Goal: Task Accomplishment & Management: Complete application form

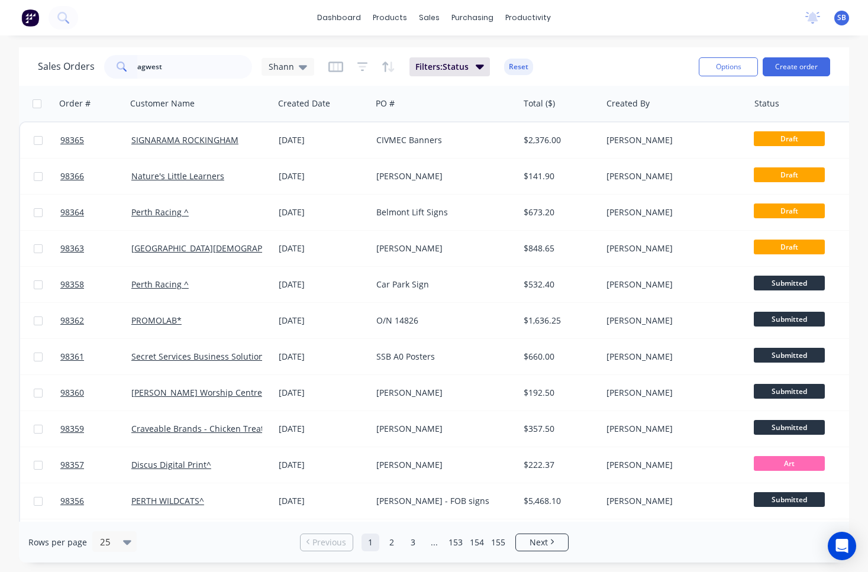
type input "agwest"
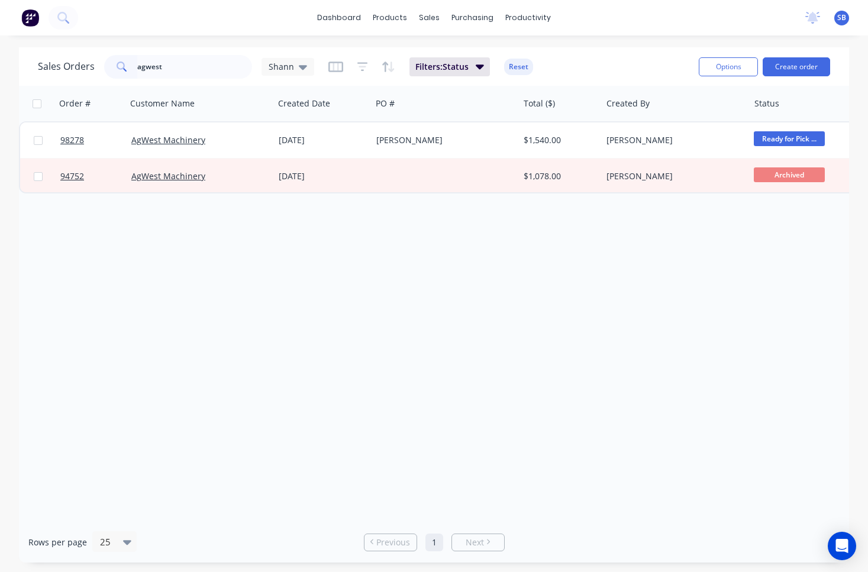
click at [178, 67] on input "agwest" at bounding box center [194, 67] width 115 height 24
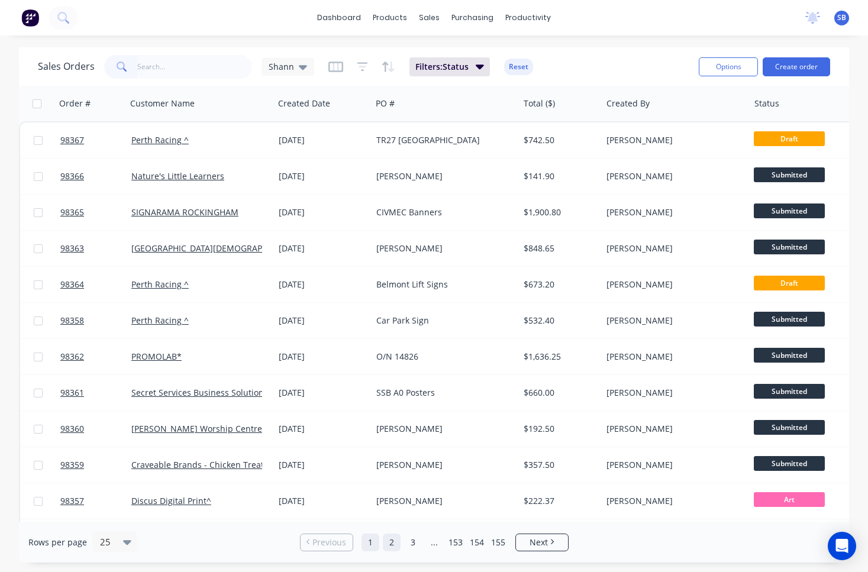
click at [395, 546] on link "2" at bounding box center [392, 543] width 18 height 18
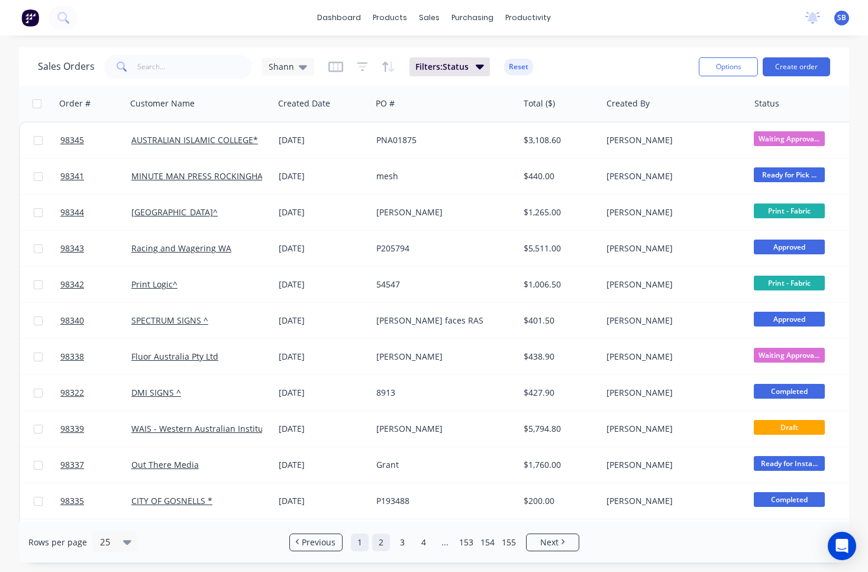
click at [359, 544] on link "1" at bounding box center [360, 543] width 18 height 18
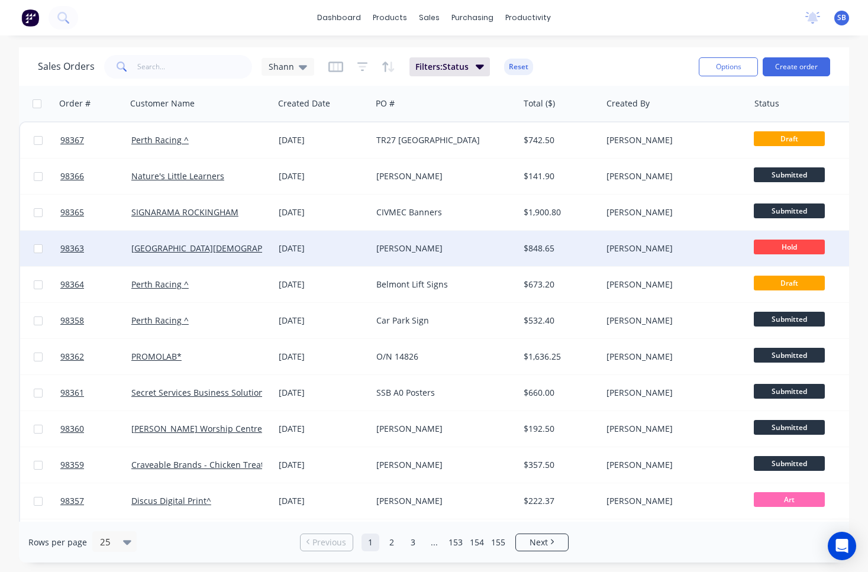
click at [424, 251] on div "[PERSON_NAME]" at bounding box center [441, 249] width 131 height 12
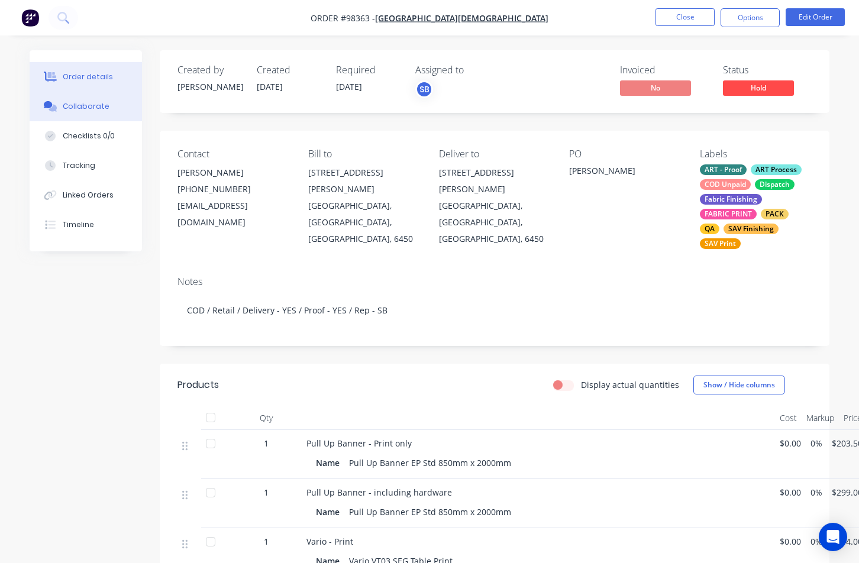
click at [102, 113] on button "Collaborate" at bounding box center [86, 107] width 112 height 30
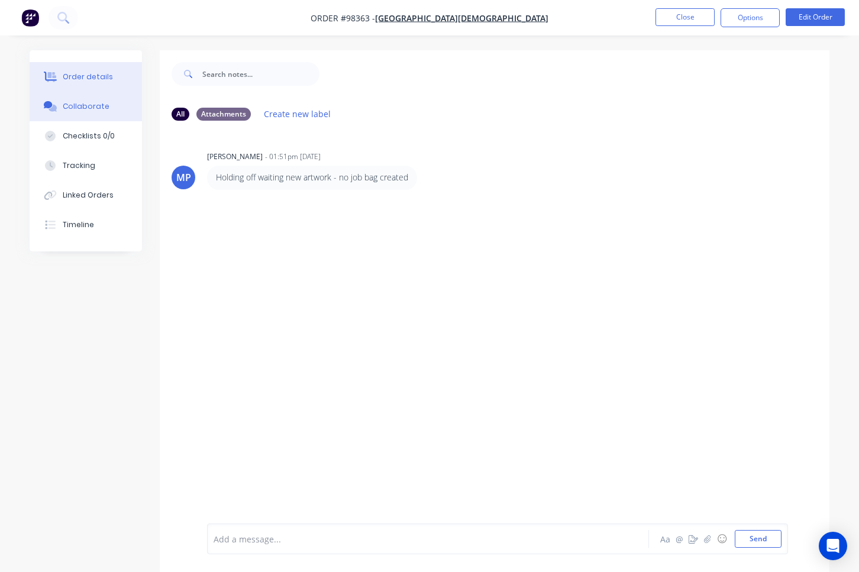
click at [99, 79] on div "Order details" at bounding box center [88, 77] width 50 height 11
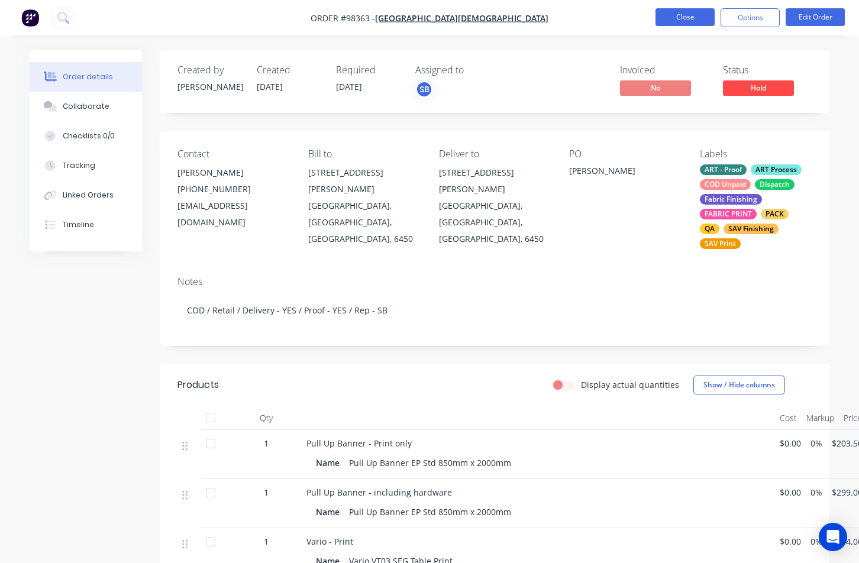
click at [686, 21] on button "Close" at bounding box center [685, 17] width 59 height 18
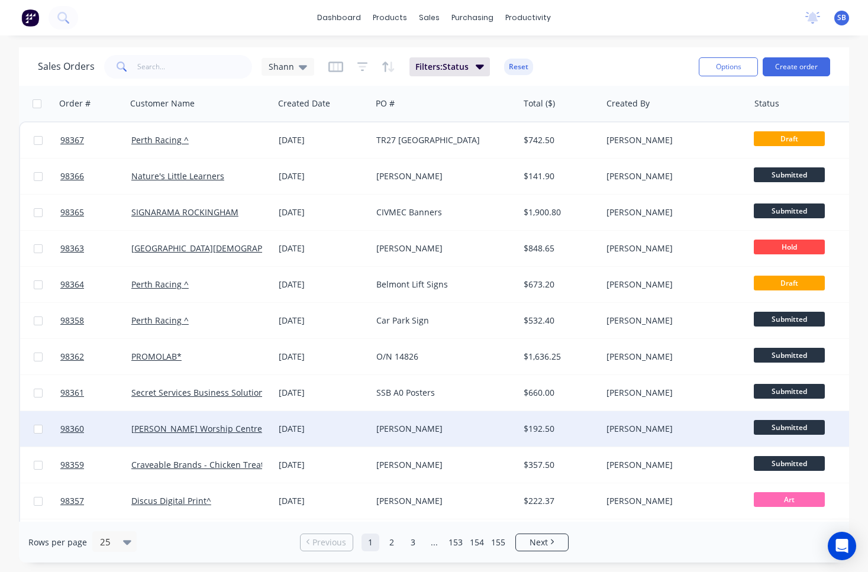
click at [405, 430] on div "[PERSON_NAME]" at bounding box center [441, 429] width 131 height 12
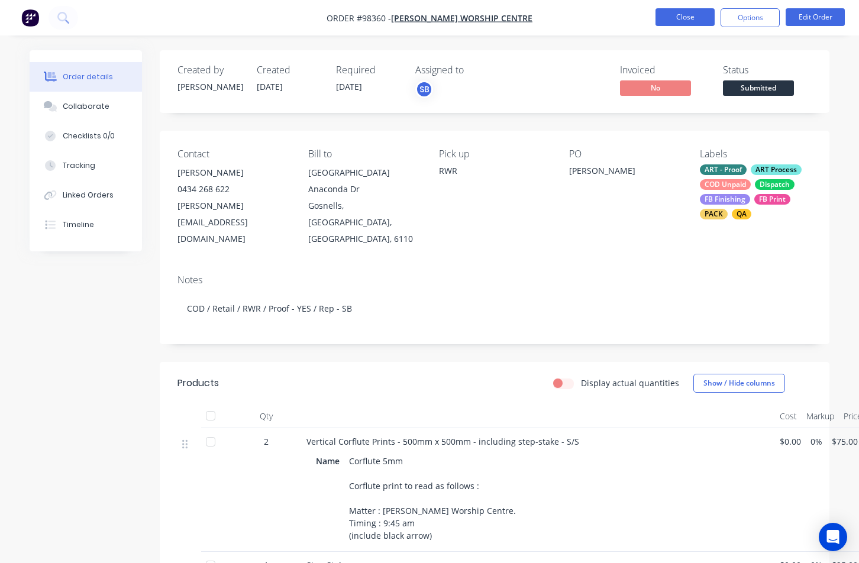
click at [666, 20] on button "Close" at bounding box center [685, 17] width 59 height 18
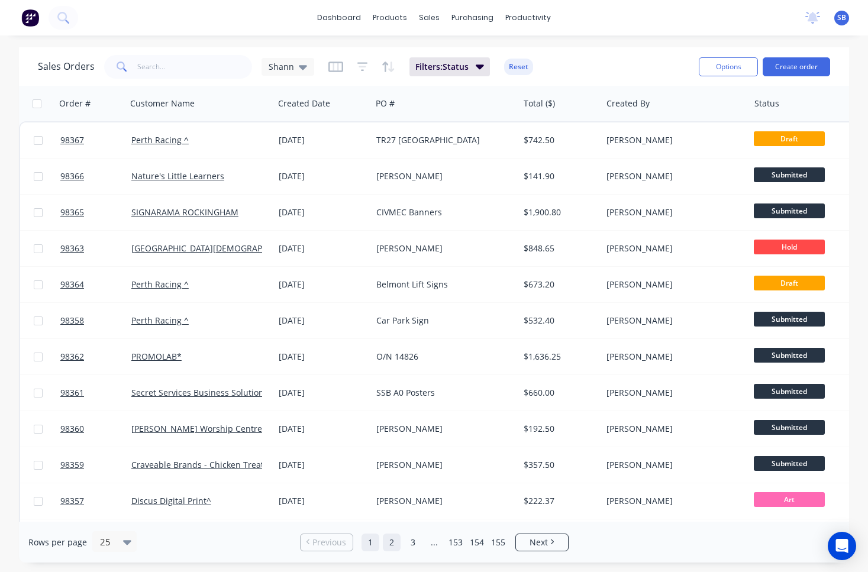
click at [400, 549] on link "2" at bounding box center [392, 543] width 18 height 18
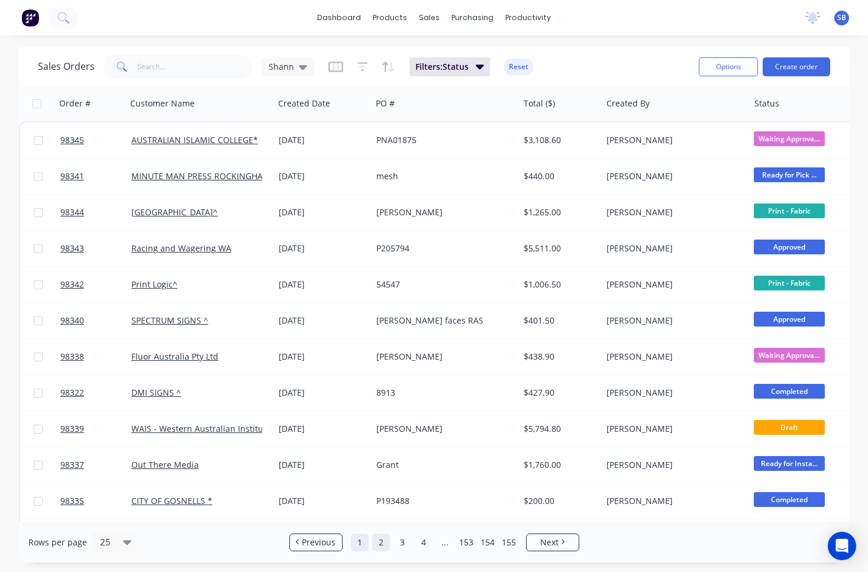
click at [365, 544] on link "1" at bounding box center [360, 543] width 18 height 18
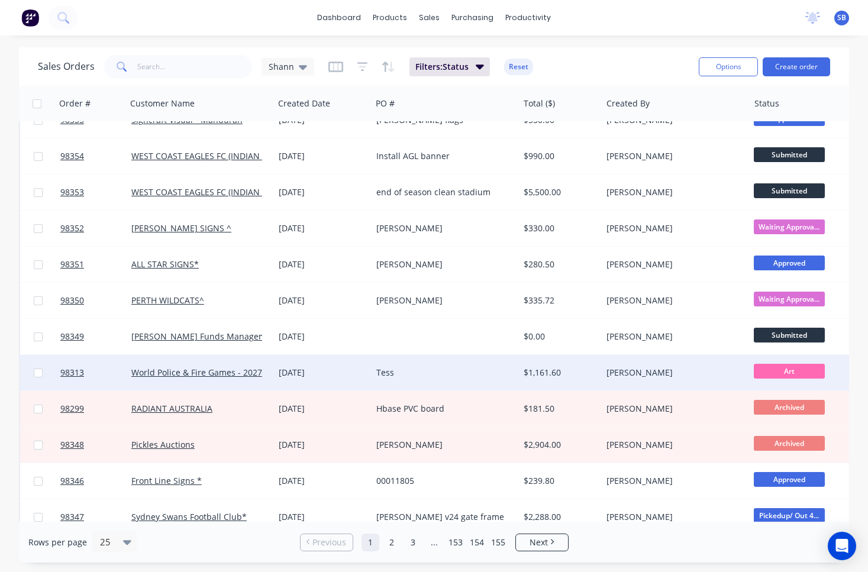
scroll to position [508, 0]
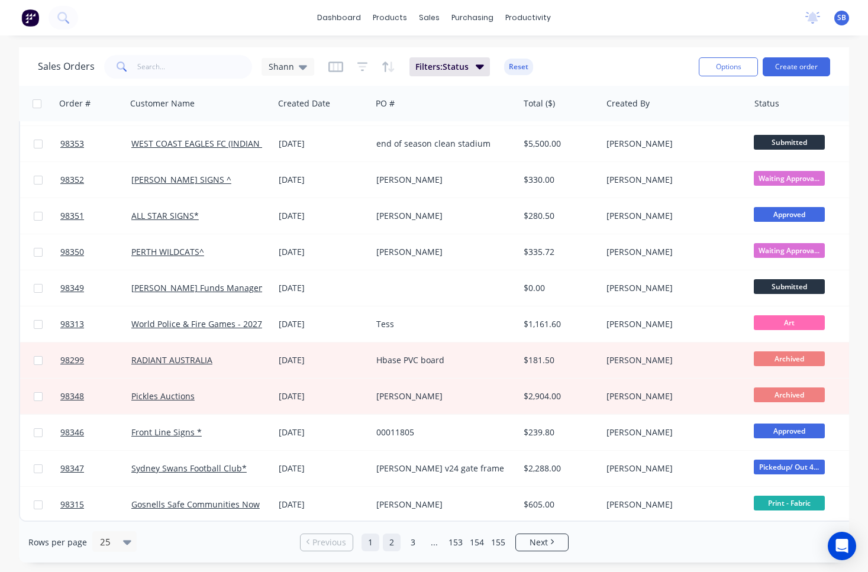
click at [397, 543] on link "2" at bounding box center [392, 543] width 18 height 18
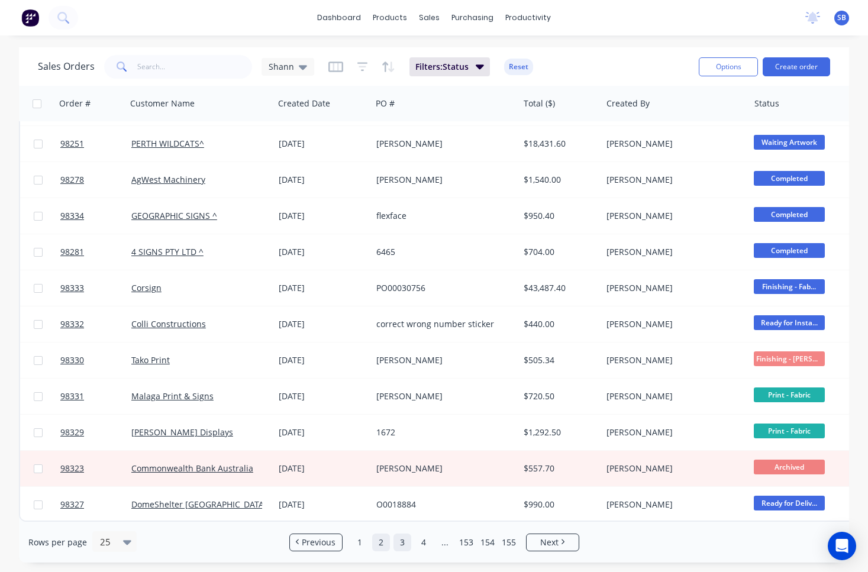
click at [402, 541] on link "3" at bounding box center [403, 543] width 18 height 18
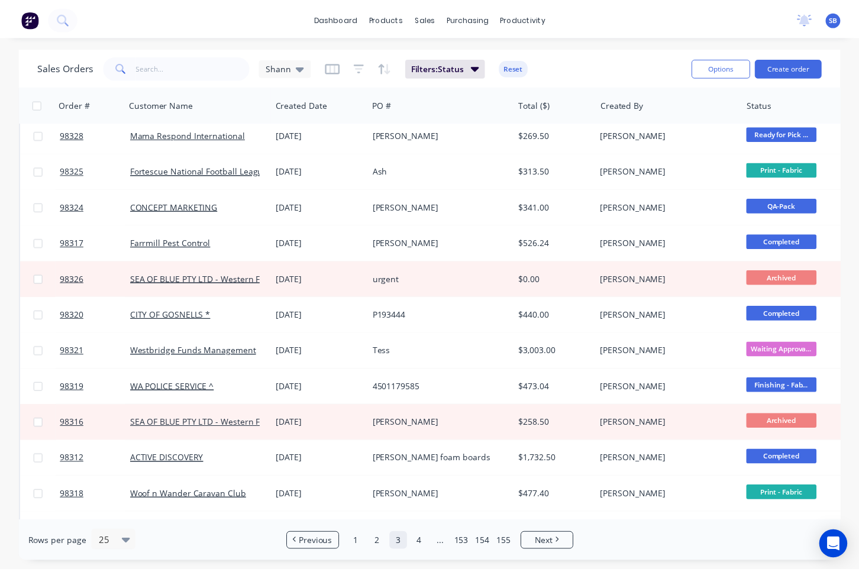
scroll to position [0, 0]
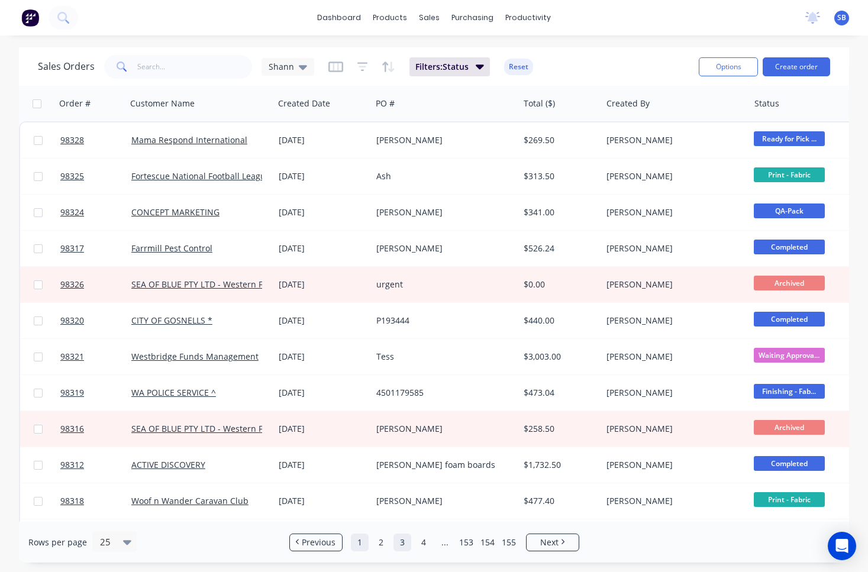
click at [363, 546] on link "1" at bounding box center [360, 543] width 18 height 18
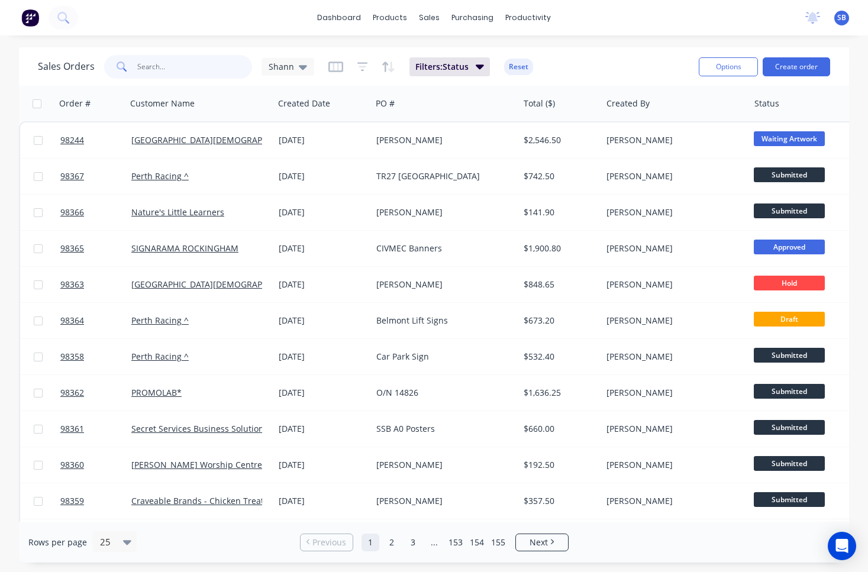
click at [198, 68] on input "text" at bounding box center [194, 67] width 115 height 24
type input "98243"
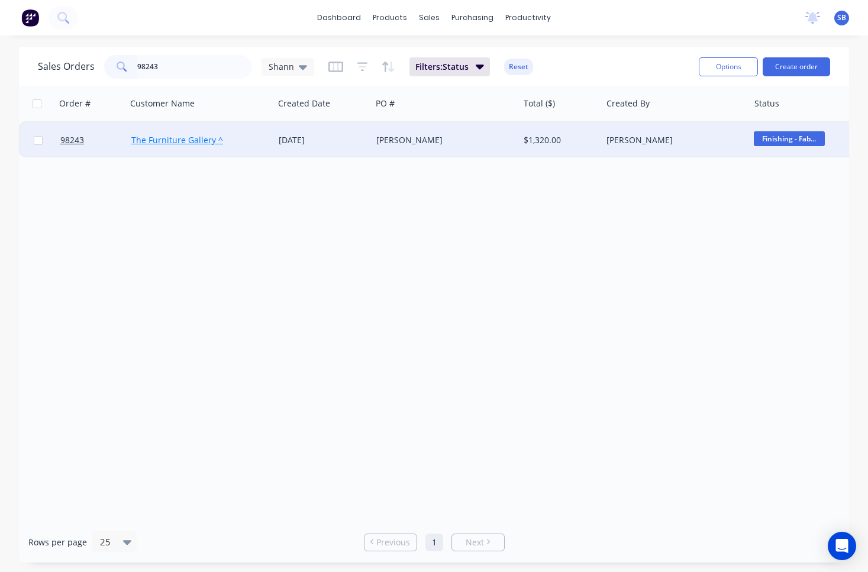
click at [174, 141] on link "The Furniture Gallery ^" at bounding box center [177, 139] width 92 height 11
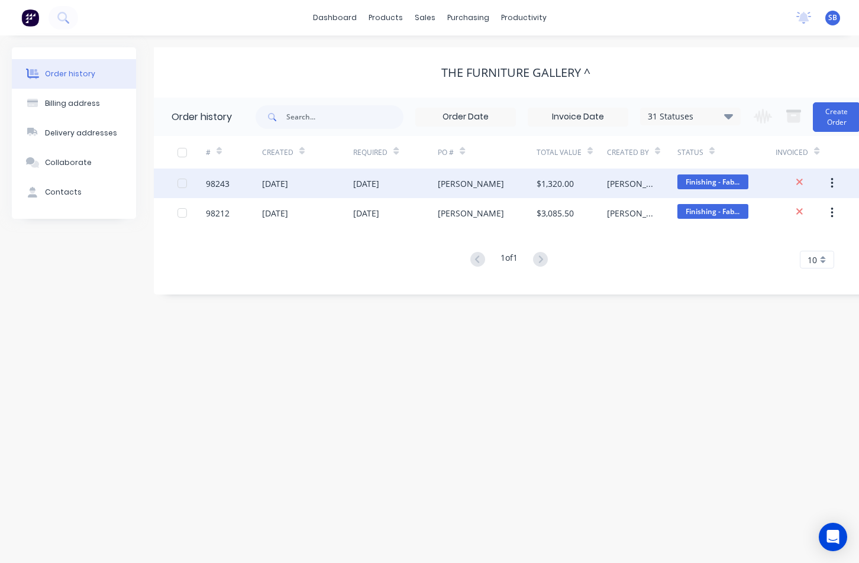
click at [441, 182] on div "[PERSON_NAME]" at bounding box center [471, 184] width 66 height 12
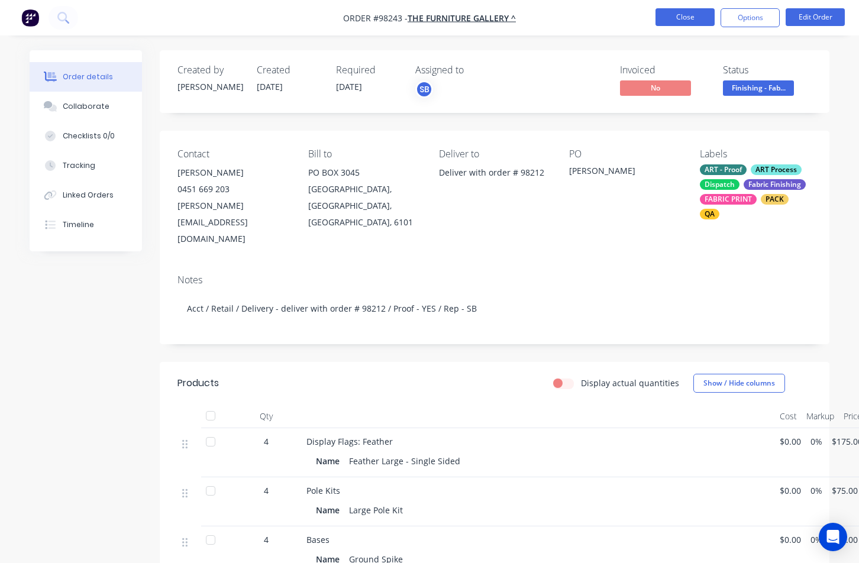
click at [689, 15] on button "Close" at bounding box center [685, 17] width 59 height 18
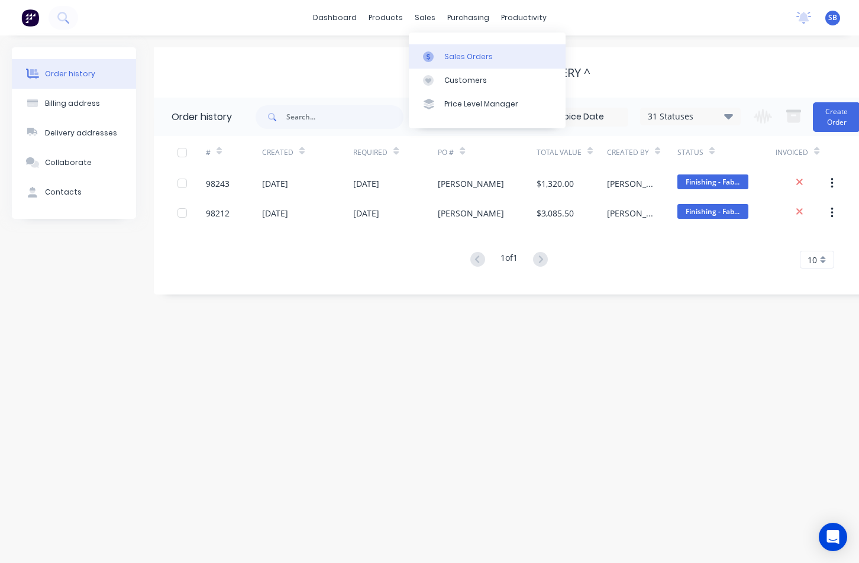
click at [451, 58] on div "Sales Orders" at bounding box center [468, 56] width 49 height 11
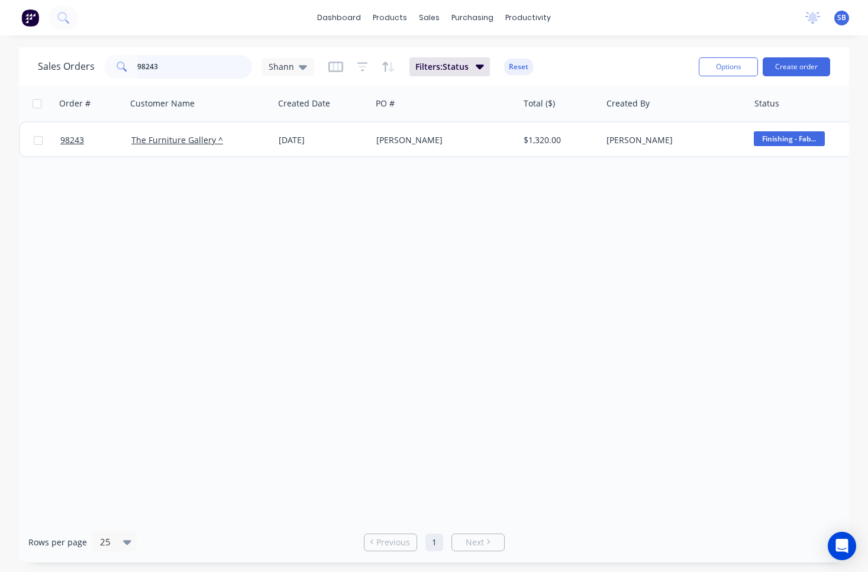
click at [194, 75] on input "98243" at bounding box center [194, 67] width 115 height 24
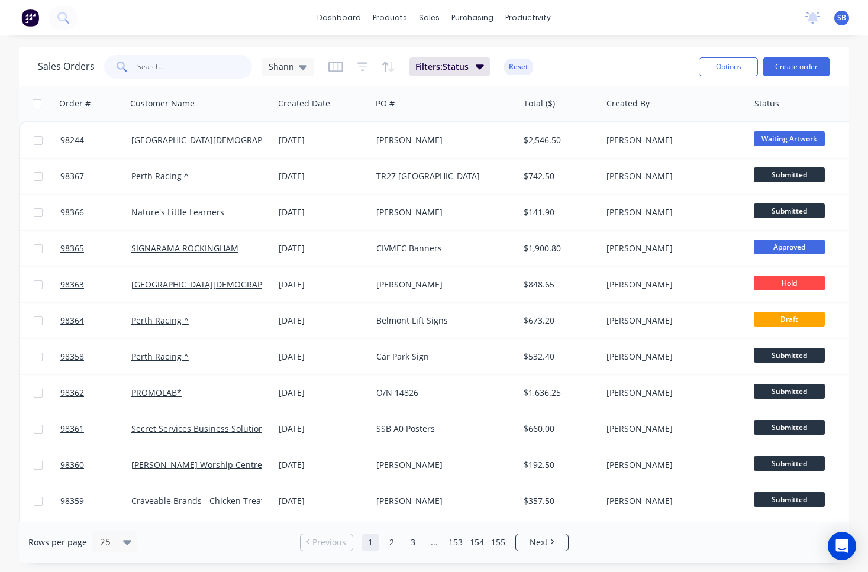
click at [206, 75] on input "text" at bounding box center [194, 67] width 115 height 24
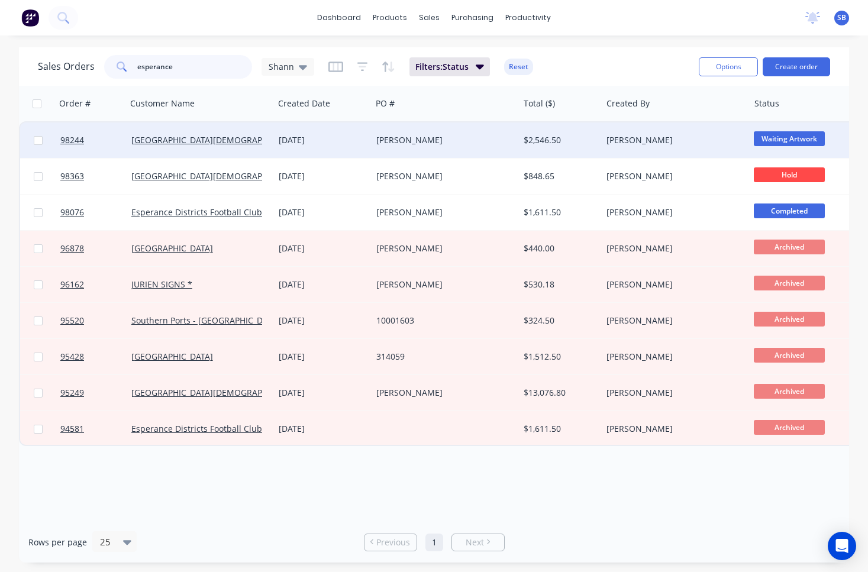
type input "esperance"
click at [427, 149] on div "[PERSON_NAME]" at bounding box center [445, 141] width 147 height 36
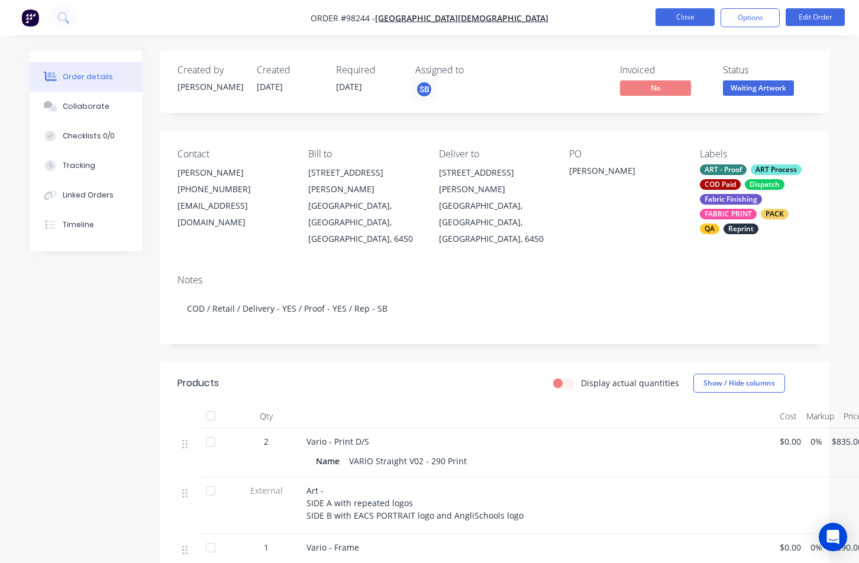
click at [660, 20] on button "Close" at bounding box center [685, 17] width 59 height 18
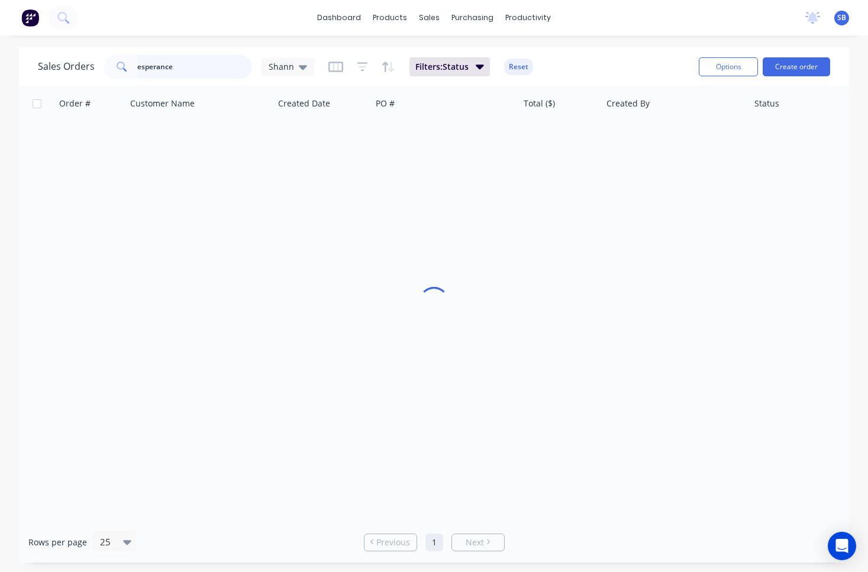
click at [190, 72] on input "esperance" at bounding box center [194, 67] width 115 height 24
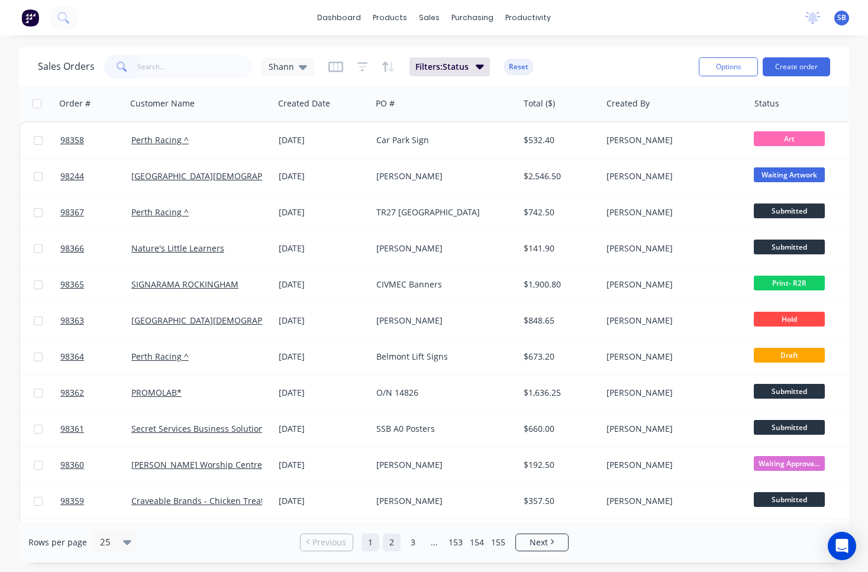
click at [388, 542] on link "2" at bounding box center [392, 543] width 18 height 18
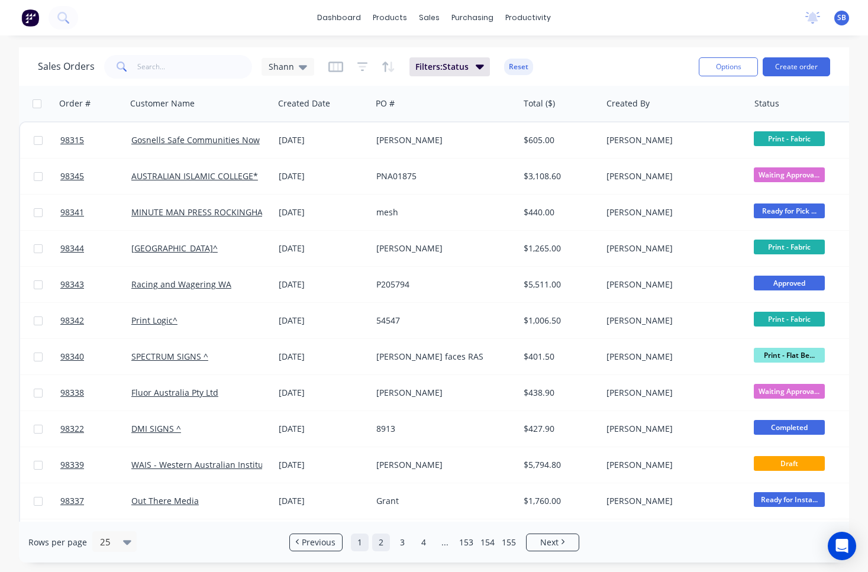
click at [356, 541] on link "1" at bounding box center [360, 543] width 18 height 18
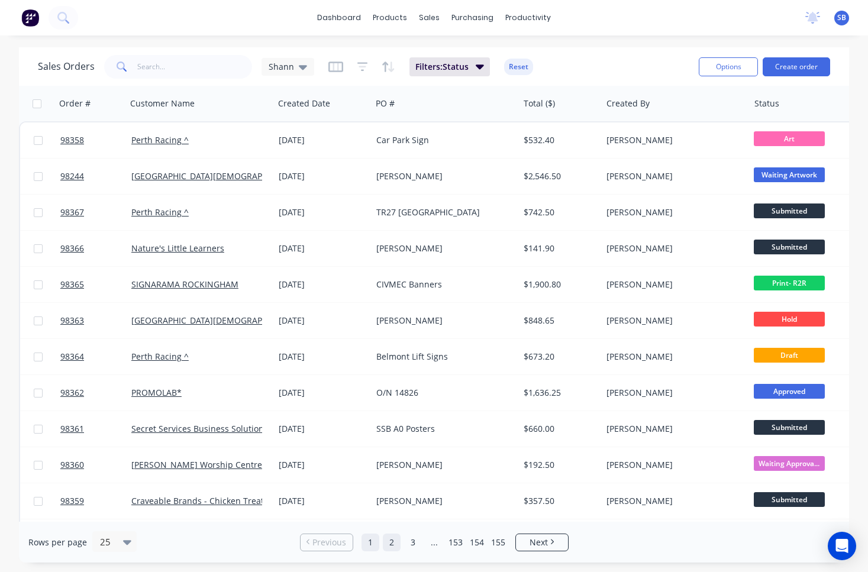
click at [394, 544] on link "2" at bounding box center [392, 543] width 18 height 18
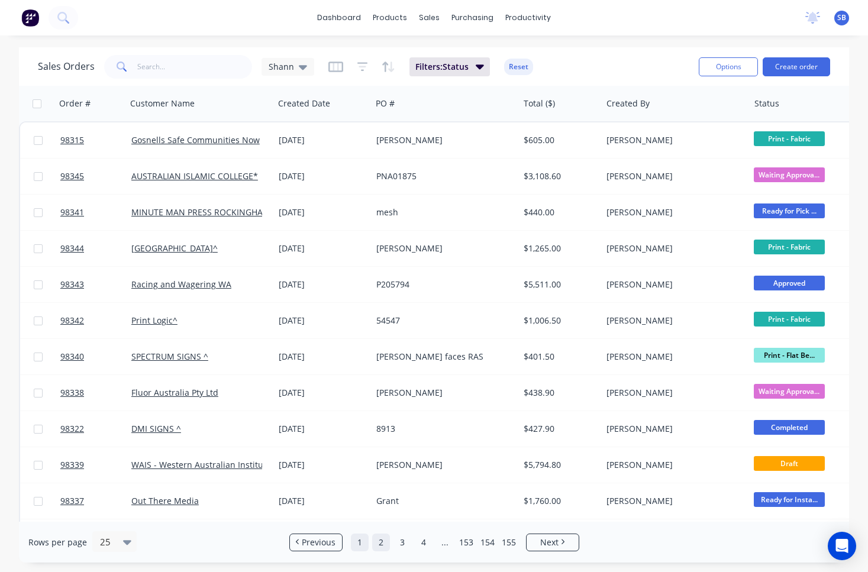
click at [363, 544] on link "1" at bounding box center [360, 543] width 18 height 18
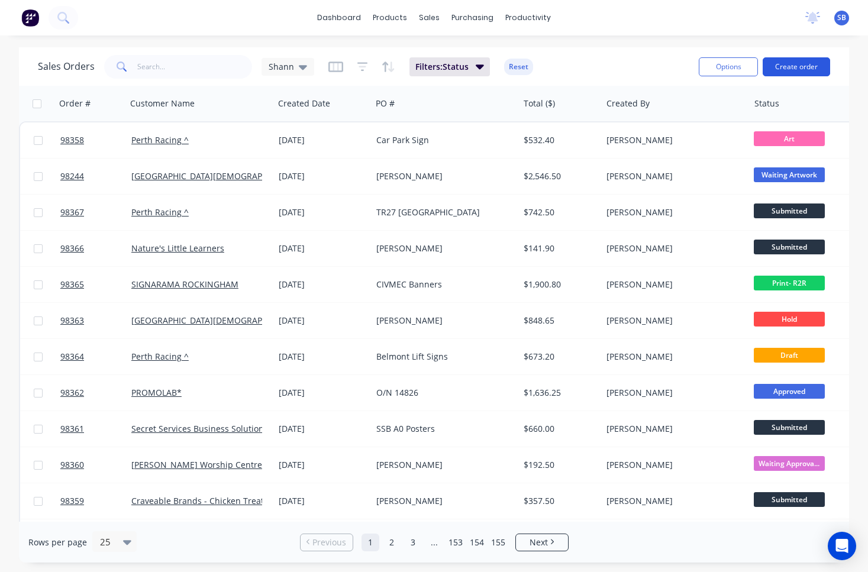
click at [810, 70] on button "Create order" at bounding box center [796, 66] width 67 height 19
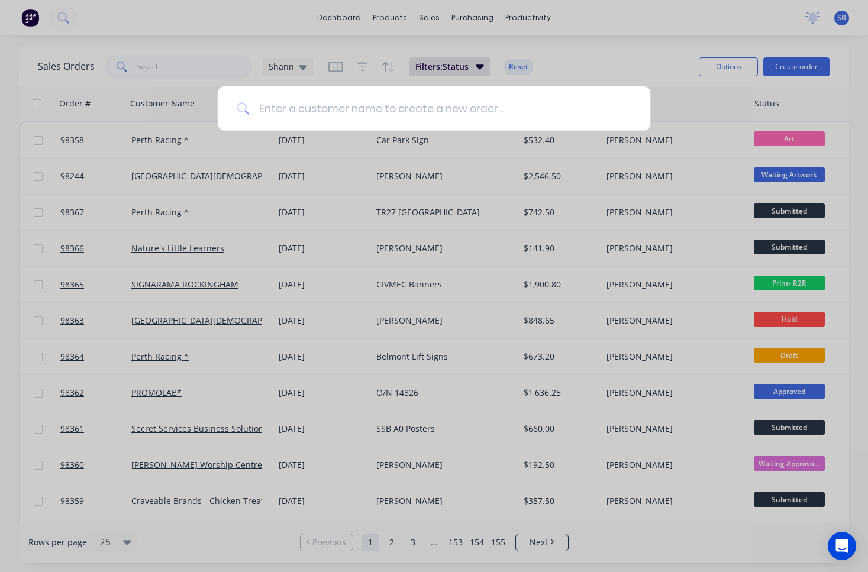
paste input "Port [PERSON_NAME] Soccer Club"
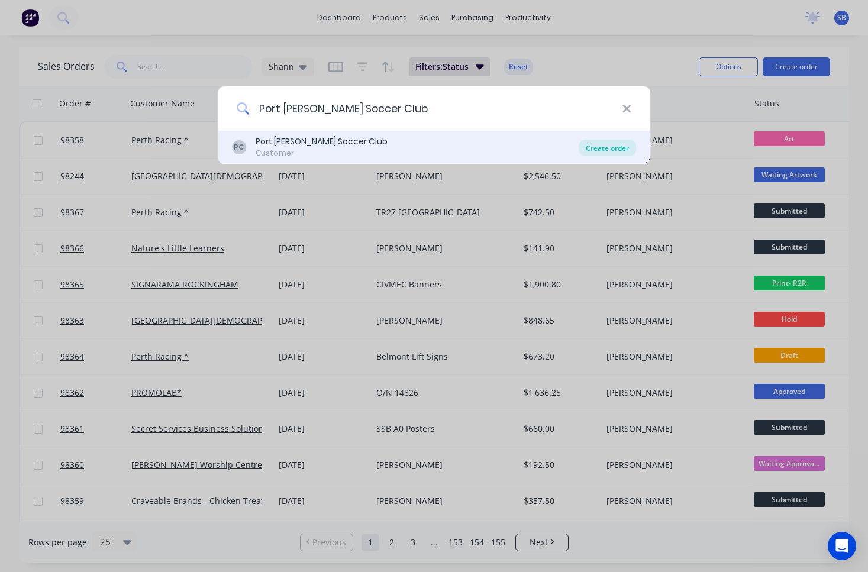
type input "Port [PERSON_NAME] Soccer Club"
click at [608, 152] on div "Create order" at bounding box center [607, 148] width 57 height 17
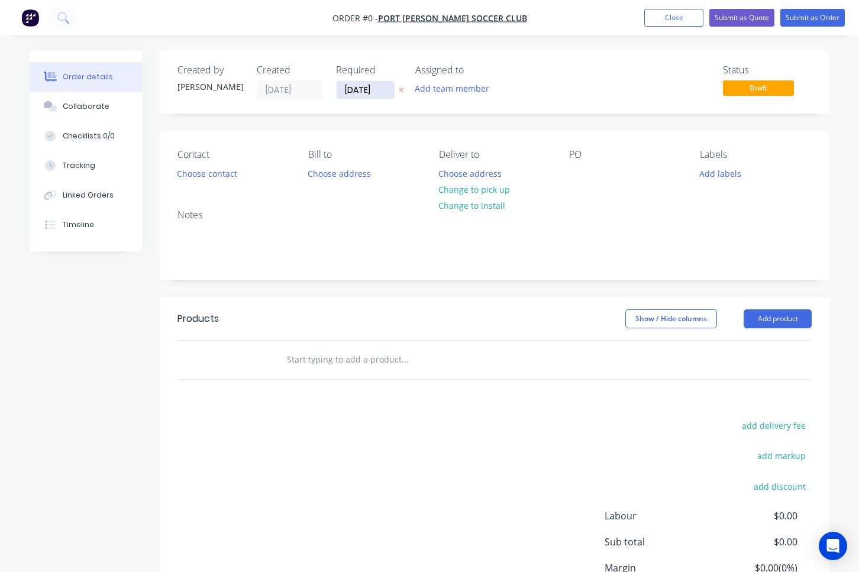
click at [358, 96] on input "[DATE]" at bounding box center [366, 90] width 58 height 18
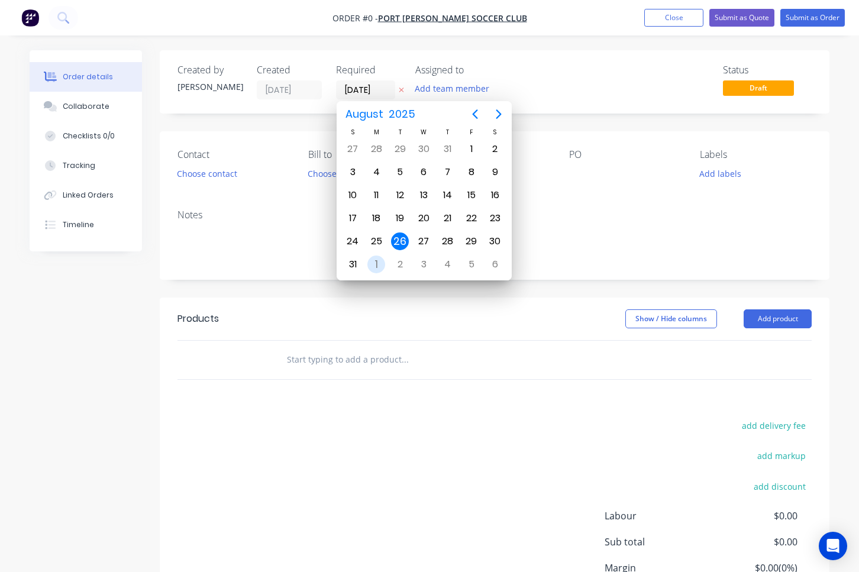
click at [382, 263] on div "1" at bounding box center [377, 265] width 18 height 18
type input "[DATE]"
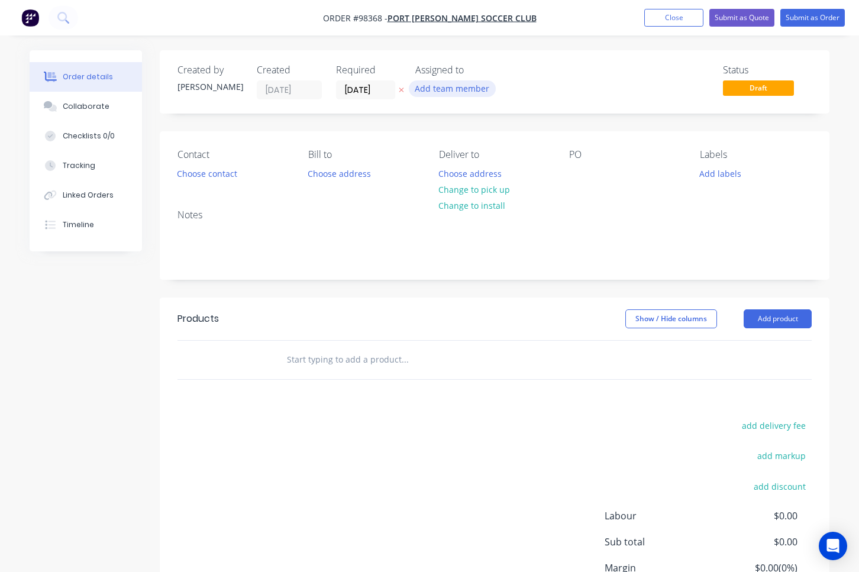
click at [463, 88] on button "Add team member" at bounding box center [452, 88] width 87 height 16
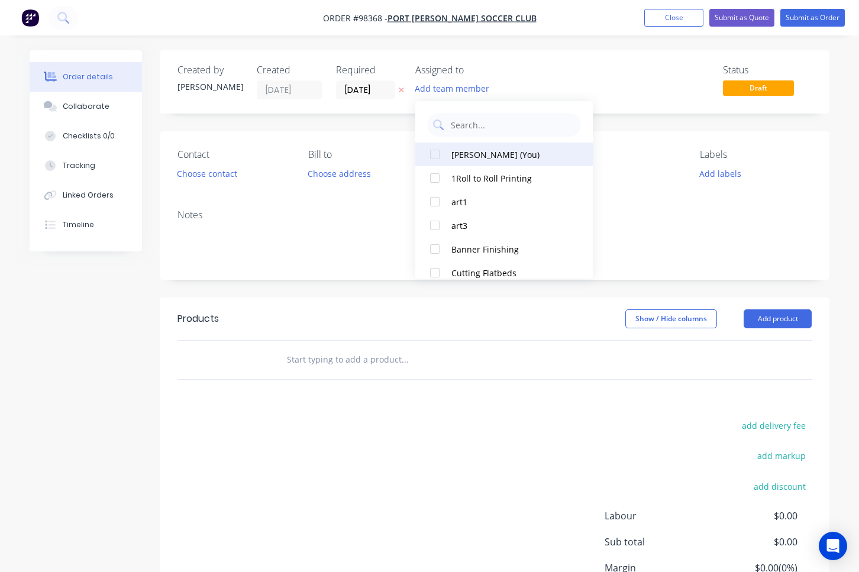
click at [486, 153] on div "[PERSON_NAME] (You)" at bounding box center [511, 155] width 118 height 12
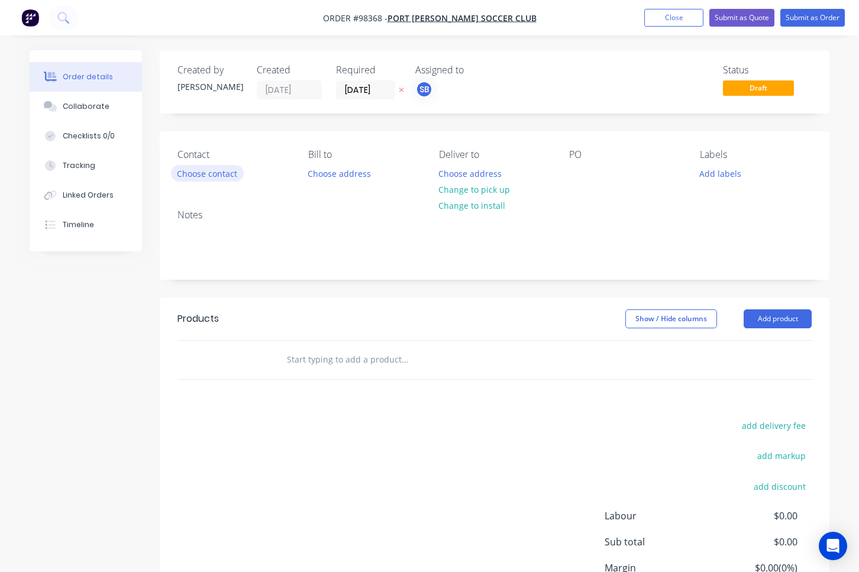
click at [223, 178] on button "Choose contact" at bounding box center [207, 173] width 73 height 16
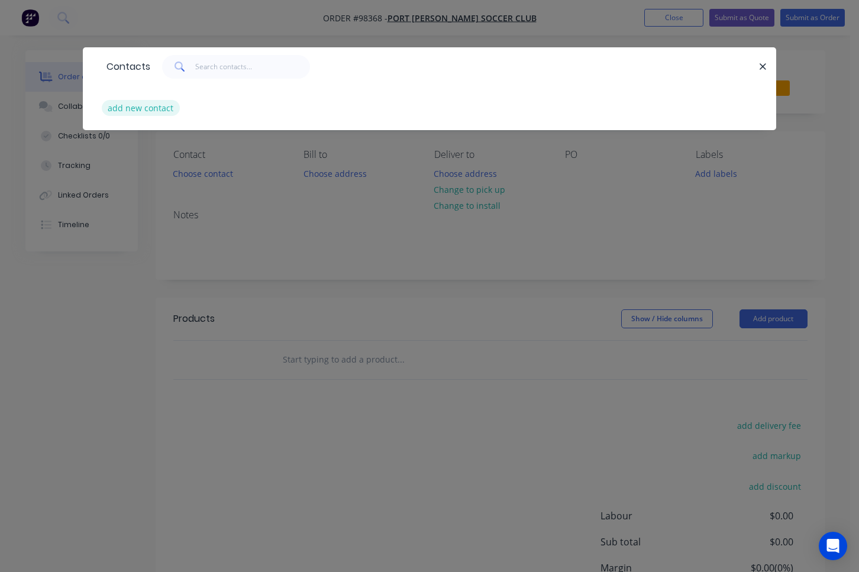
click at [161, 111] on button "add new contact" at bounding box center [141, 108] width 78 height 16
select select "AU"
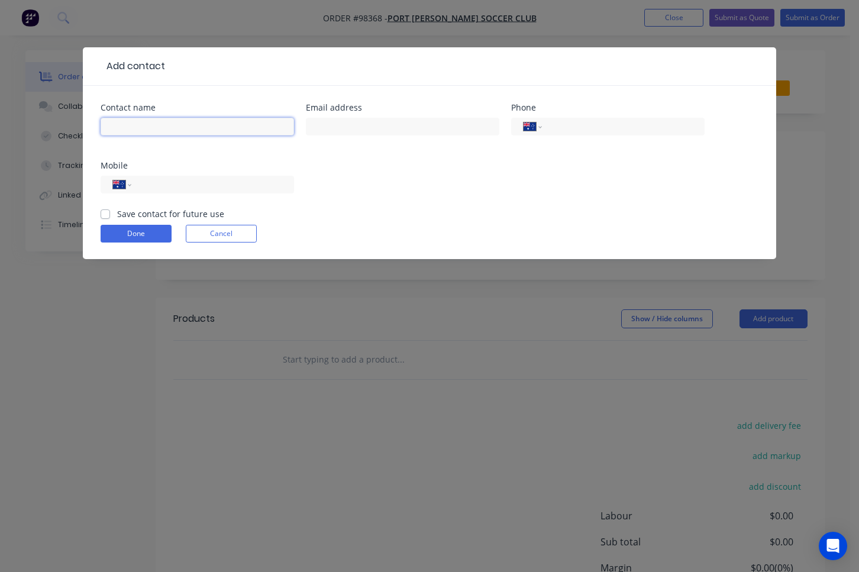
type input "b"
type input "[PERSON_NAME]"
click at [392, 123] on input "text" at bounding box center [403, 127] width 194 height 18
paste input "[EMAIL_ADDRESS][DOMAIN_NAME]"
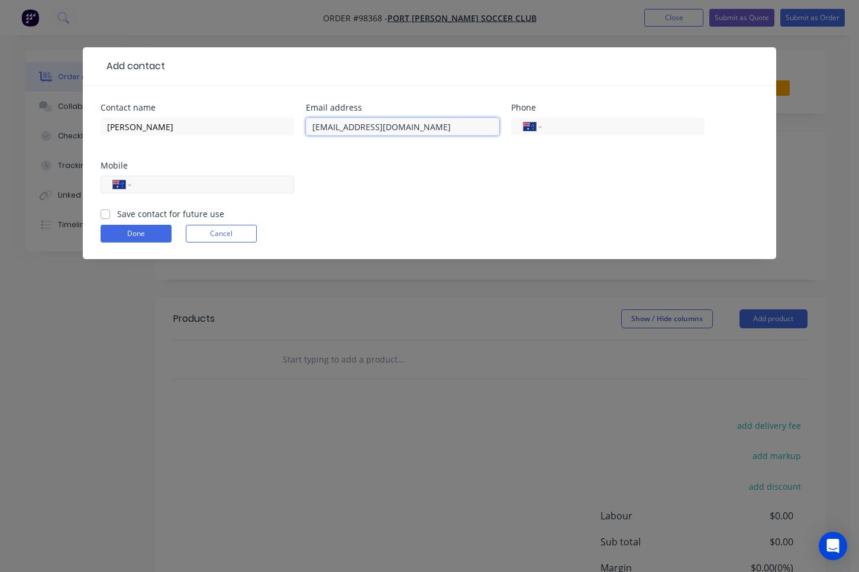
type input "[EMAIL_ADDRESS][DOMAIN_NAME]"
click at [232, 180] on input "tel" at bounding box center [211, 185] width 142 height 14
type input "0404 809 947"
click at [117, 215] on label "Save contact for future use" at bounding box center [170, 214] width 107 height 12
click at [109, 215] on input "Save contact for future use" at bounding box center [105, 213] width 9 height 11
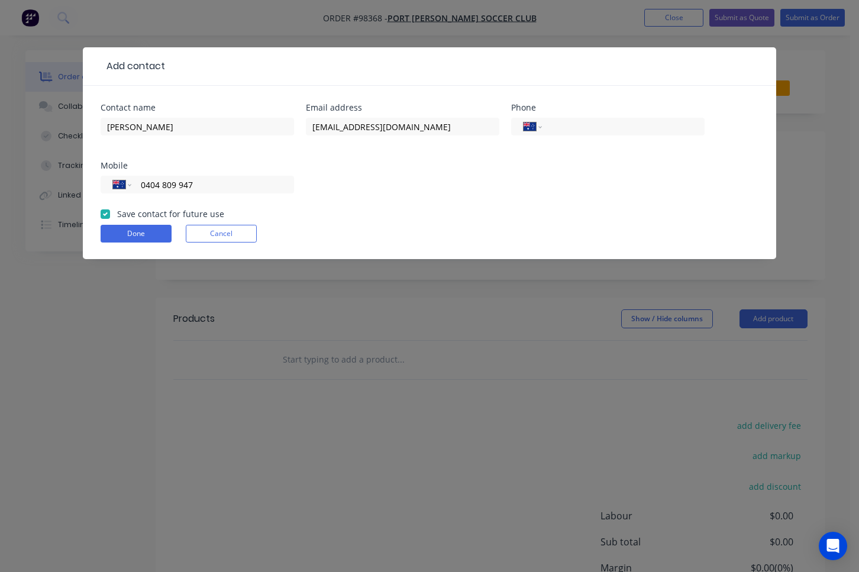
checkbox input "true"
click at [130, 234] on button "Done" at bounding box center [136, 234] width 71 height 18
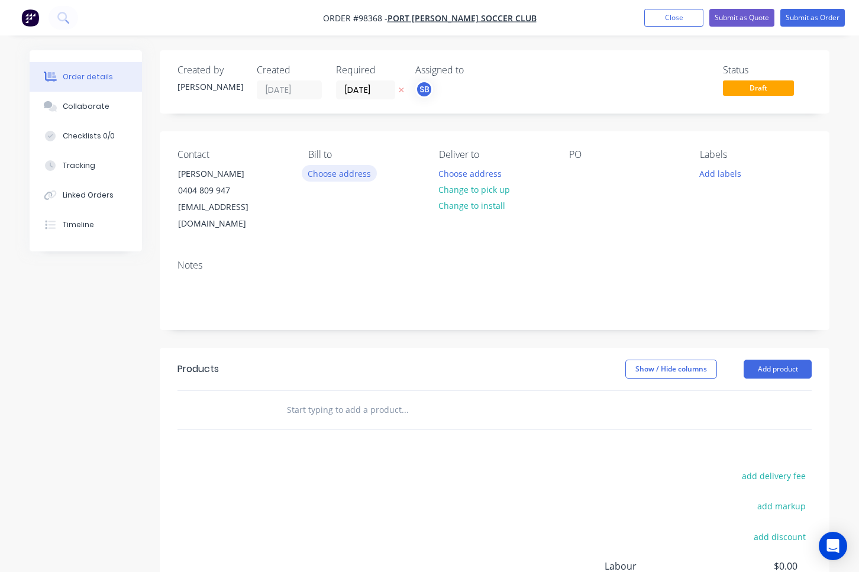
click at [346, 176] on button "Choose address" at bounding box center [340, 173] width 76 height 16
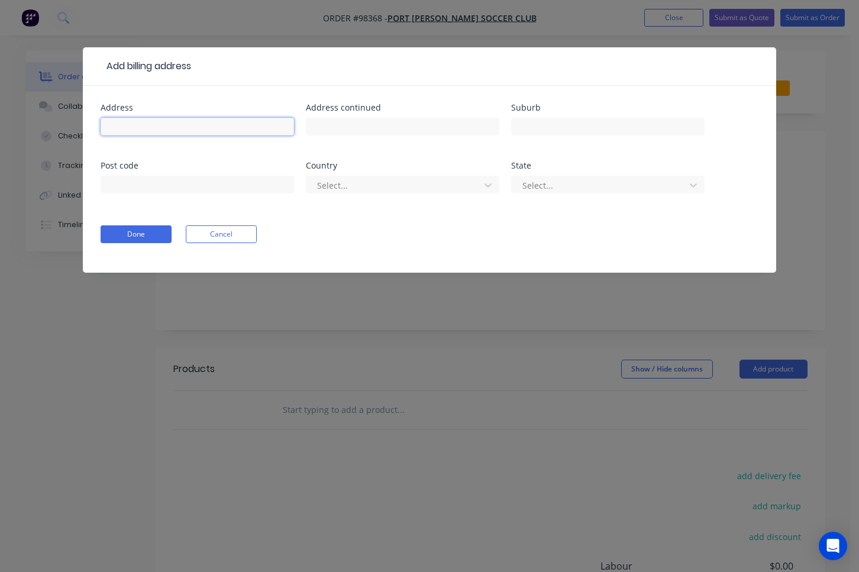
paste input "Royal Palm Dr"
type input "Royal Palm Dr"
paste input "Warnbro"
type input "Warnbro"
click at [187, 194] on div at bounding box center [198, 190] width 194 height 35
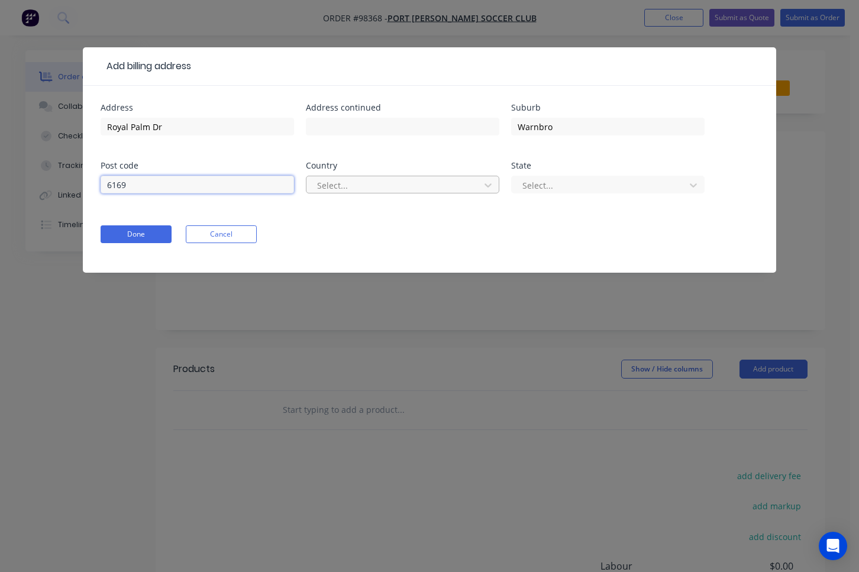
type input "6169"
click at [392, 185] on div at bounding box center [395, 185] width 158 height 15
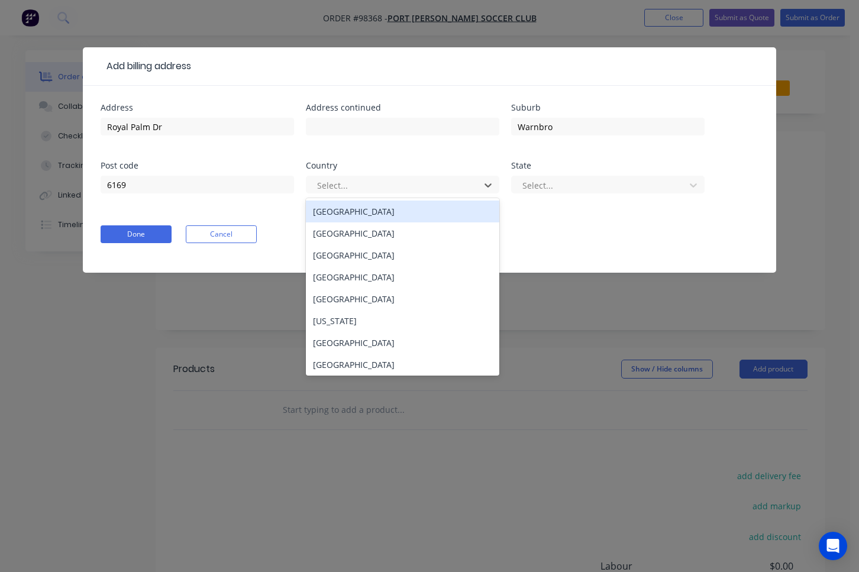
click at [395, 210] on div "[GEOGRAPHIC_DATA]" at bounding box center [403, 212] width 194 height 22
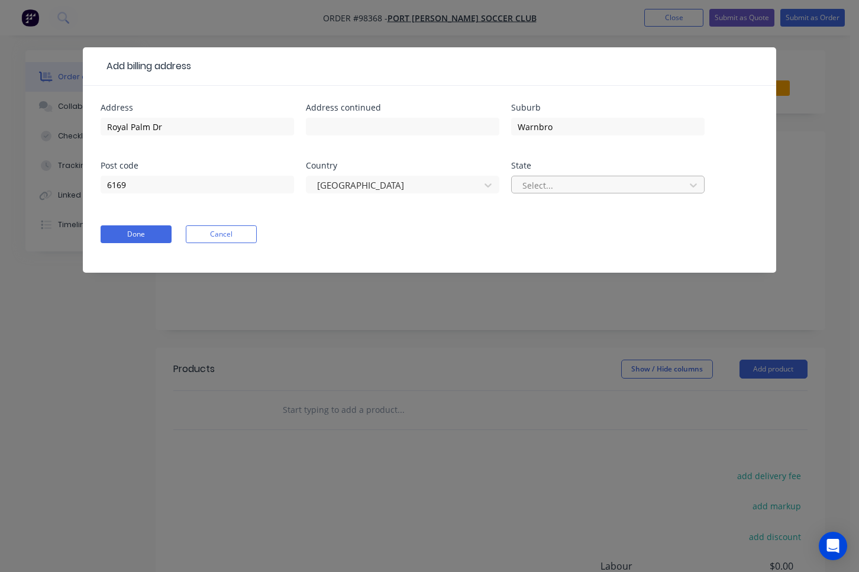
click at [560, 186] on div at bounding box center [600, 185] width 158 height 15
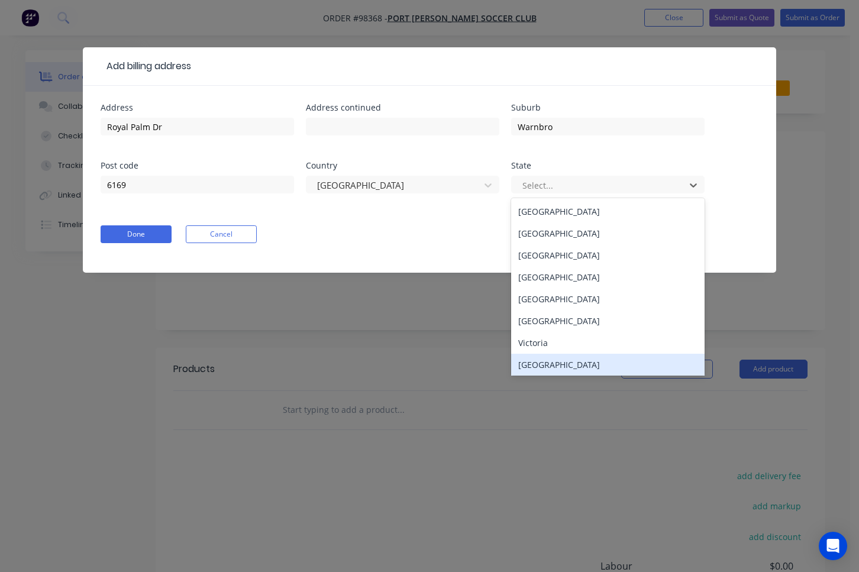
click at [588, 365] on div "[GEOGRAPHIC_DATA]" at bounding box center [608, 365] width 194 height 22
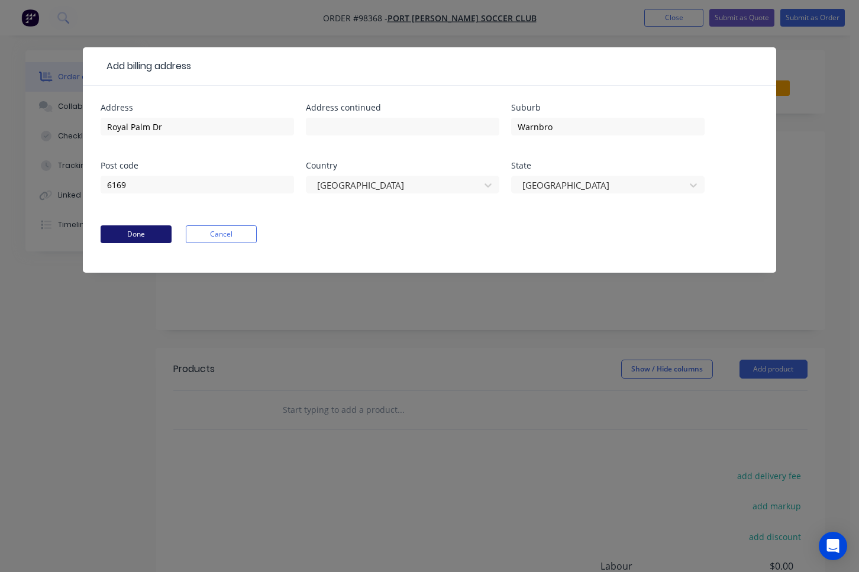
click at [160, 234] on button "Done" at bounding box center [136, 234] width 71 height 18
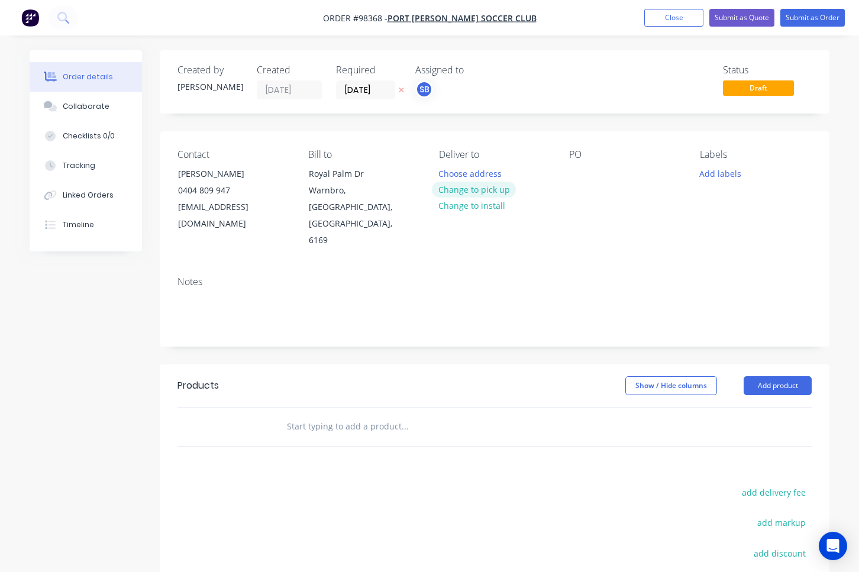
click at [491, 192] on button "Change to pick up" at bounding box center [474, 190] width 84 height 16
click at [452, 171] on div at bounding box center [448, 173] width 19 height 17
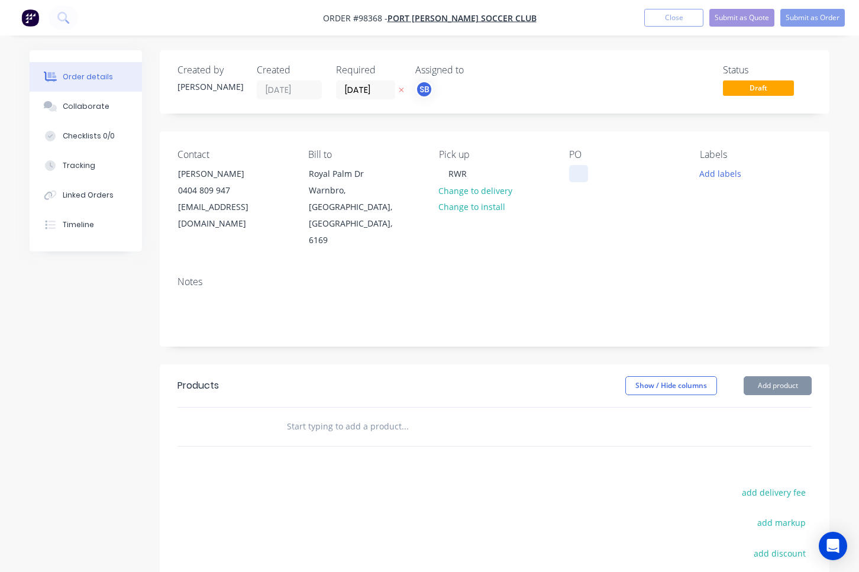
click at [579, 175] on div at bounding box center [578, 173] width 19 height 17
click at [729, 176] on button "Add labels" at bounding box center [721, 173] width 54 height 16
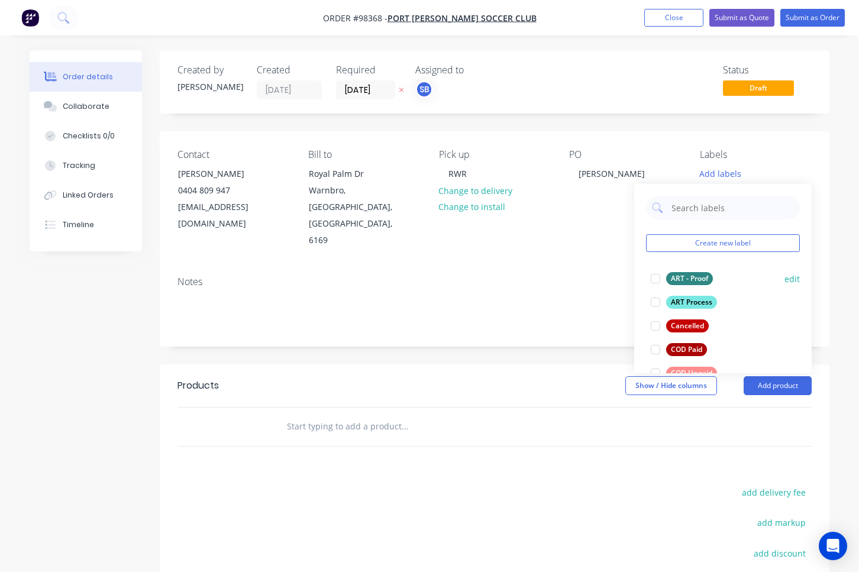
click at [657, 274] on div at bounding box center [656, 279] width 24 height 24
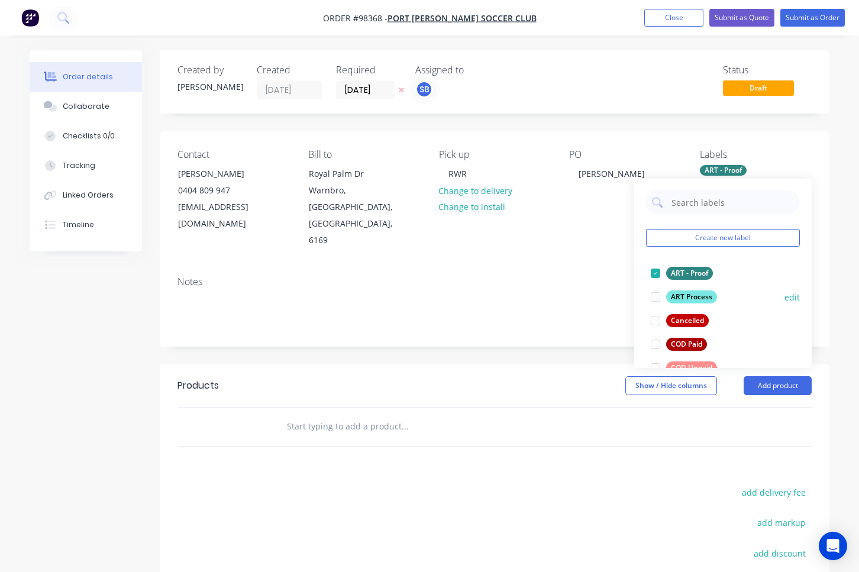
click at [656, 292] on div at bounding box center [656, 297] width 24 height 24
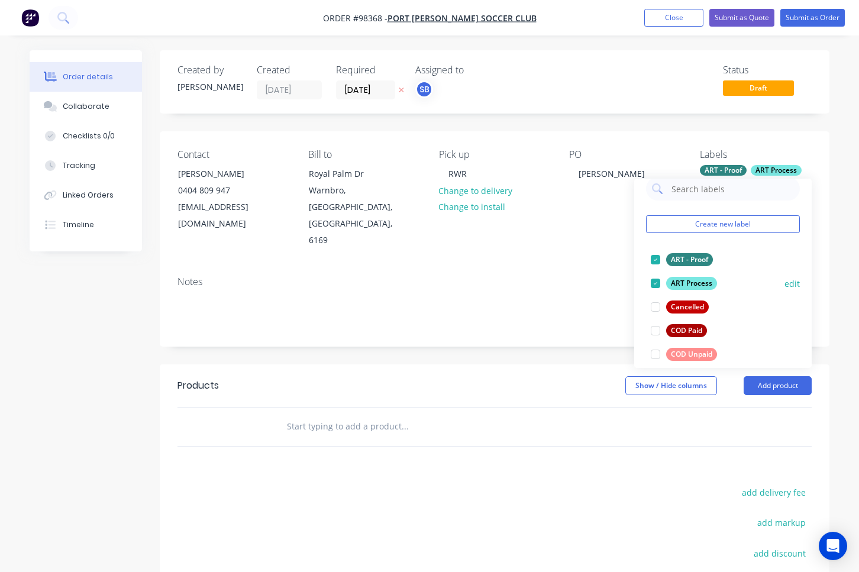
scroll to position [83, 0]
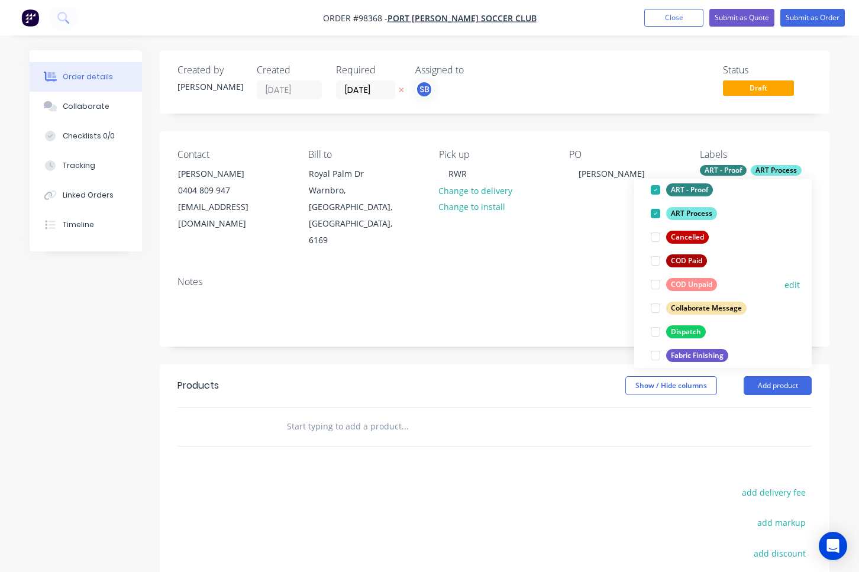
click at [658, 287] on div at bounding box center [656, 285] width 24 height 24
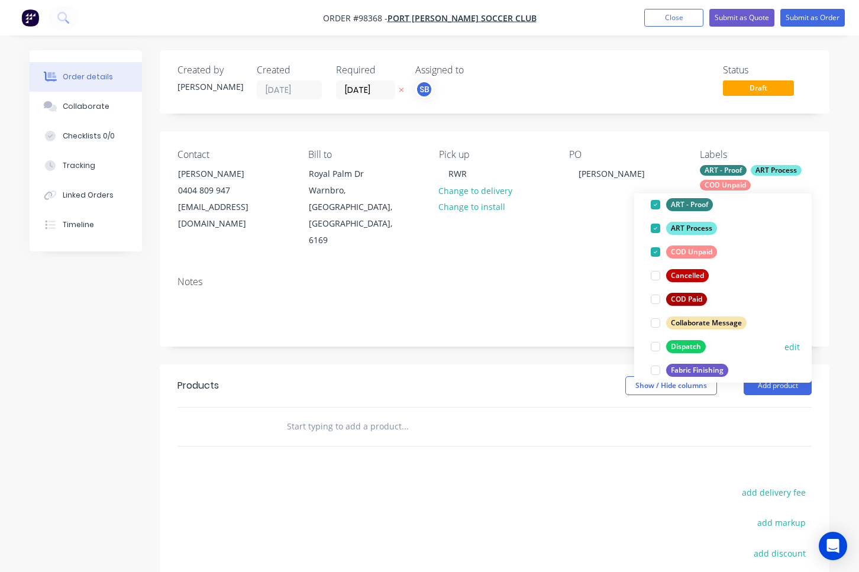
click at [657, 347] on div at bounding box center [656, 347] width 24 height 24
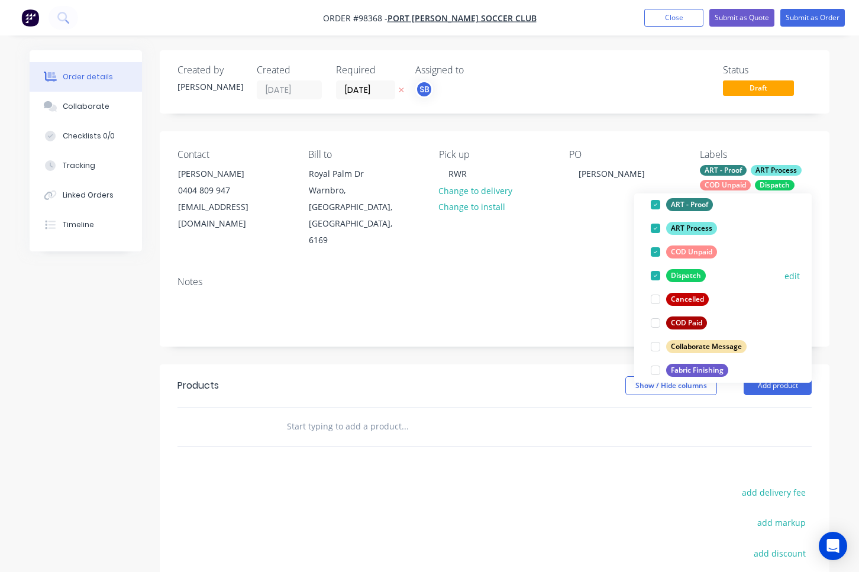
scroll to position [94, 0]
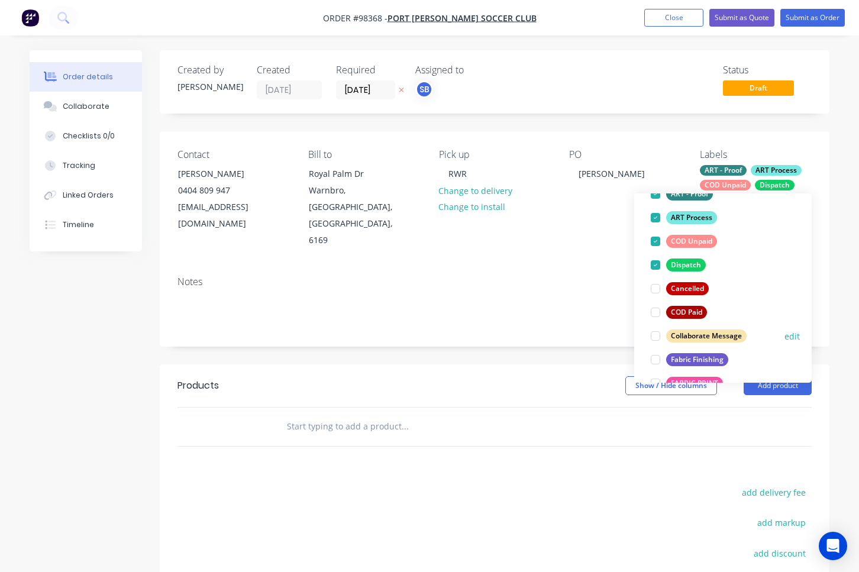
click at [657, 339] on div at bounding box center [656, 336] width 24 height 24
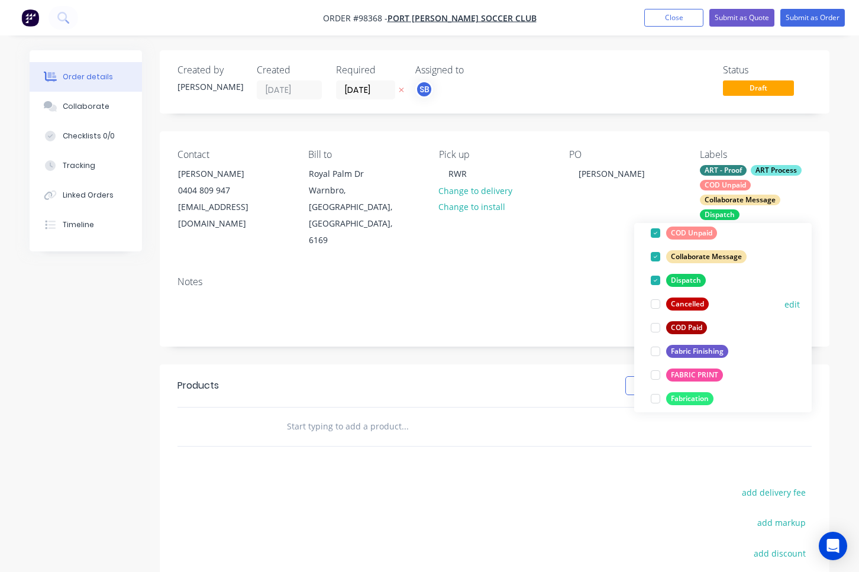
scroll to position [153, 0]
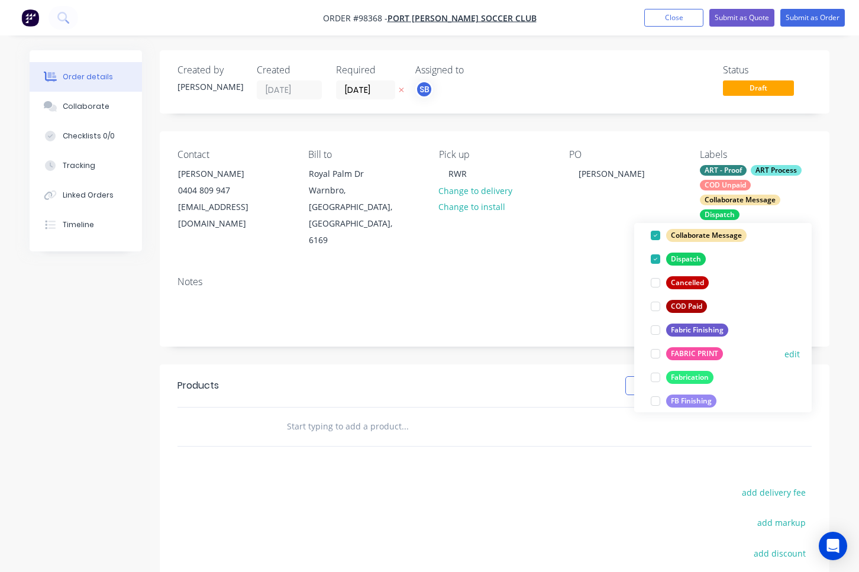
click at [655, 353] on div at bounding box center [656, 354] width 24 height 24
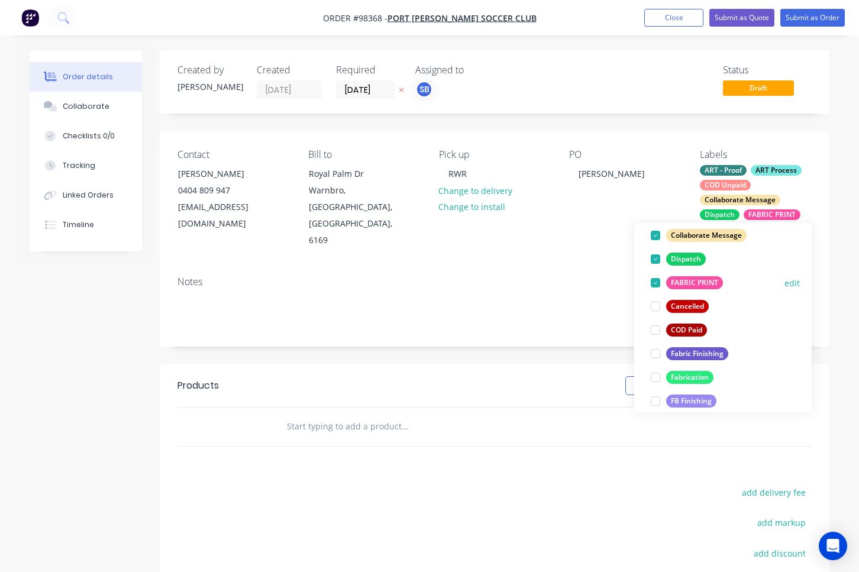
click at [655, 353] on div at bounding box center [656, 354] width 24 height 24
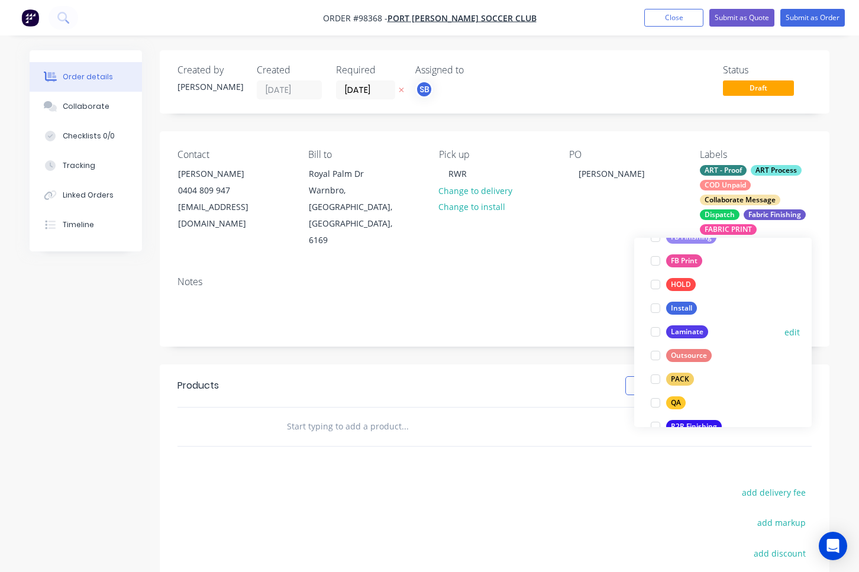
scroll to position [377, 0]
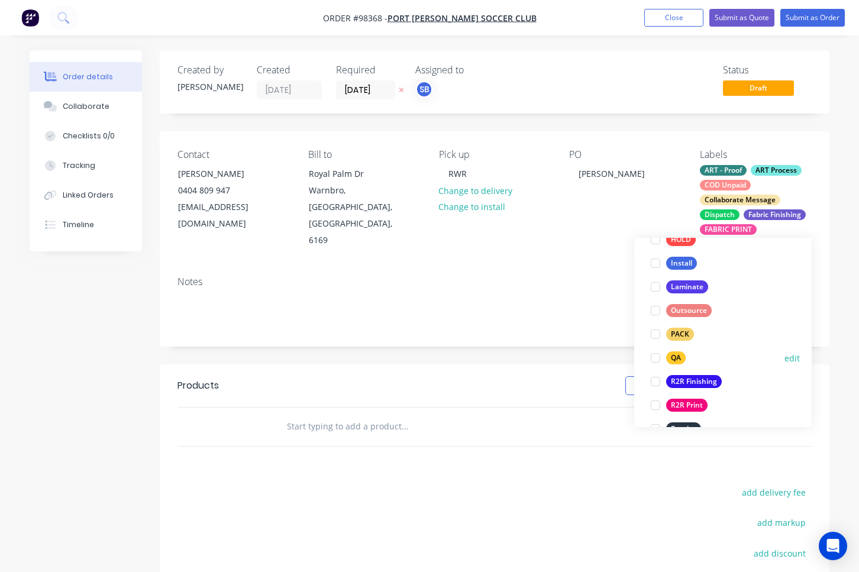
click at [655, 356] on div at bounding box center [656, 358] width 24 height 24
click at [657, 359] on div at bounding box center [656, 358] width 24 height 24
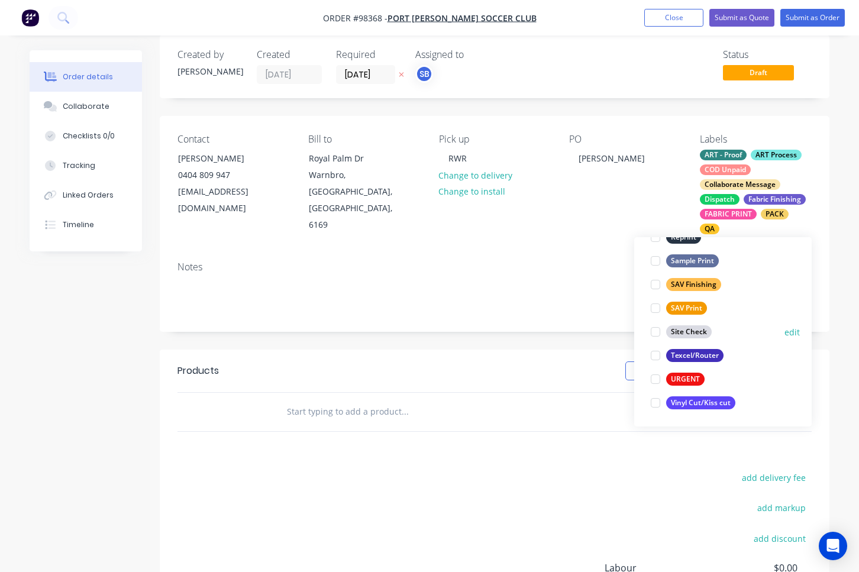
scroll to position [31, 0]
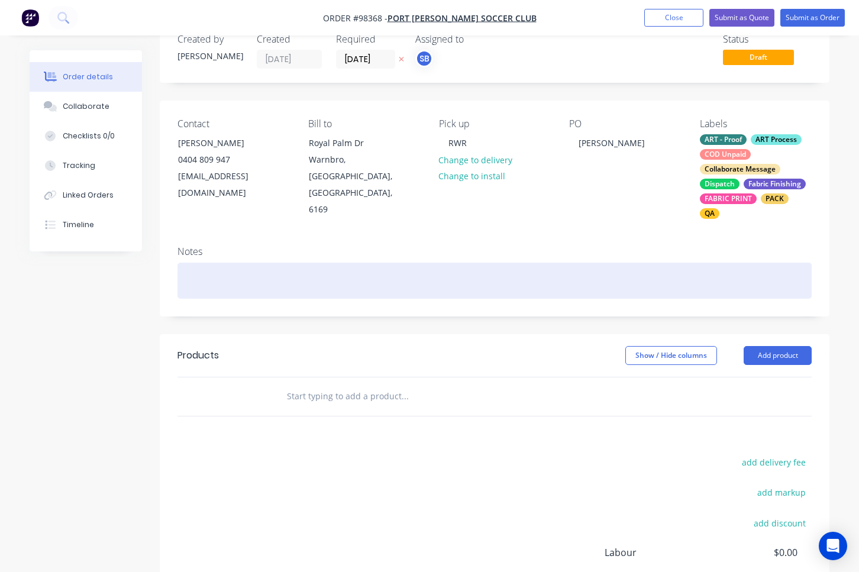
click at [207, 288] on div at bounding box center [495, 281] width 634 height 36
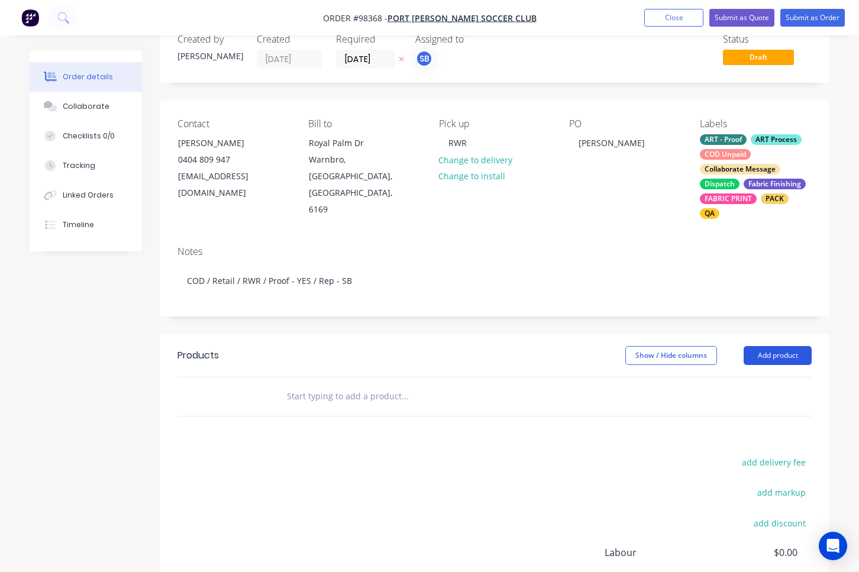
click at [800, 357] on button "Add product" at bounding box center [778, 355] width 68 height 19
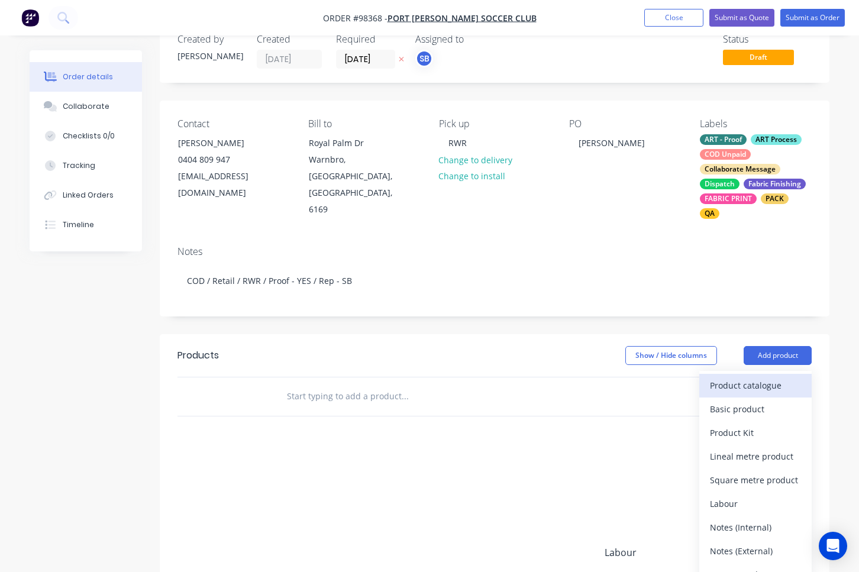
click at [785, 386] on div "Product catalogue" at bounding box center [755, 385] width 91 height 17
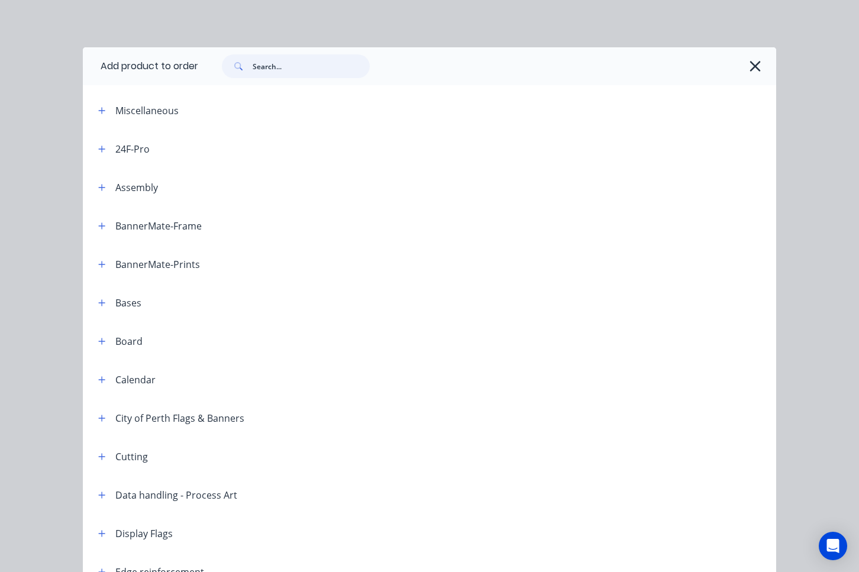
click at [284, 63] on input "text" at bounding box center [311, 66] width 117 height 24
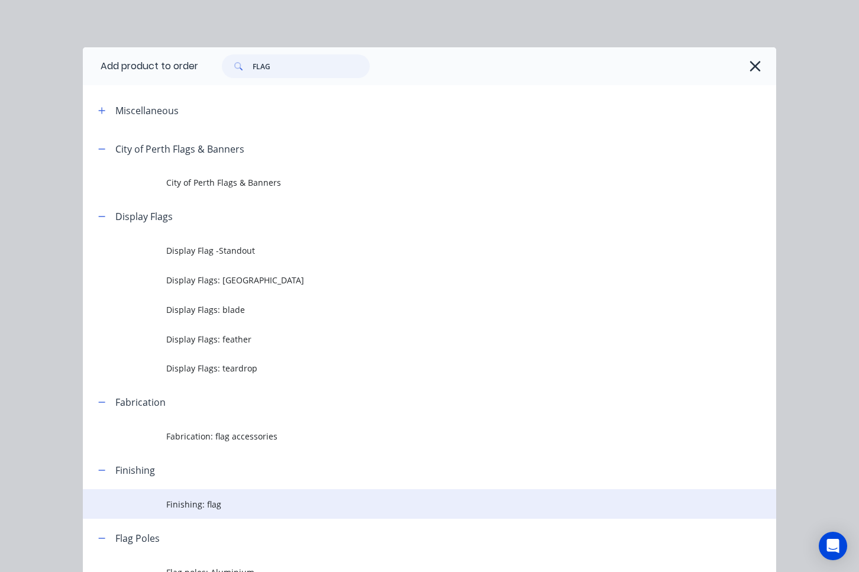
scroll to position [312, 0]
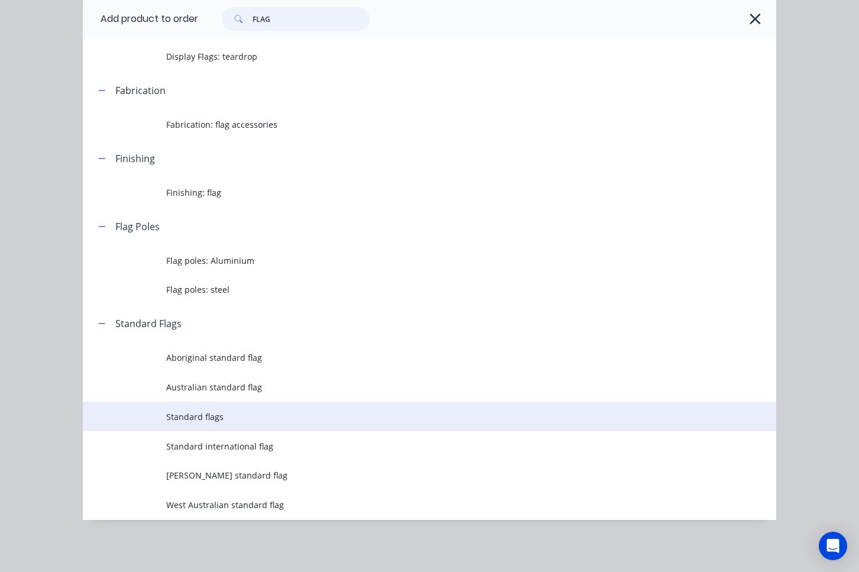
type input "FLAG"
click at [252, 407] on td "Standard flags" at bounding box center [471, 417] width 610 height 30
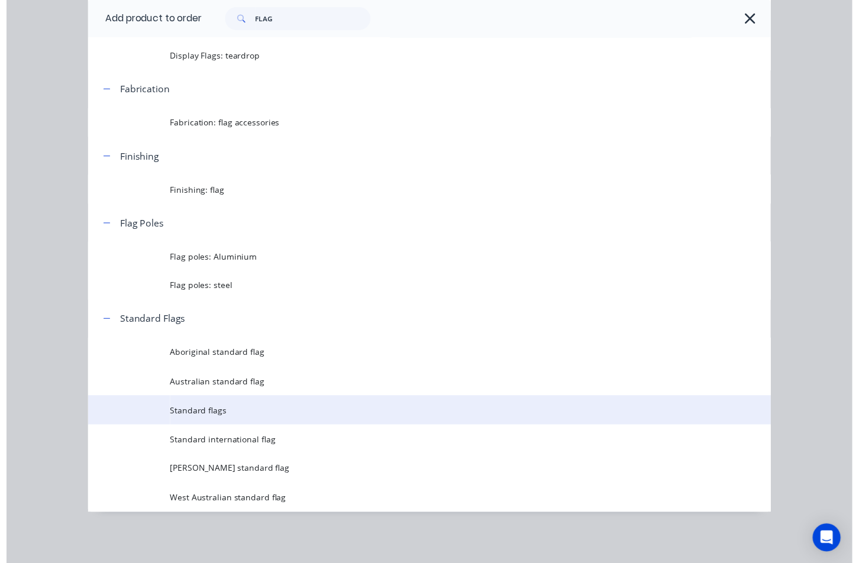
scroll to position [0, 0]
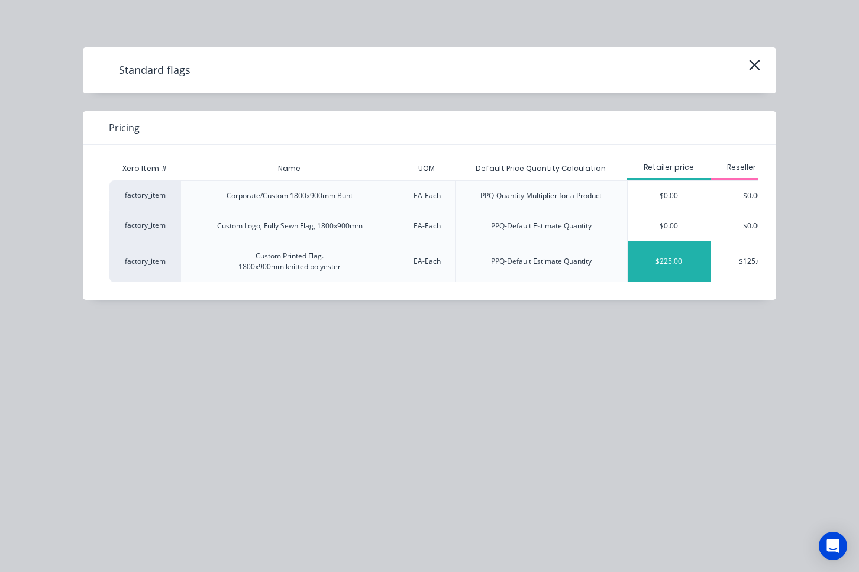
click at [660, 262] on div "$225.00" at bounding box center [669, 261] width 83 height 40
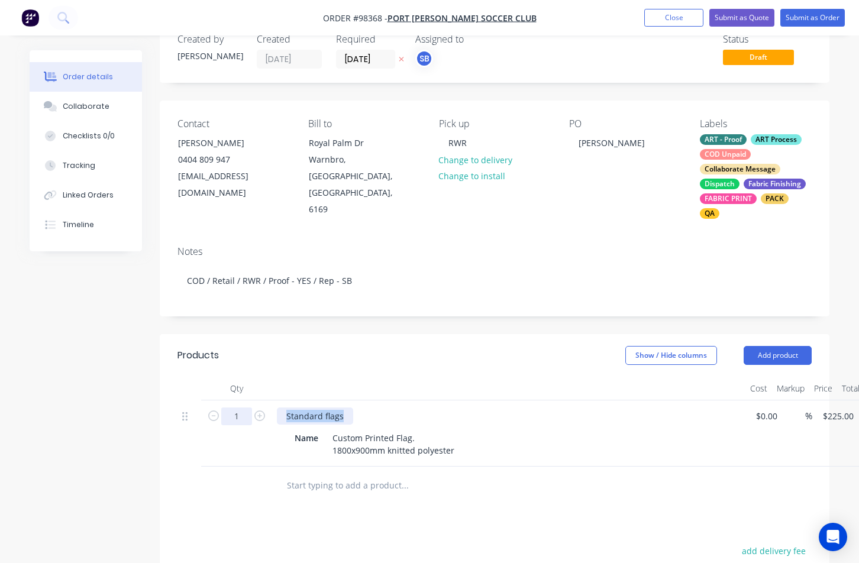
drag, startPoint x: 344, startPoint y: 418, endPoint x: 247, endPoint y: 418, distance: 96.5
click at [247, 418] on div "1 Standard flags Name Custom Printed Flag. 1800x900mm knitted polyester $0.00 $…" at bounding box center [495, 434] width 634 height 66
click at [425, 437] on div "Custom Printed Flag. 1800x900mm knitted polyester" at bounding box center [393, 445] width 131 height 30
click at [429, 434] on div "Custom Printed Flag. 1800x900mm knitted polyester" at bounding box center [393, 445] width 131 height 30
click at [351, 447] on div "Custom Printed Flag 1800x900mm knitted polyester" at bounding box center [393, 445] width 131 height 30
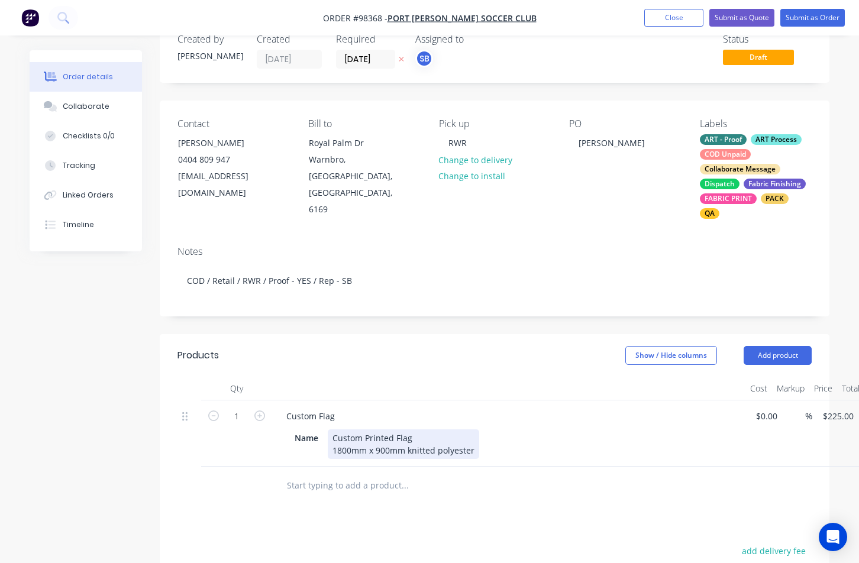
click at [476, 446] on div "Custom Printed Flag 1800mm x 900mm knitted polyester" at bounding box center [404, 445] width 152 height 30
click at [842, 415] on input "225" at bounding box center [840, 416] width 37 height 17
type input "$210.00"
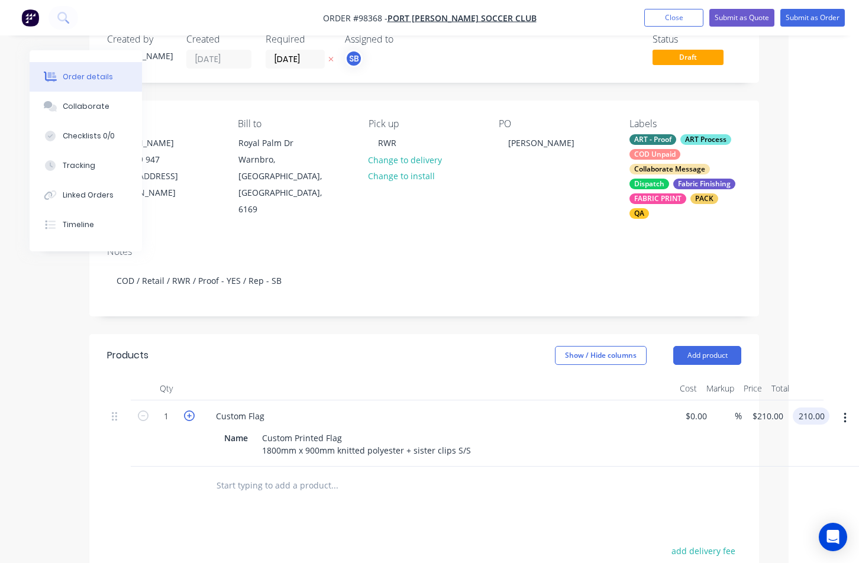
type input "$210.00"
click at [190, 418] on icon "button" at bounding box center [189, 416] width 11 height 11
type input "2"
type input "$420.00"
click at [698, 360] on button "Add product" at bounding box center [707, 355] width 68 height 19
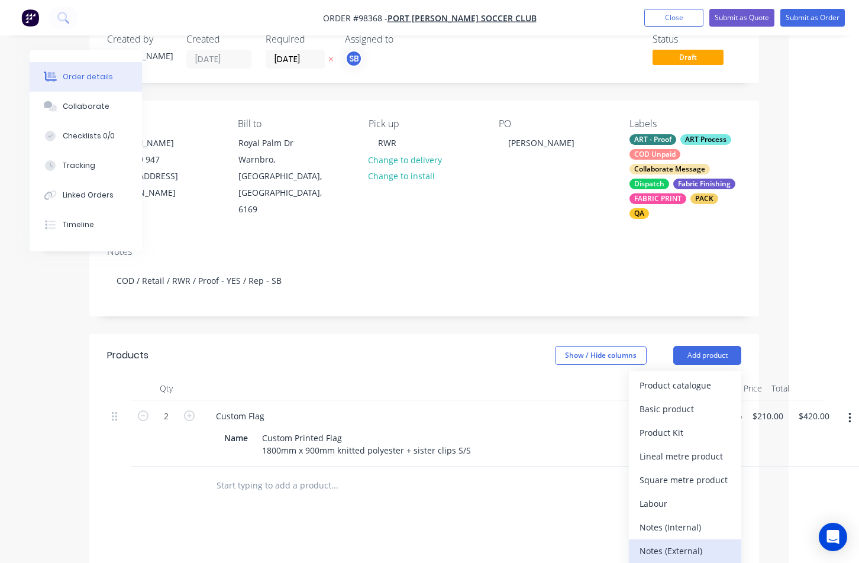
click at [708, 544] on div "Notes (External)" at bounding box center [685, 551] width 91 height 17
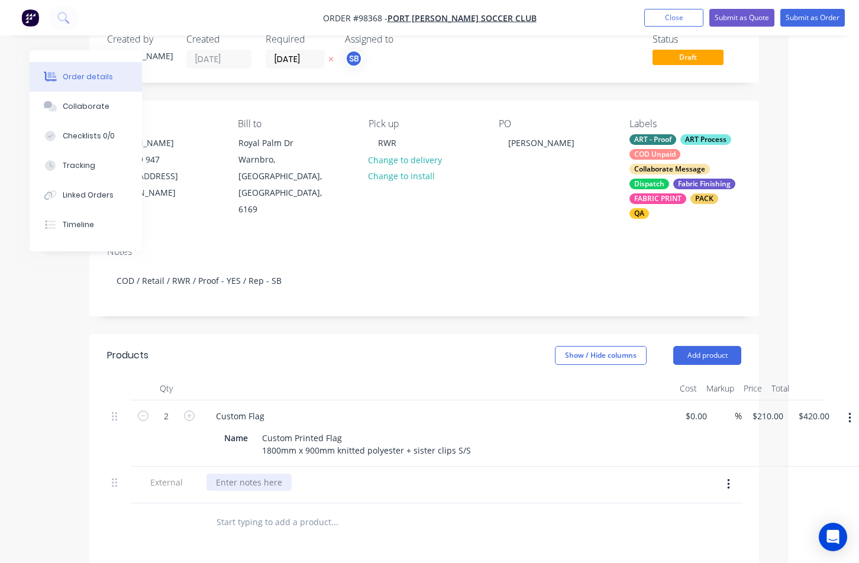
click at [257, 482] on div at bounding box center [249, 482] width 85 height 17
click at [660, 15] on button "Close" at bounding box center [673, 18] width 59 height 18
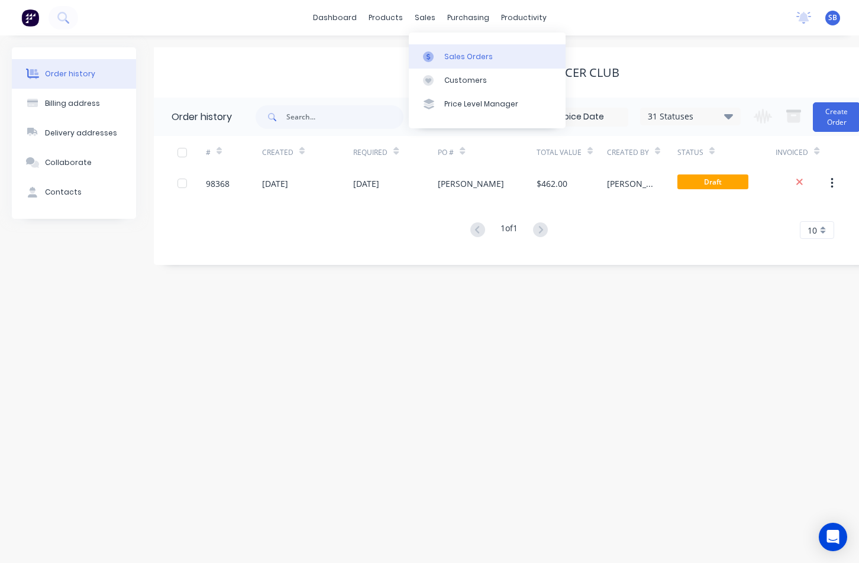
click at [447, 56] on div "Sales Orders" at bounding box center [468, 56] width 49 height 11
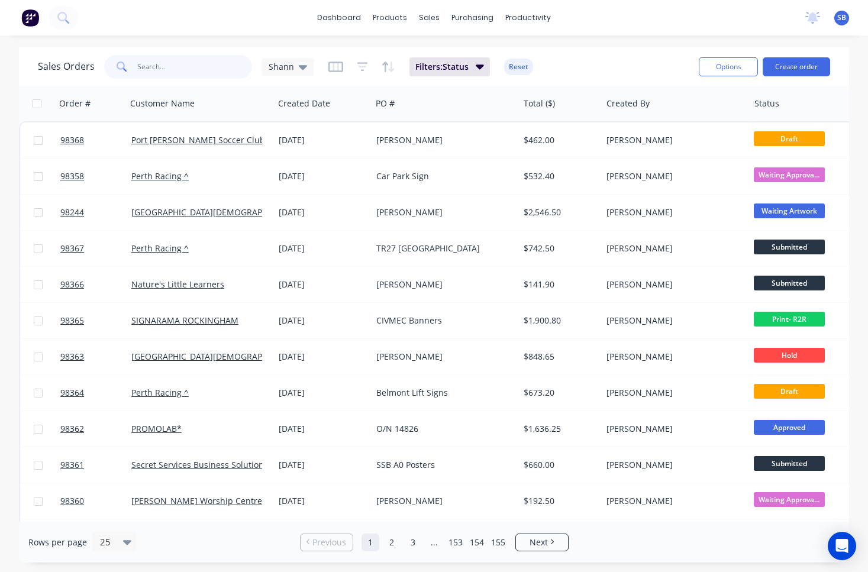
click at [207, 62] on input "text" at bounding box center [194, 67] width 115 height 24
type input "police"
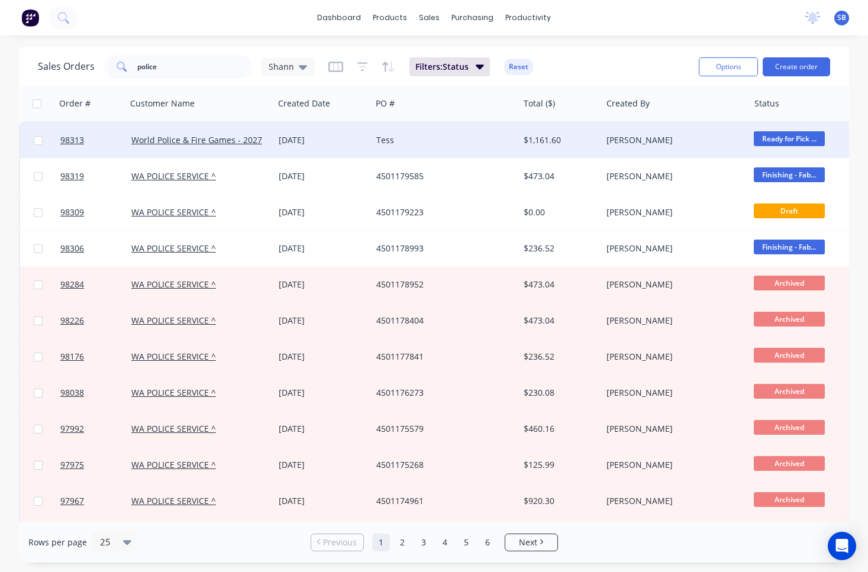
click at [412, 136] on div "Tess" at bounding box center [441, 140] width 131 height 12
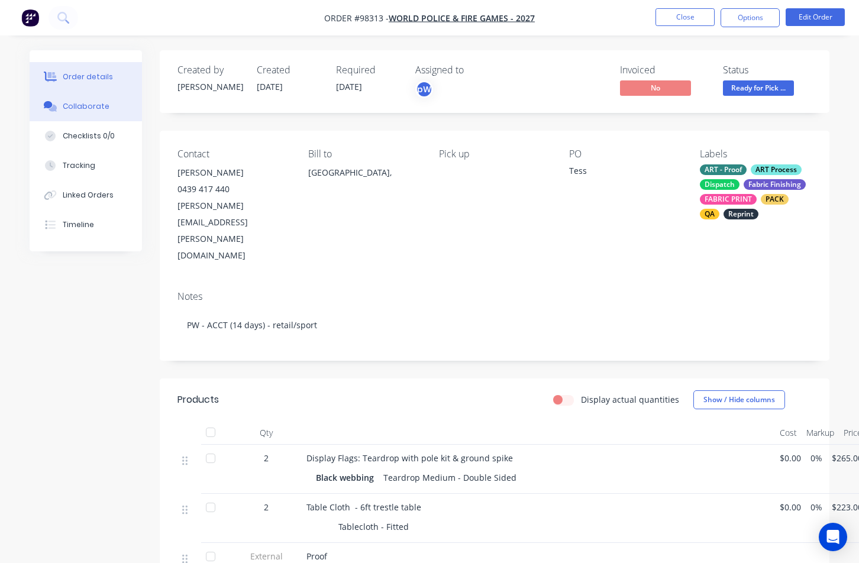
click at [78, 102] on div "Collaborate" at bounding box center [86, 106] width 47 height 11
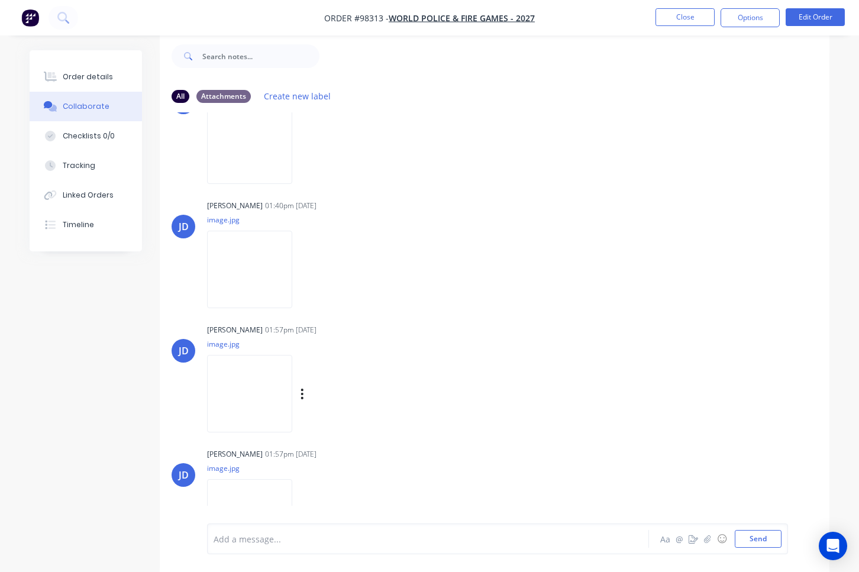
scroll to position [233, 0]
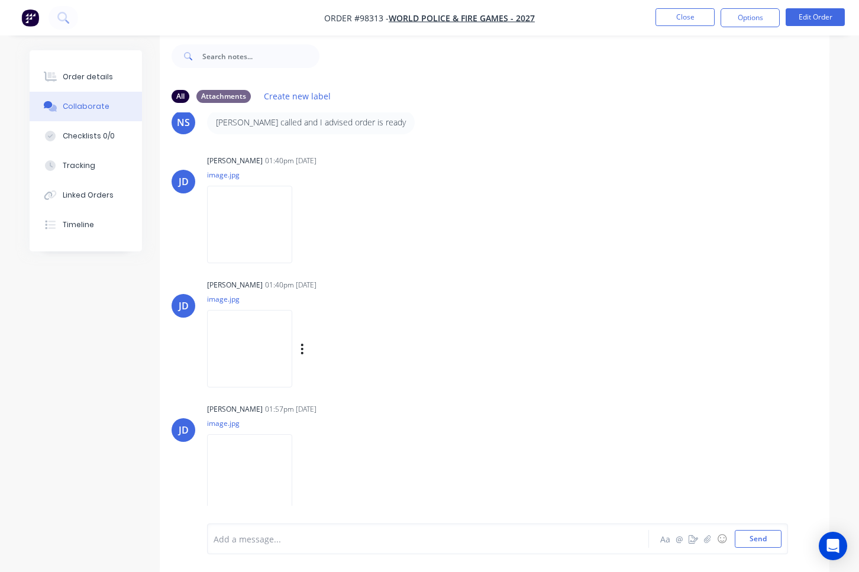
click at [247, 368] on img at bounding box center [249, 349] width 85 height 78
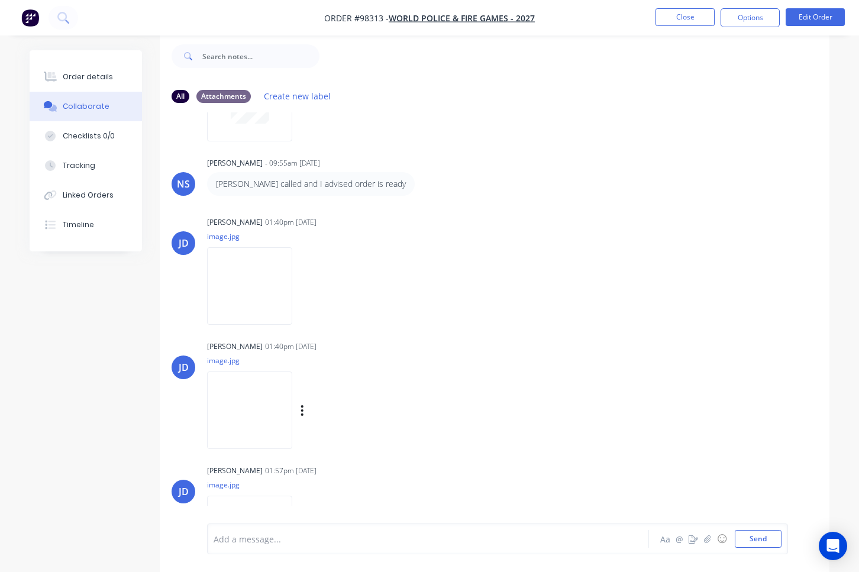
scroll to position [131, 0]
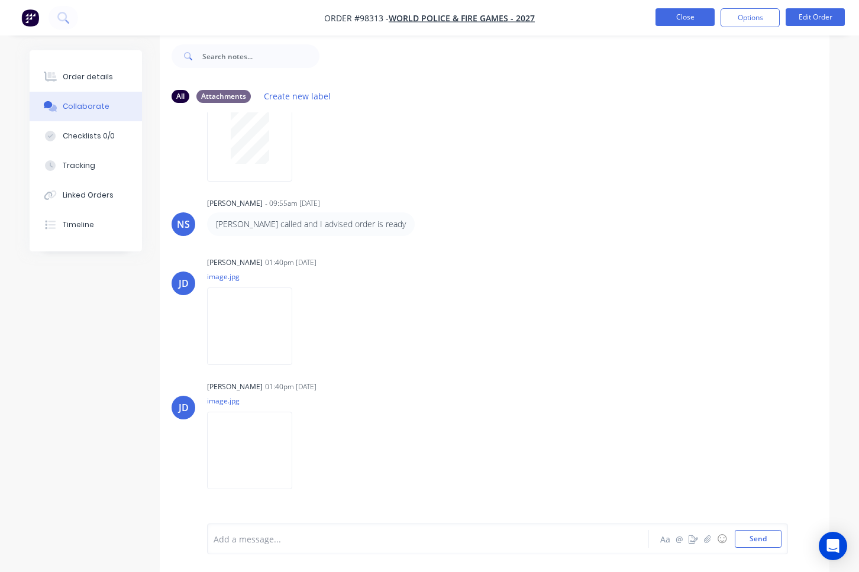
click at [671, 17] on button "Close" at bounding box center [685, 17] width 59 height 18
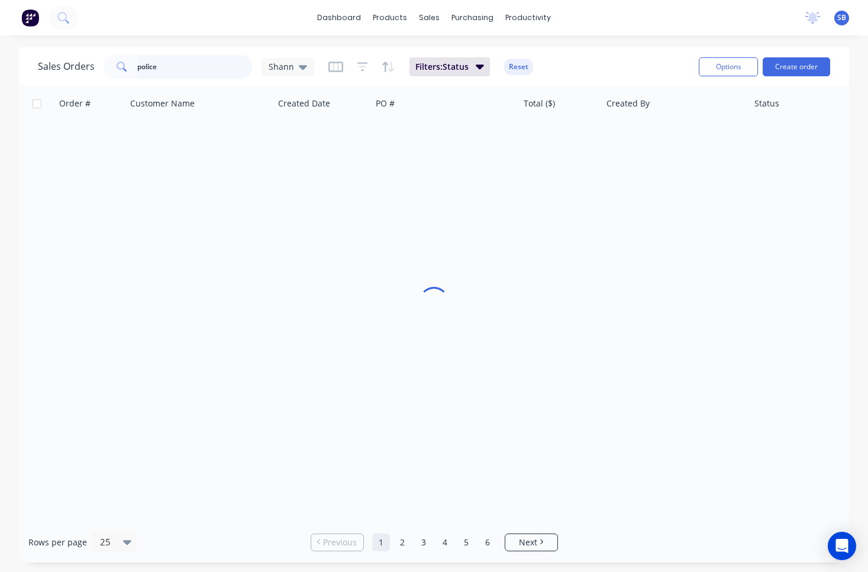
click at [162, 62] on input "police" at bounding box center [194, 67] width 115 height 24
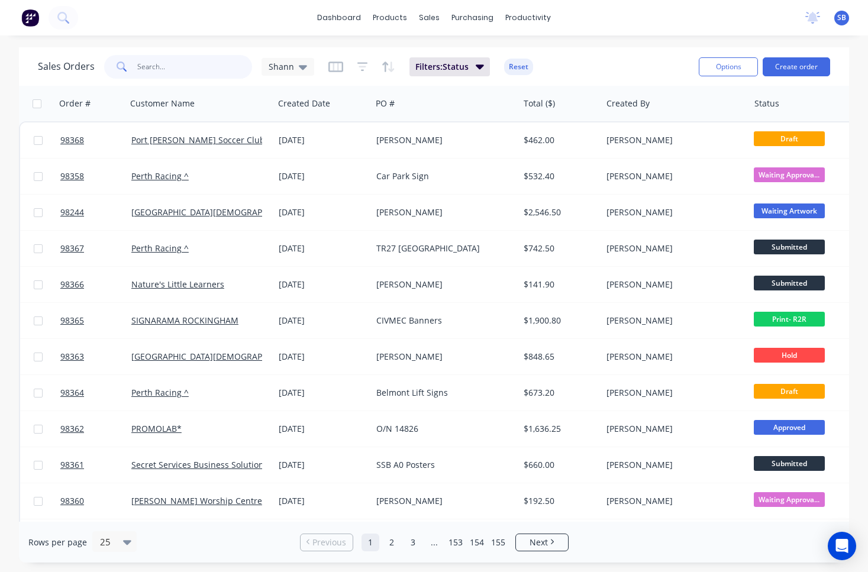
click at [180, 63] on input "text" at bounding box center [194, 67] width 115 height 24
type input "police"
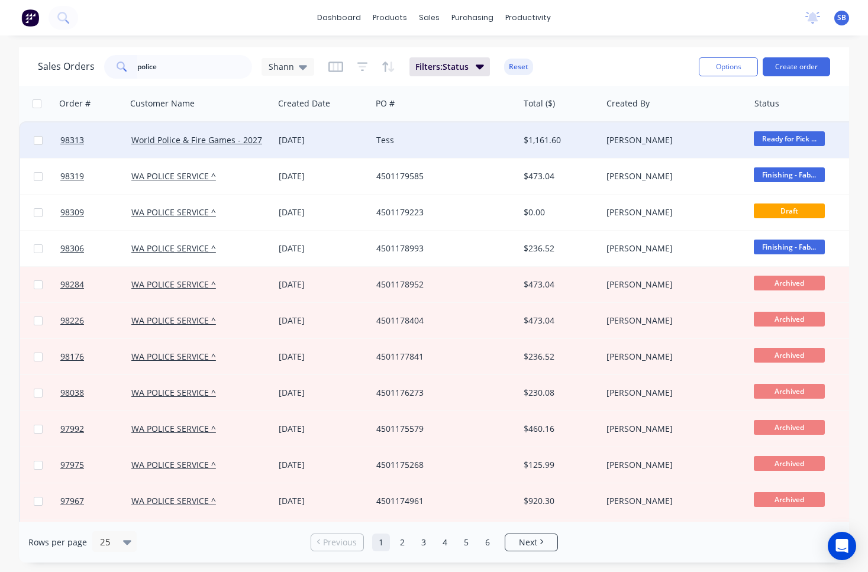
click at [389, 138] on div "Tess" at bounding box center [441, 140] width 131 height 12
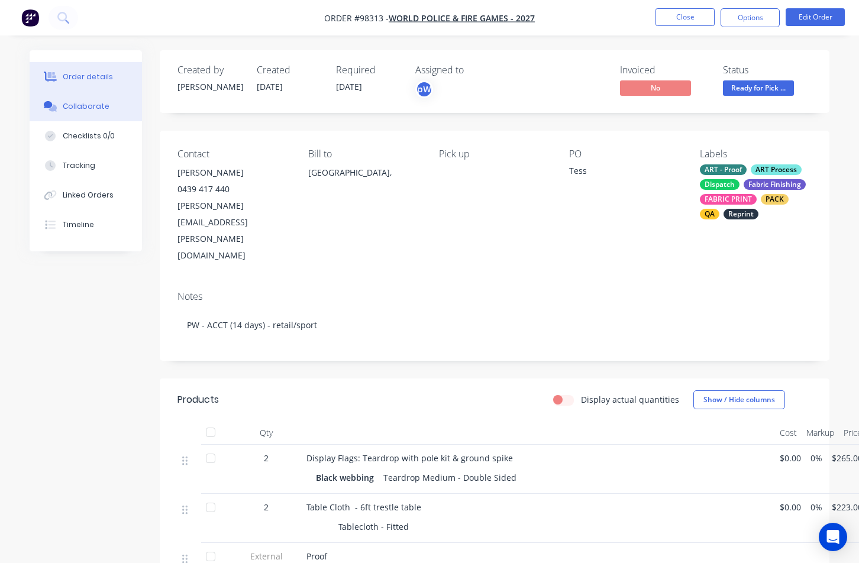
click at [104, 102] on div "Collaborate" at bounding box center [86, 106] width 47 height 11
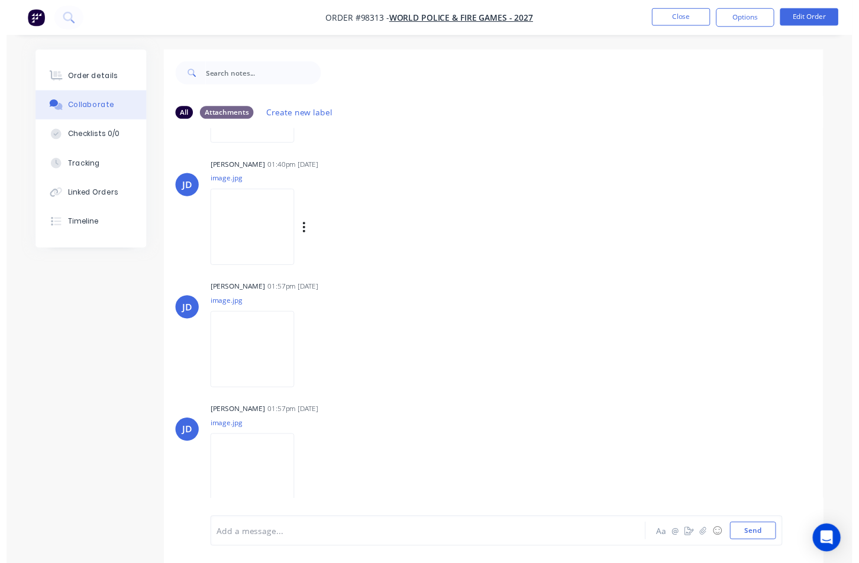
scroll to position [18, 0]
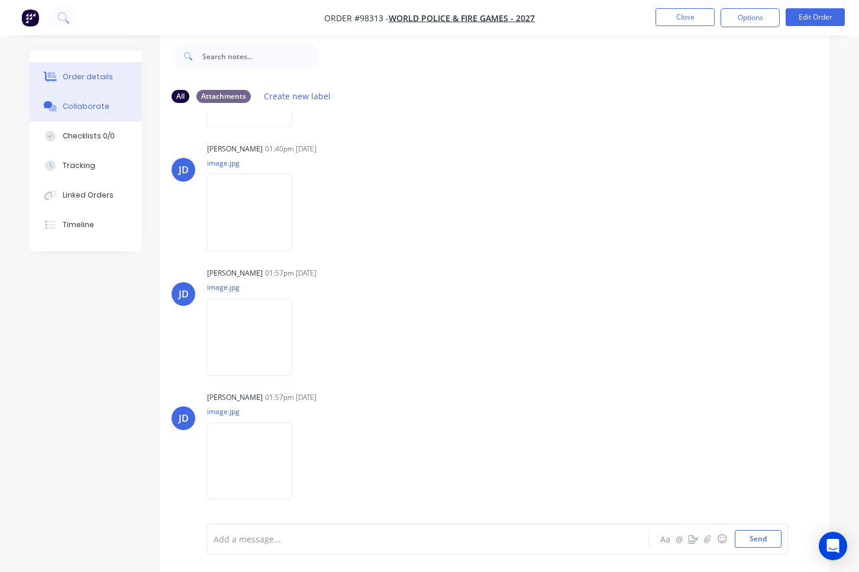
click at [111, 83] on button "Order details" at bounding box center [86, 77] width 112 height 30
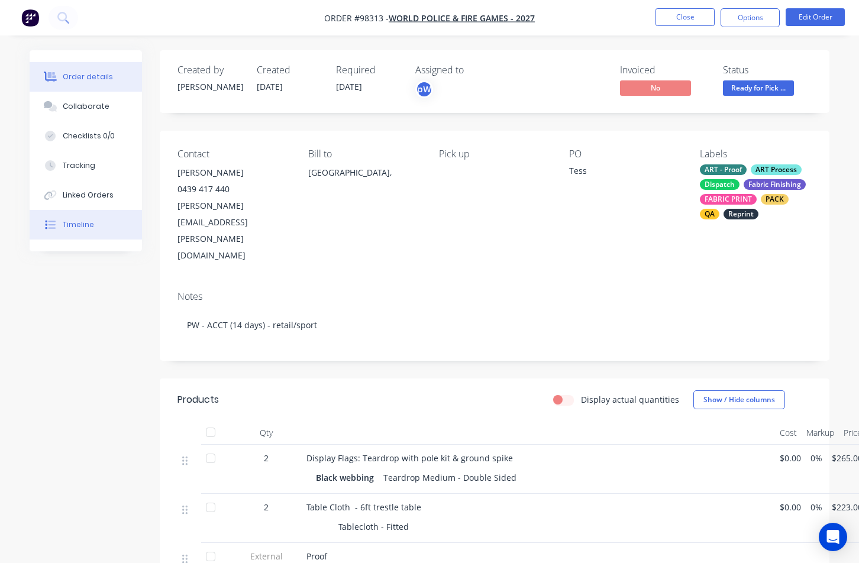
click at [101, 225] on button "Timeline" at bounding box center [86, 225] width 112 height 30
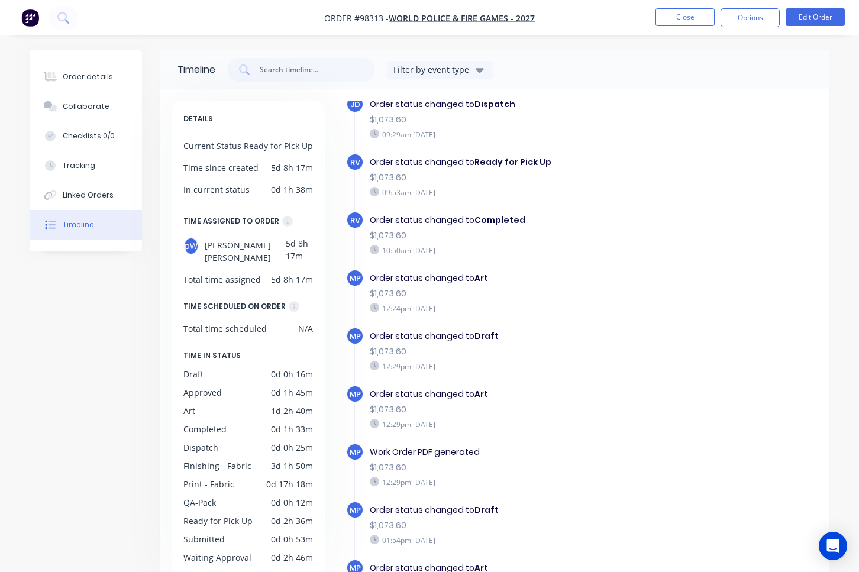
scroll to position [816, 0]
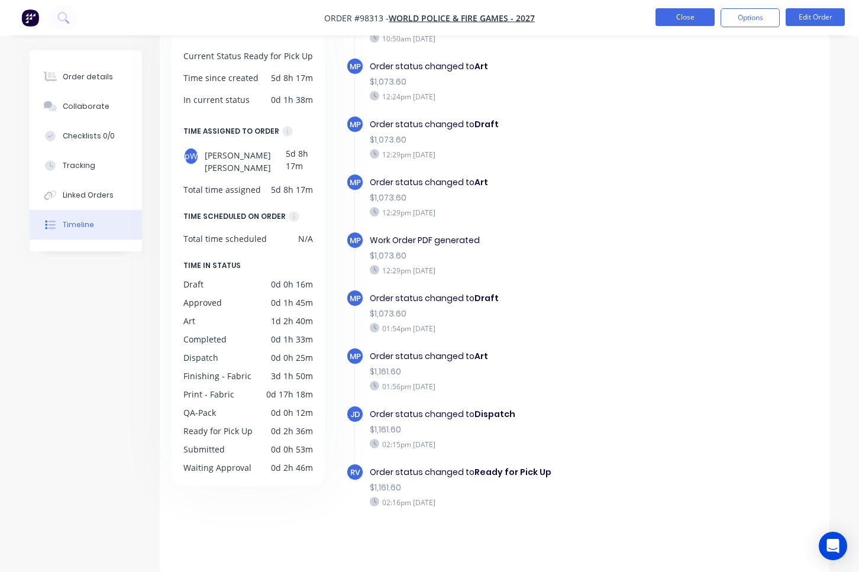
click at [688, 18] on button "Close" at bounding box center [685, 17] width 59 height 18
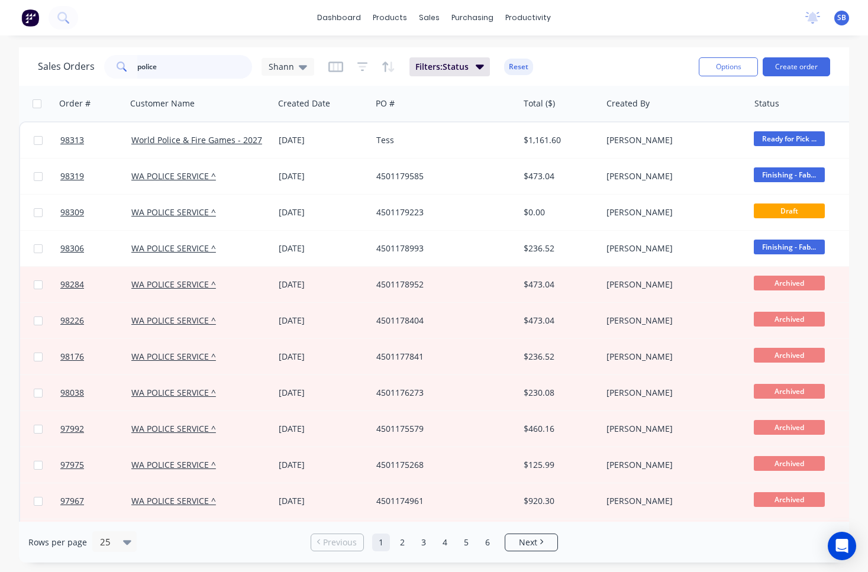
click at [177, 69] on input "police" at bounding box center [194, 67] width 115 height 24
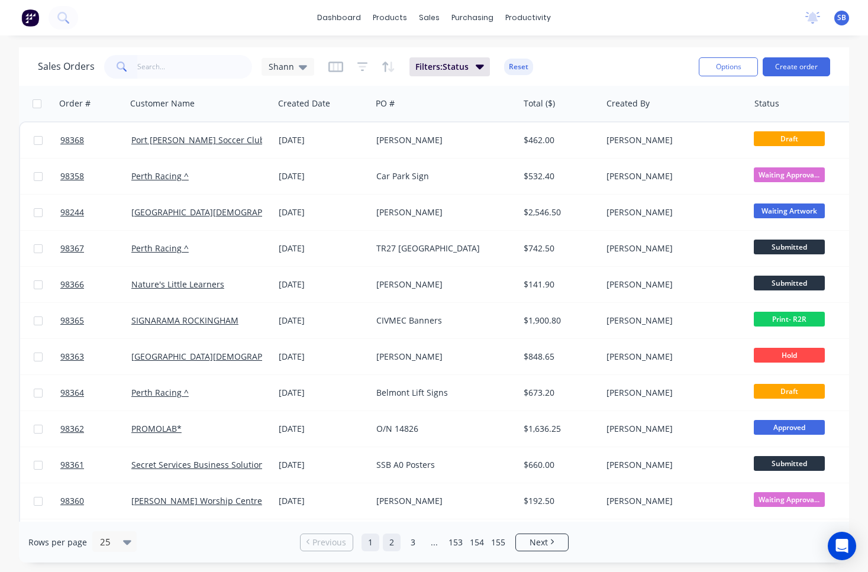
click at [393, 542] on link "2" at bounding box center [392, 543] width 18 height 18
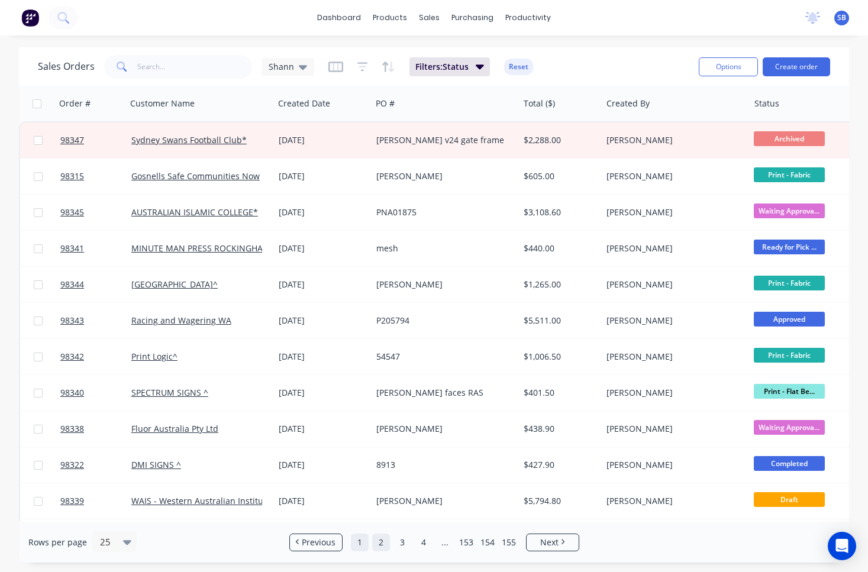
click at [362, 544] on link "1" at bounding box center [360, 543] width 18 height 18
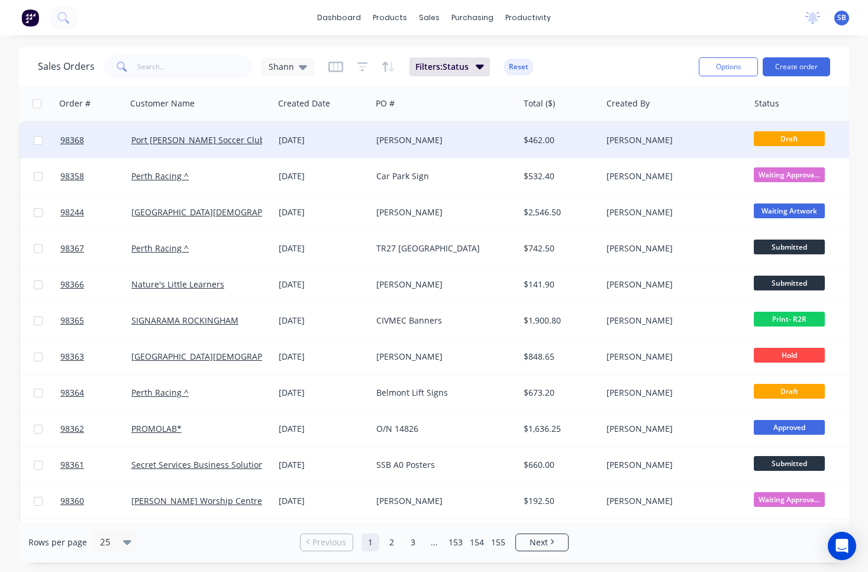
click at [423, 146] on div "[PERSON_NAME]" at bounding box center [445, 141] width 147 height 36
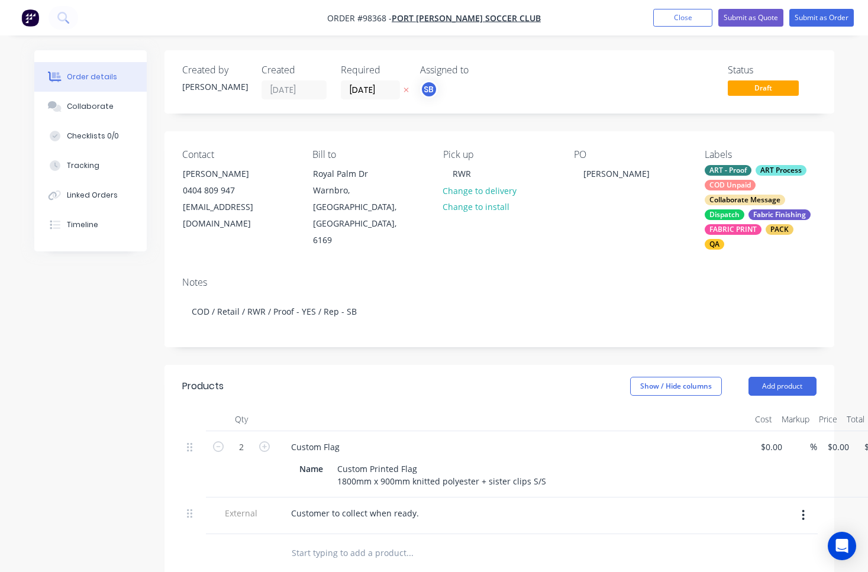
type input "$210.00"
type input "$420.00"
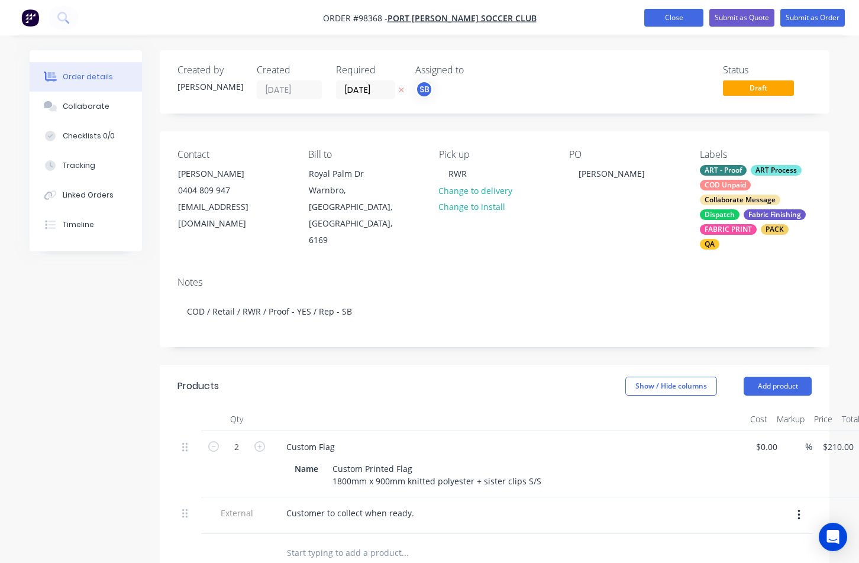
click at [680, 20] on button "Close" at bounding box center [673, 18] width 59 height 18
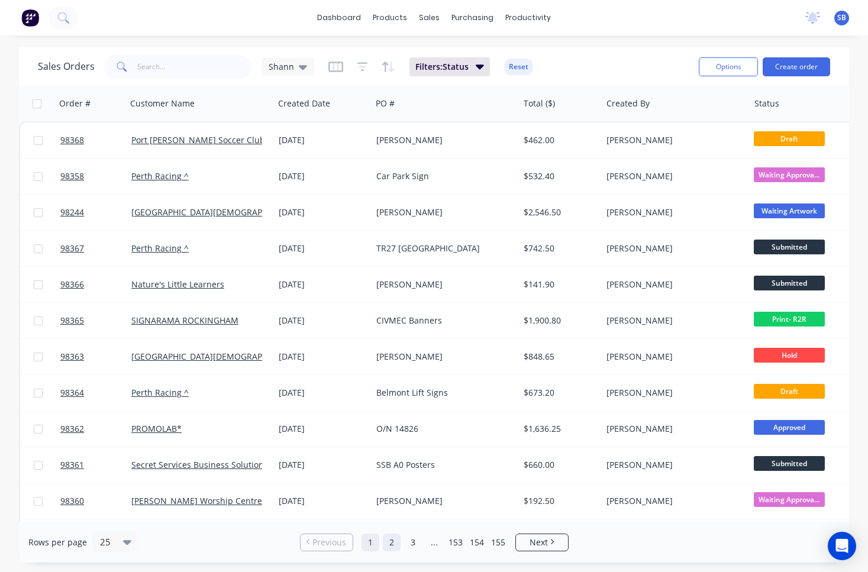
click at [391, 543] on link "2" at bounding box center [392, 543] width 18 height 18
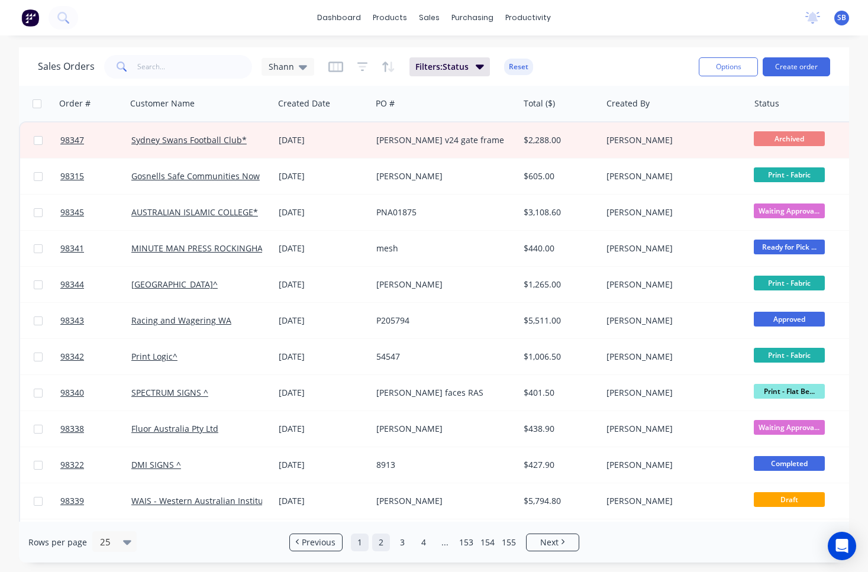
click at [366, 544] on link "1" at bounding box center [360, 543] width 18 height 18
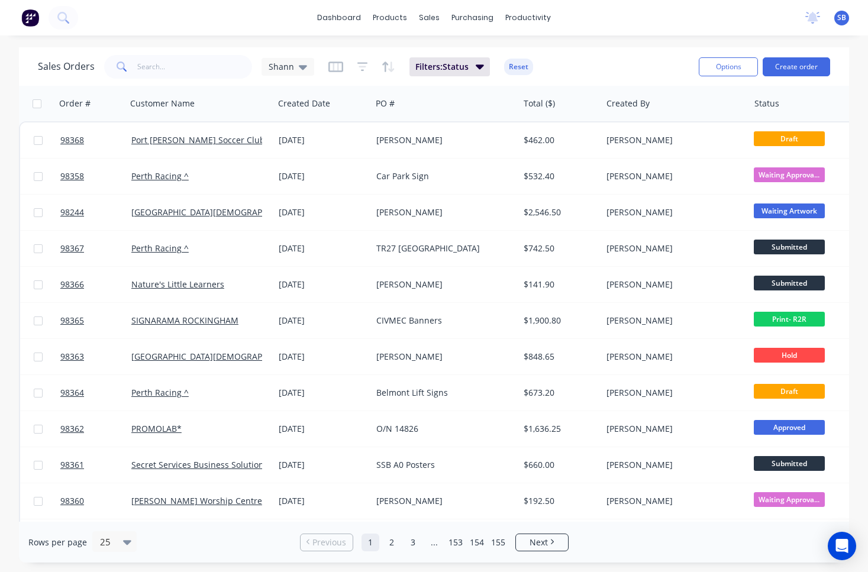
click at [745, 18] on div "dashboard products sales purchasing productivity dashboard products Product Cat…" at bounding box center [434, 18] width 868 height 36
click at [386, 544] on link "2" at bounding box center [392, 543] width 18 height 18
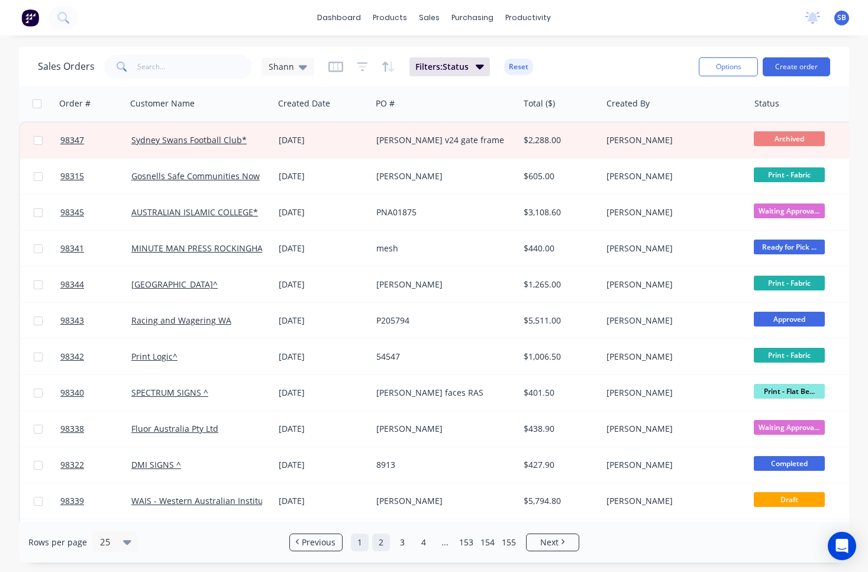
click at [354, 544] on link "1" at bounding box center [360, 543] width 18 height 18
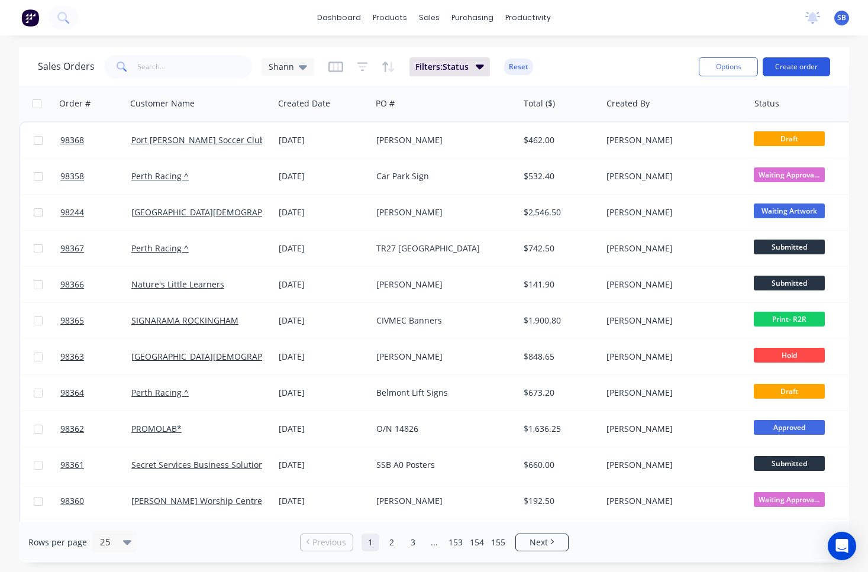
click at [814, 67] on button "Create order" at bounding box center [796, 66] width 67 height 19
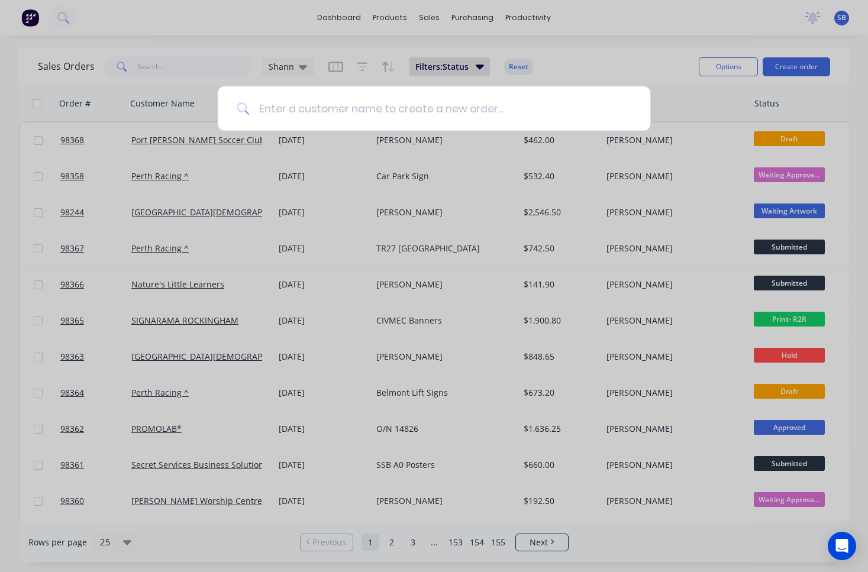
click at [404, 105] on input at bounding box center [440, 108] width 382 height 44
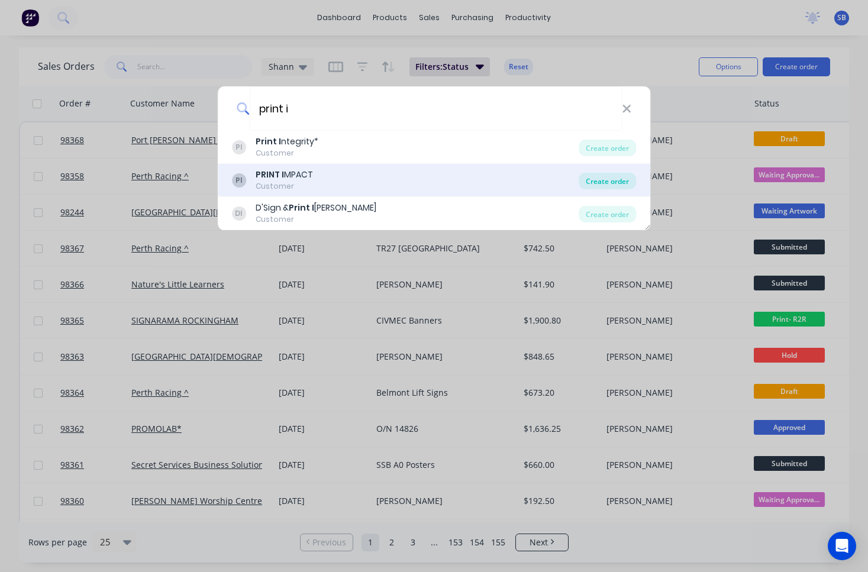
type input "print i"
click at [618, 178] on div "Create order" at bounding box center [607, 181] width 57 height 17
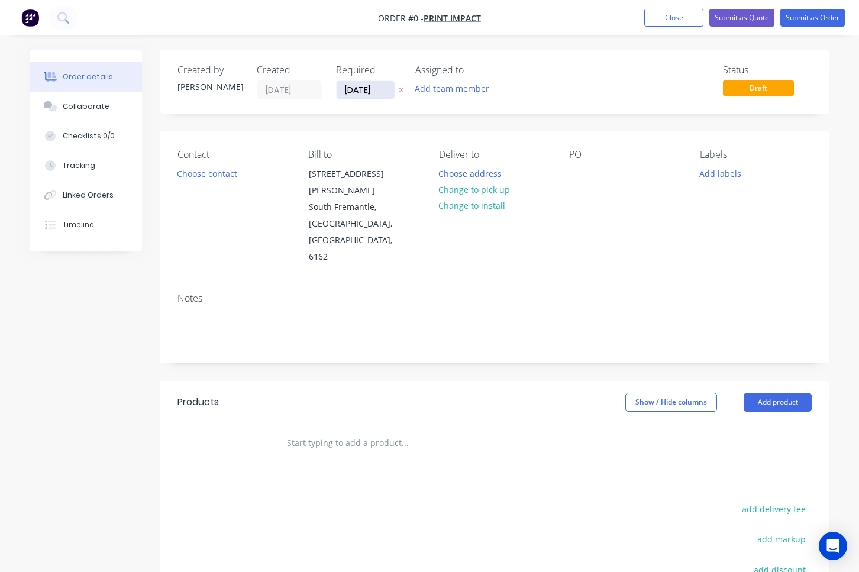
click at [372, 93] on input "[DATE]" at bounding box center [366, 90] width 58 height 18
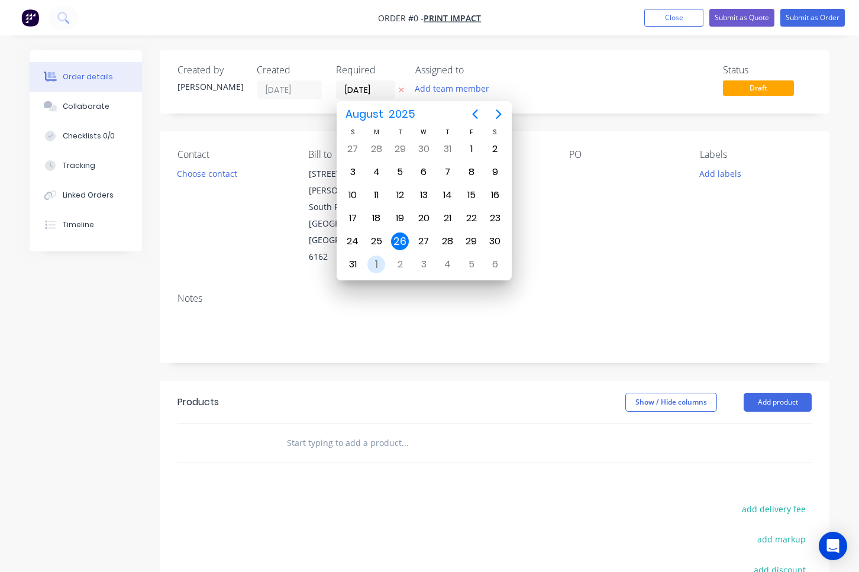
click at [378, 267] on div "1" at bounding box center [377, 265] width 18 height 18
type input "[DATE]"
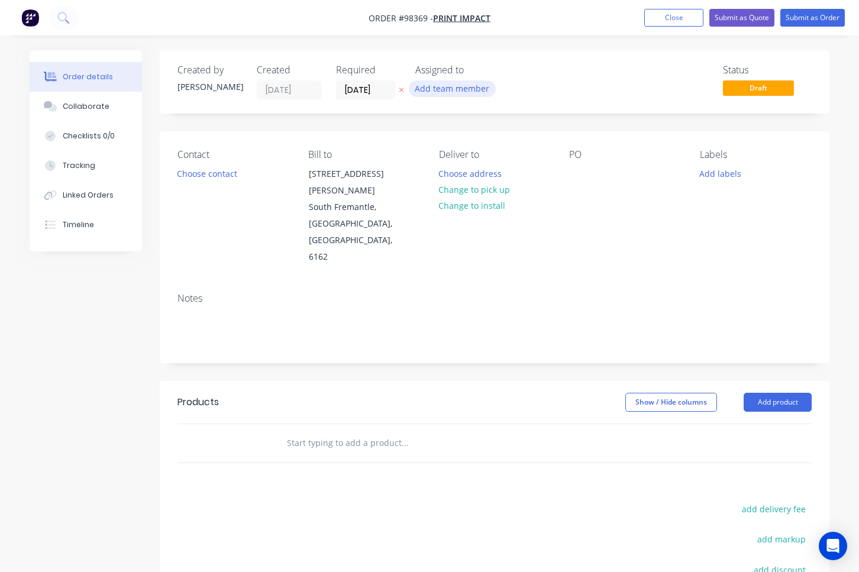
click at [475, 86] on button "Add team member" at bounding box center [452, 88] width 87 height 16
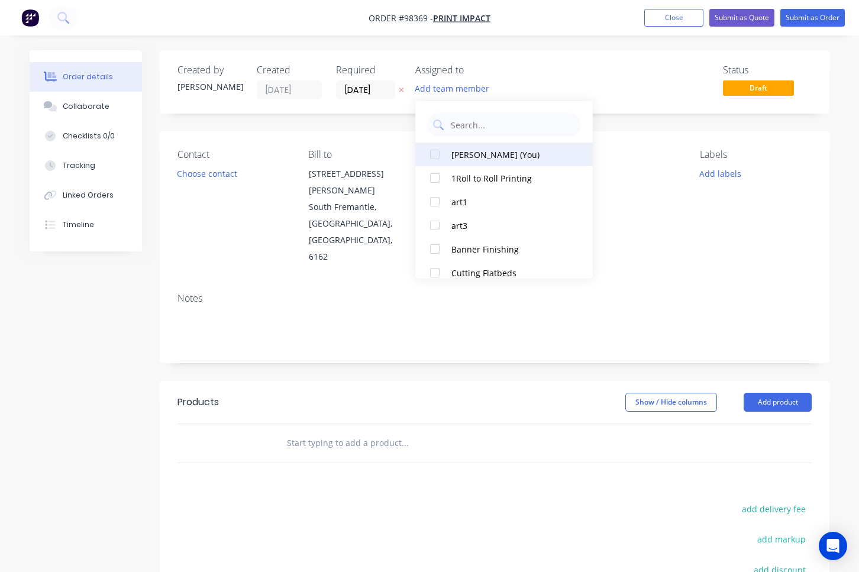
click at [483, 156] on div "[PERSON_NAME] (You)" at bounding box center [511, 155] width 118 height 12
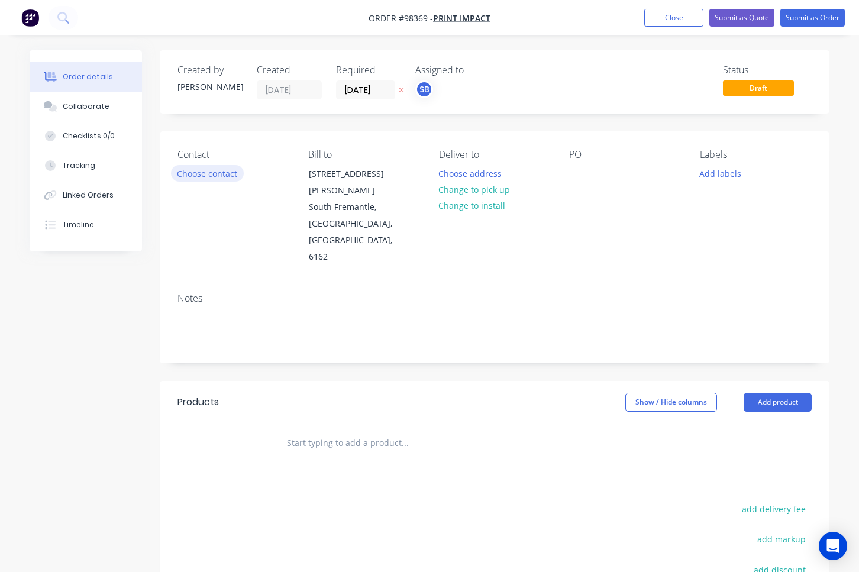
click at [214, 171] on button "Choose contact" at bounding box center [207, 173] width 73 height 16
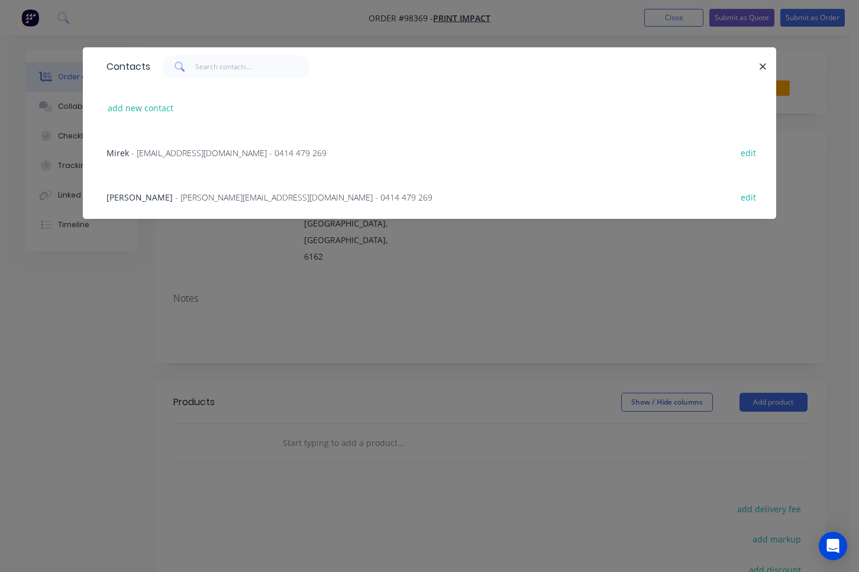
click at [208, 196] on span "- [PERSON_NAME][EMAIL_ADDRESS][DOMAIN_NAME] - 0414 479 269" at bounding box center [303, 197] width 257 height 11
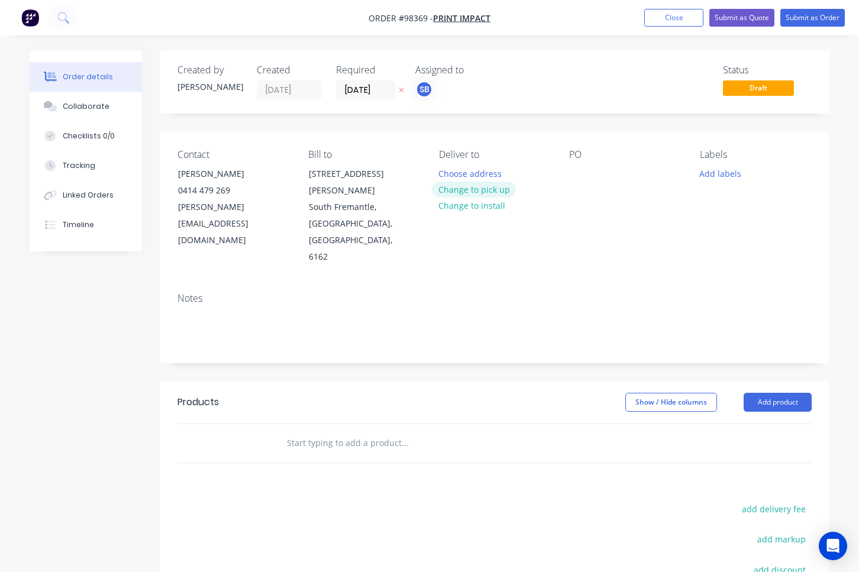
click at [478, 190] on button "Change to pick up" at bounding box center [474, 190] width 84 height 16
click at [443, 173] on div at bounding box center [448, 173] width 19 height 17
click at [583, 178] on div at bounding box center [578, 173] width 19 height 17
click at [718, 176] on button "Add labels" at bounding box center [721, 173] width 54 height 16
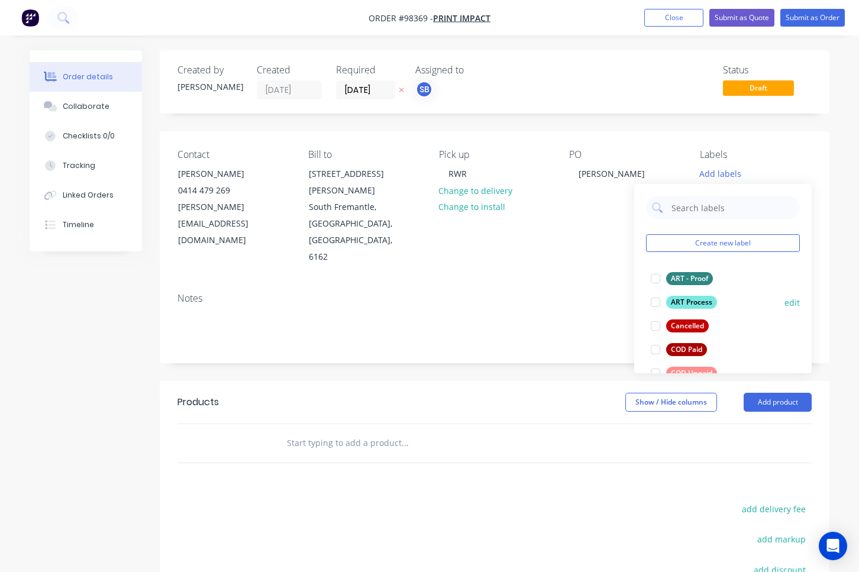
click at [658, 304] on div at bounding box center [656, 303] width 24 height 24
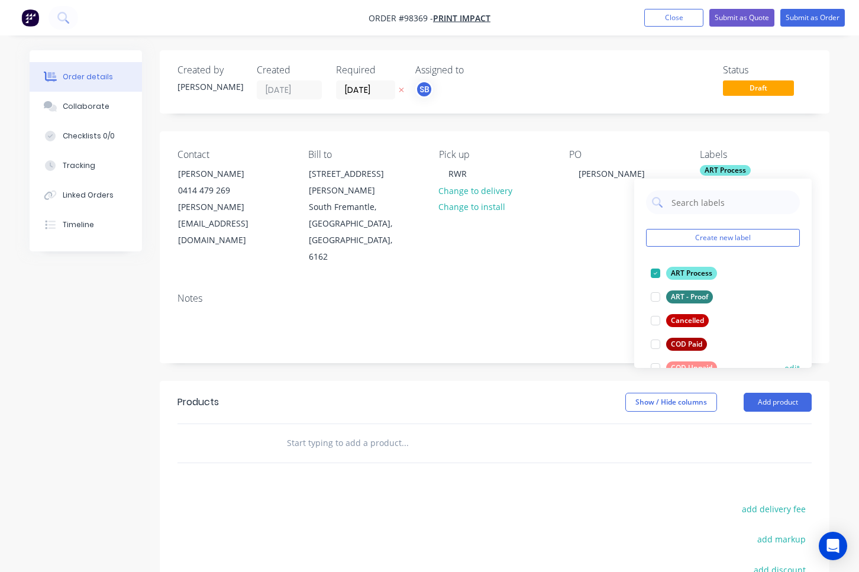
click at [656, 366] on div at bounding box center [656, 368] width 24 height 24
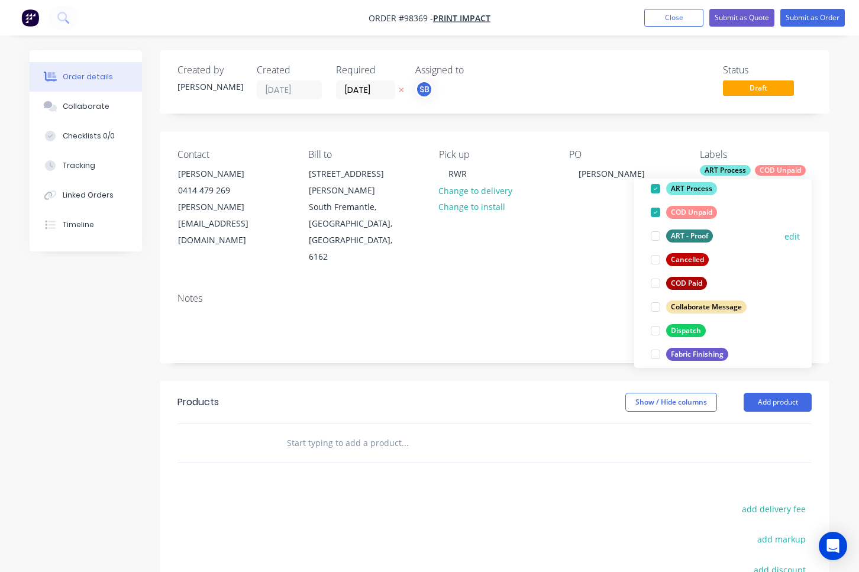
scroll to position [140, 0]
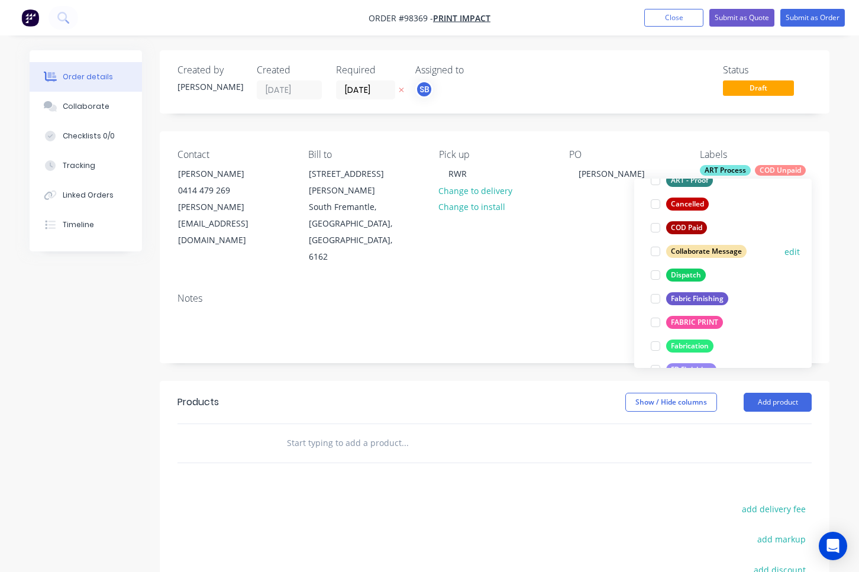
click at [659, 253] on div at bounding box center [656, 252] width 24 height 24
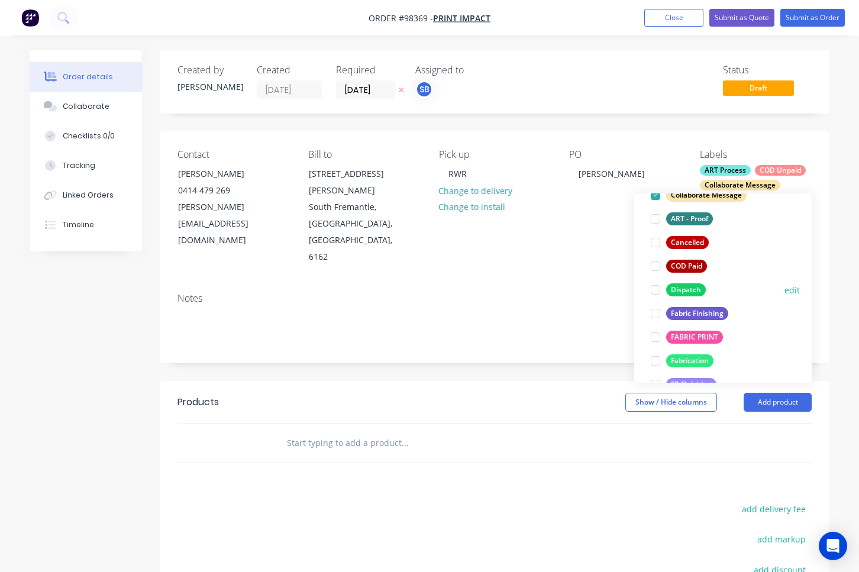
click at [657, 290] on div at bounding box center [656, 290] width 24 height 24
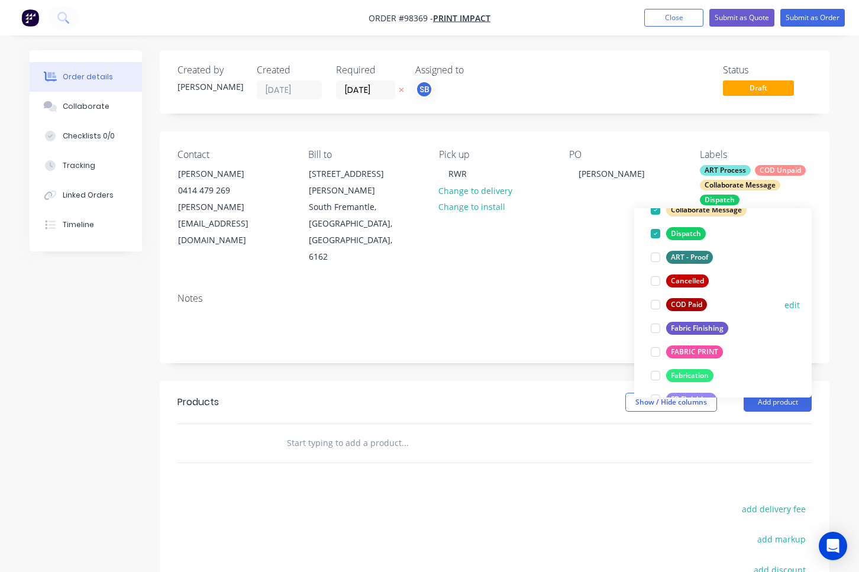
scroll to position [153, 0]
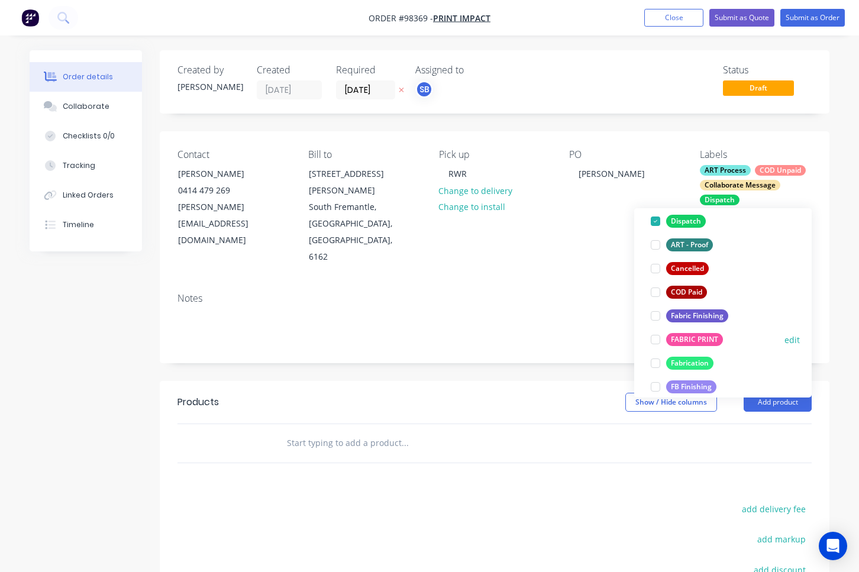
click at [655, 340] on div at bounding box center [656, 340] width 24 height 24
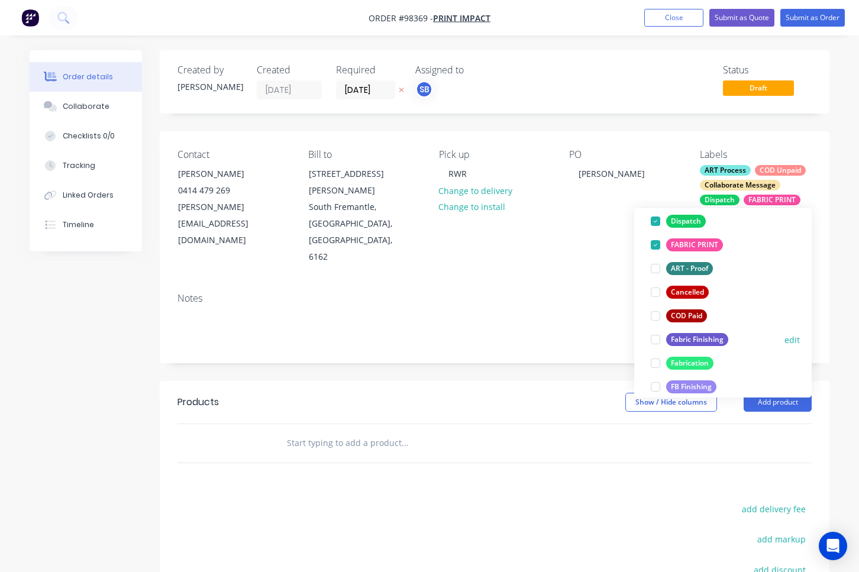
click at [655, 342] on div at bounding box center [656, 340] width 24 height 24
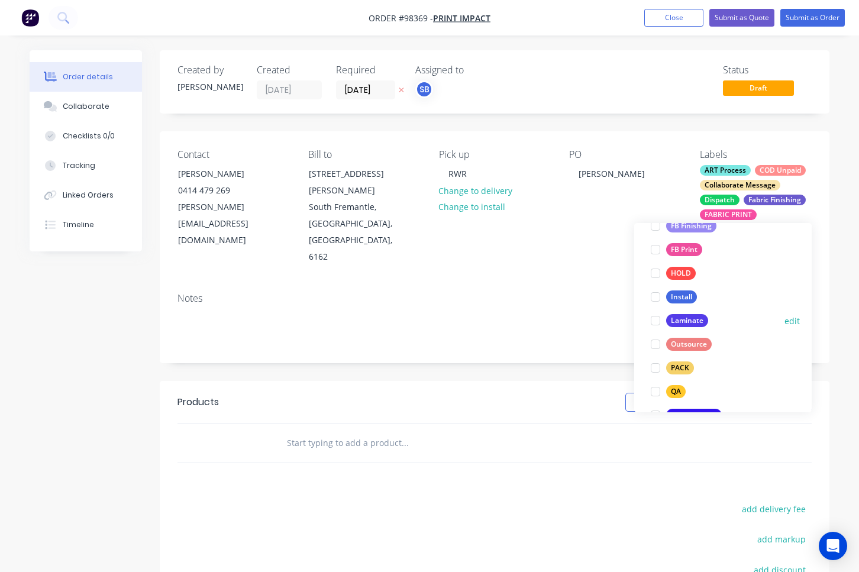
scroll to position [347, 0]
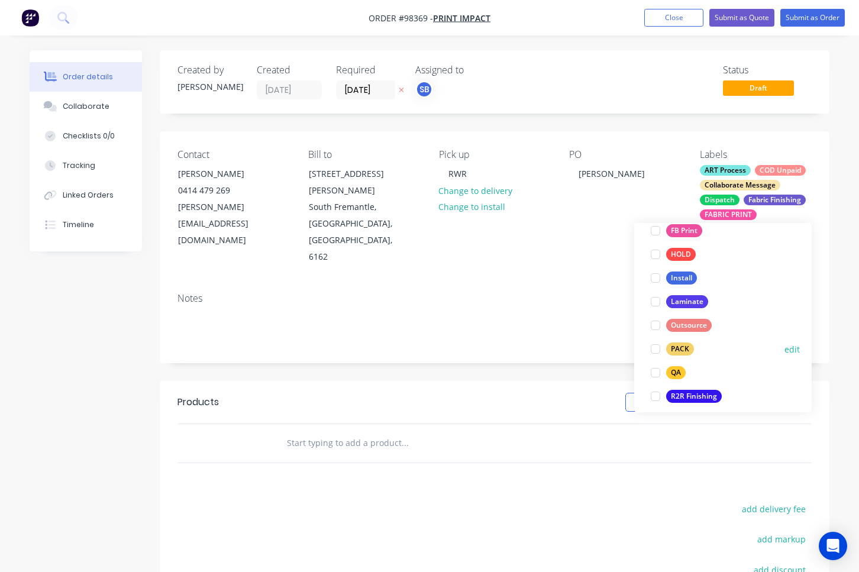
click at [658, 373] on div at bounding box center [656, 373] width 24 height 24
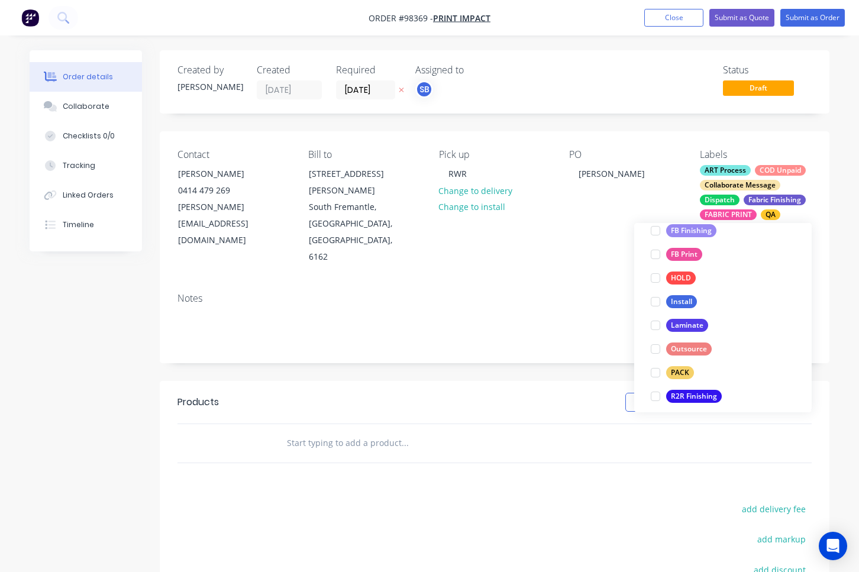
click at [658, 373] on div at bounding box center [656, 373] width 24 height 24
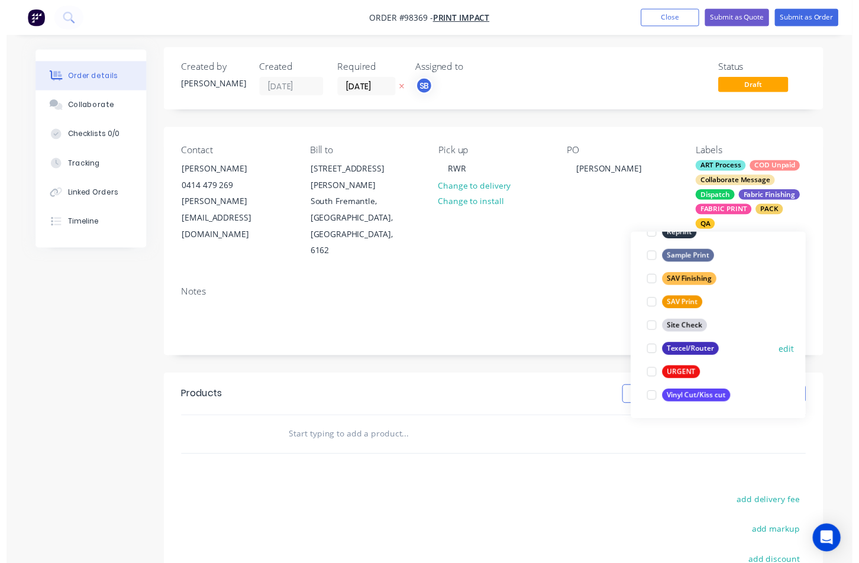
scroll to position [5, 0]
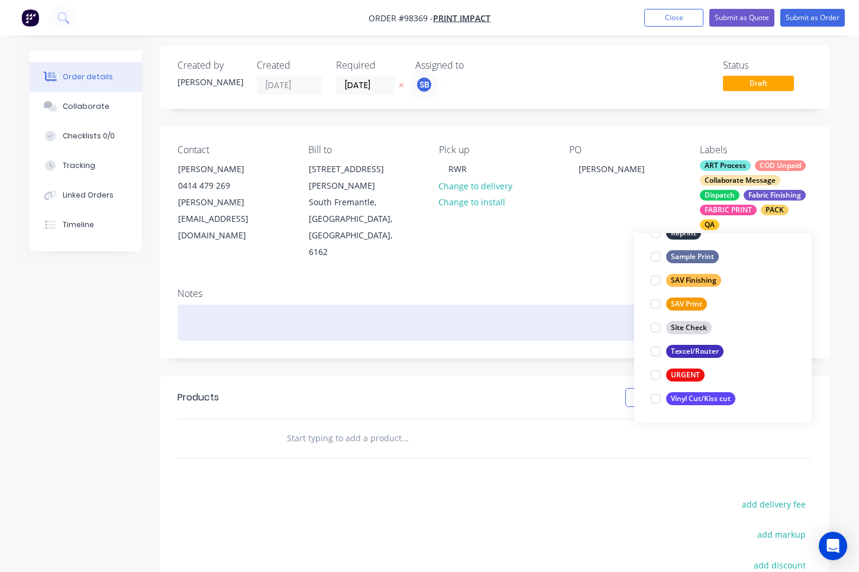
click at [491, 310] on div at bounding box center [495, 323] width 634 height 36
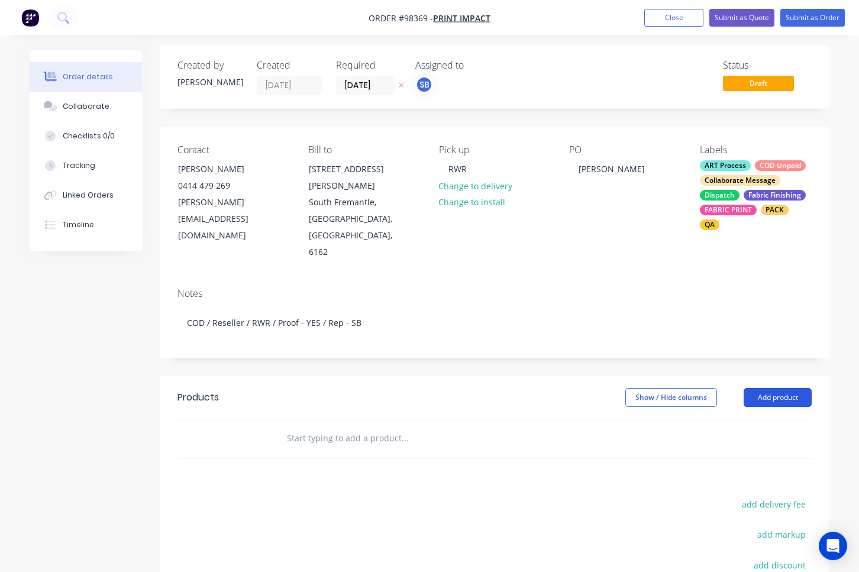
click at [800, 388] on button "Add product" at bounding box center [778, 397] width 68 height 19
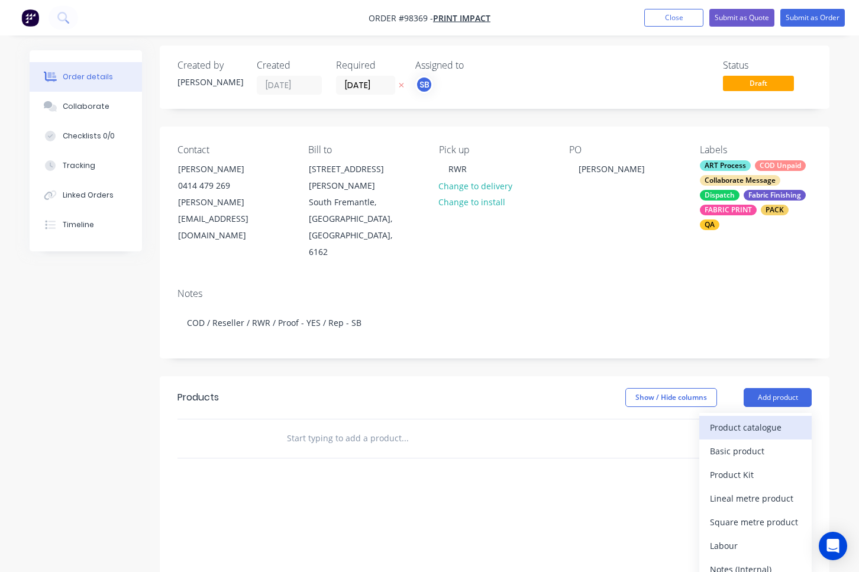
click at [795, 419] on div "Product catalogue" at bounding box center [755, 427] width 91 height 17
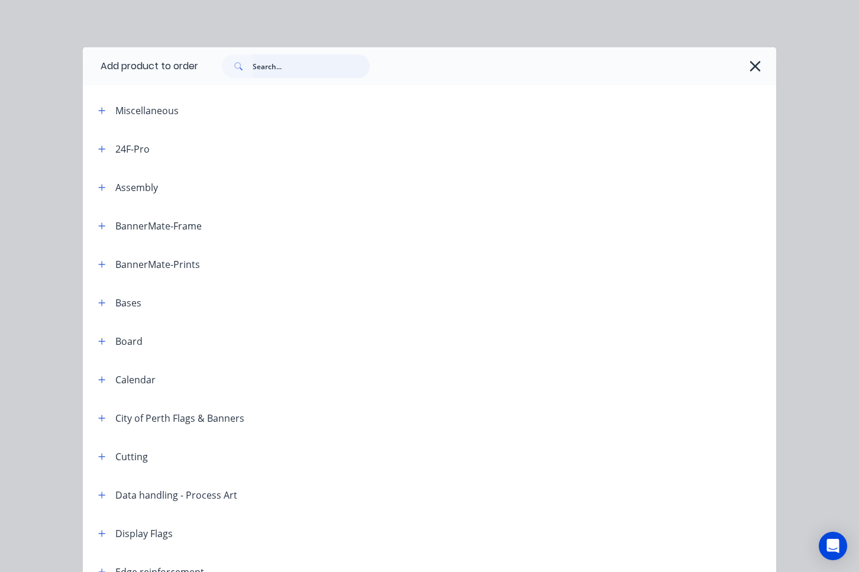
click at [299, 69] on input "text" at bounding box center [311, 66] width 117 height 24
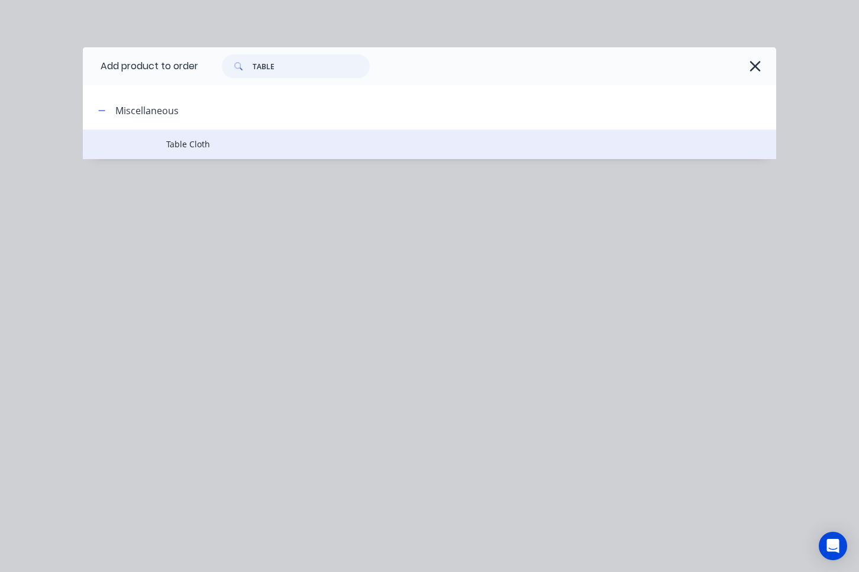
type input "TABLE"
click at [199, 141] on span "Table Cloth" at bounding box center [410, 144] width 488 height 12
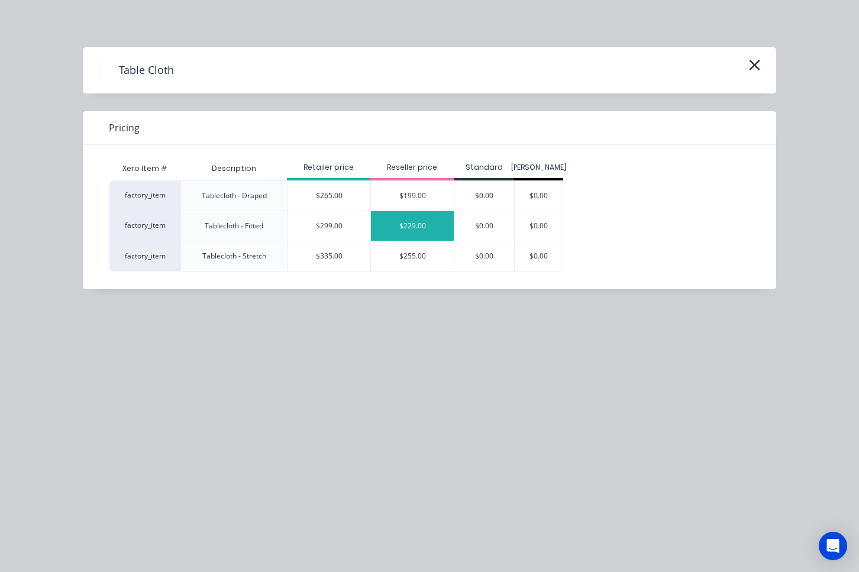
click at [427, 228] on div "$229.00" at bounding box center [412, 226] width 83 height 30
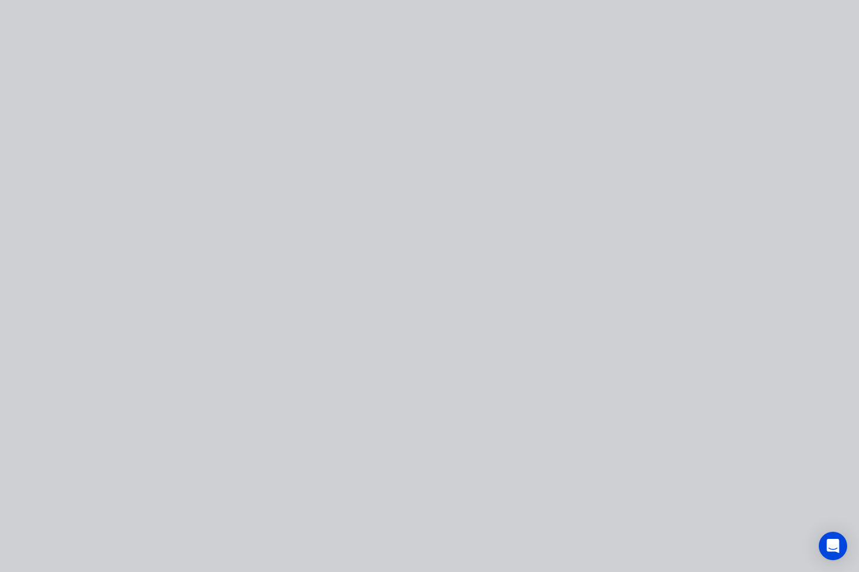
type input "$229.00"
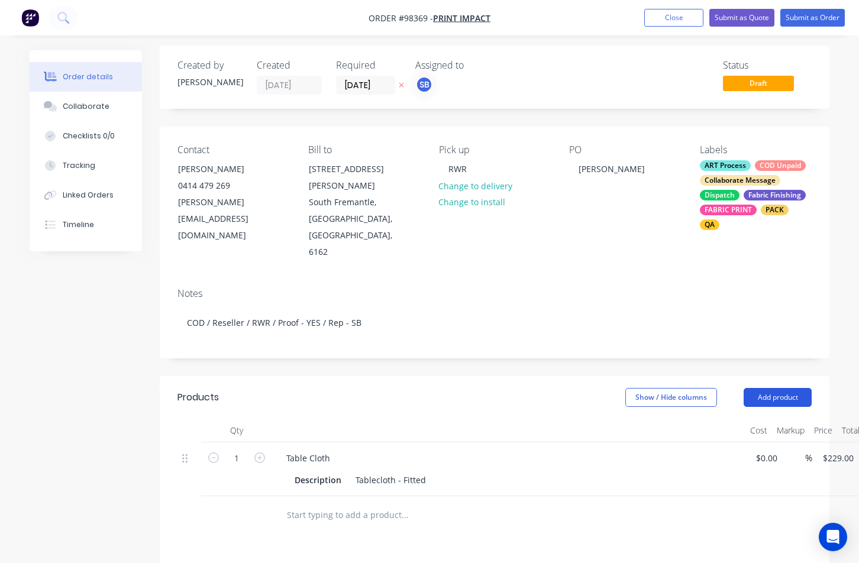
click at [793, 388] on button "Add product" at bounding box center [778, 397] width 68 height 19
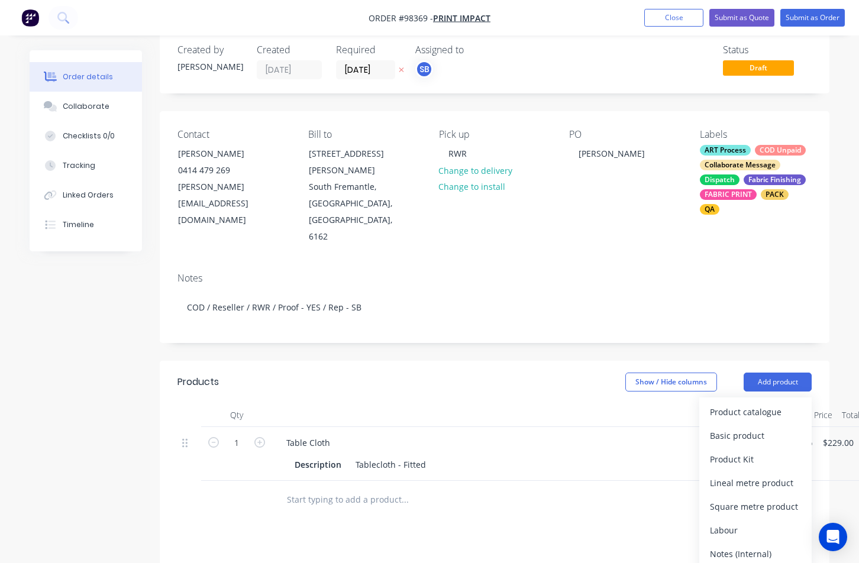
scroll to position [49, 0]
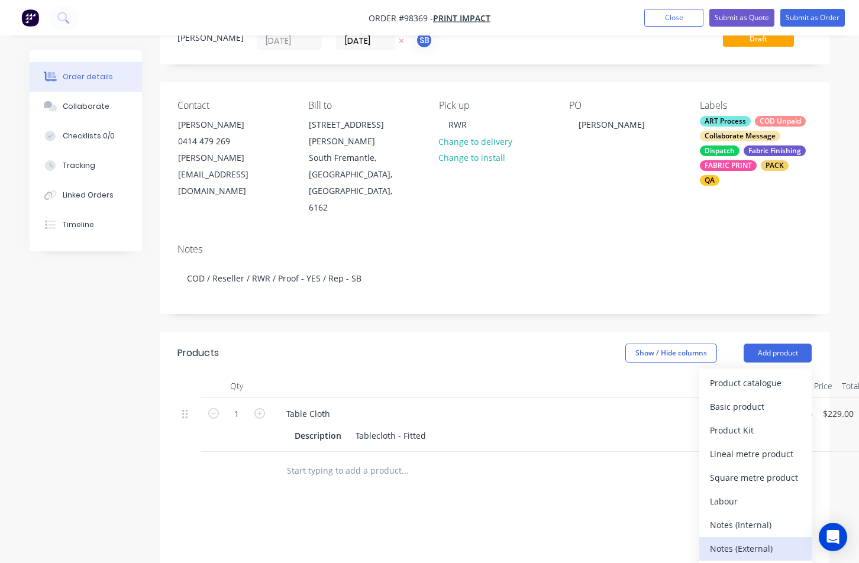
click at [786, 540] on div "Notes (External)" at bounding box center [755, 548] width 91 height 17
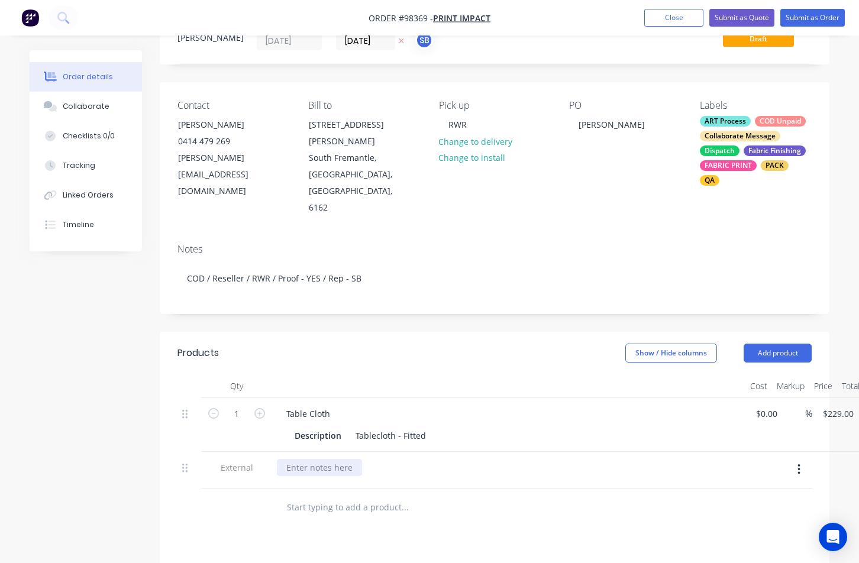
click at [333, 459] on div at bounding box center [319, 467] width 85 height 17
paste div
click at [79, 107] on div "Collaborate" at bounding box center [86, 106] width 47 height 11
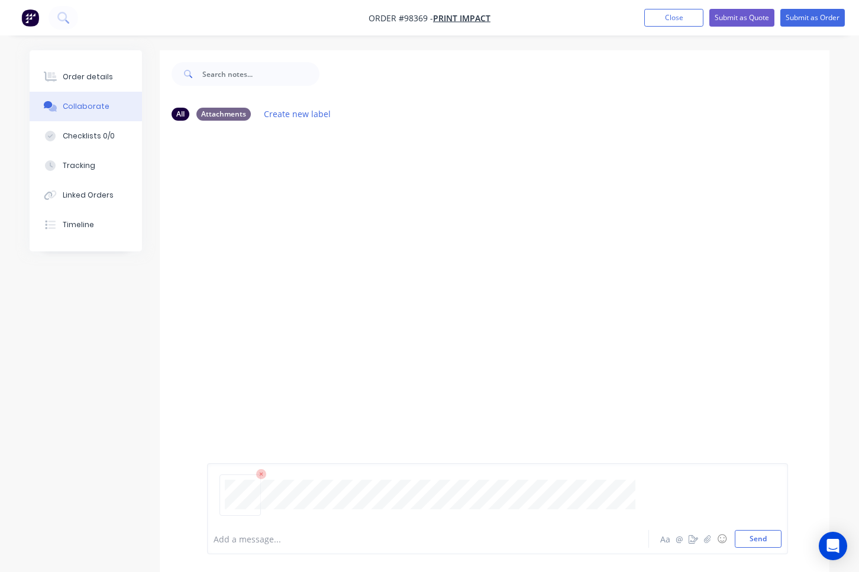
drag, startPoint x: 775, startPoint y: 537, endPoint x: 767, endPoint y: 506, distance: 31.9
click at [775, 534] on button "Send" at bounding box center [758, 539] width 47 height 18
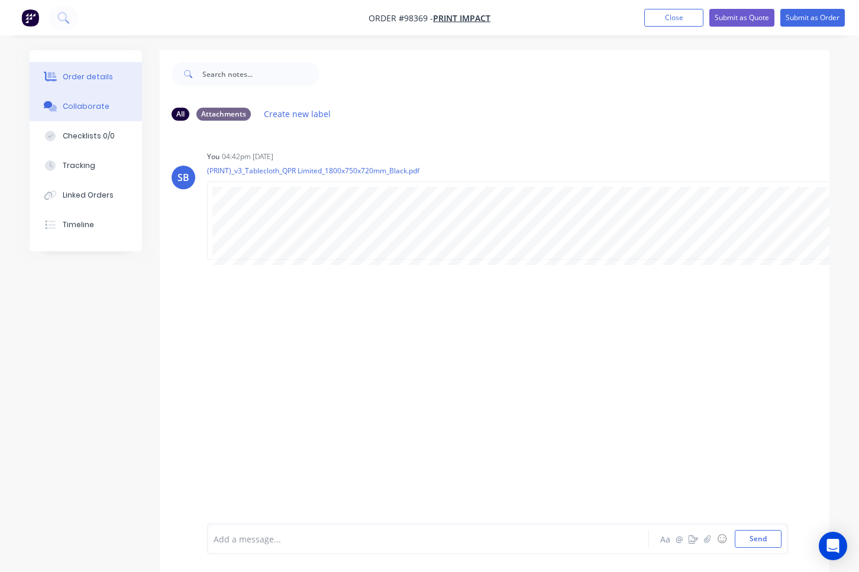
click at [69, 79] on div "Order details" at bounding box center [88, 77] width 50 height 11
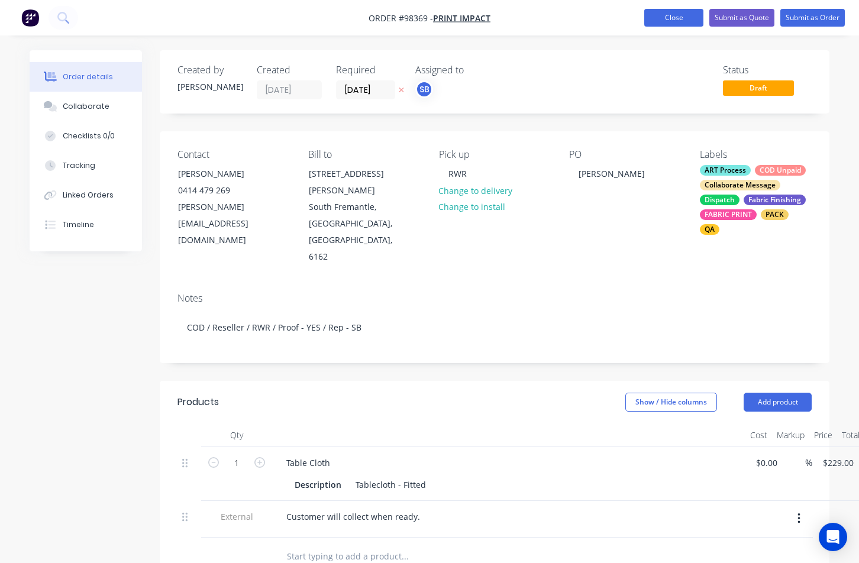
click at [663, 20] on button "Close" at bounding box center [673, 18] width 59 height 18
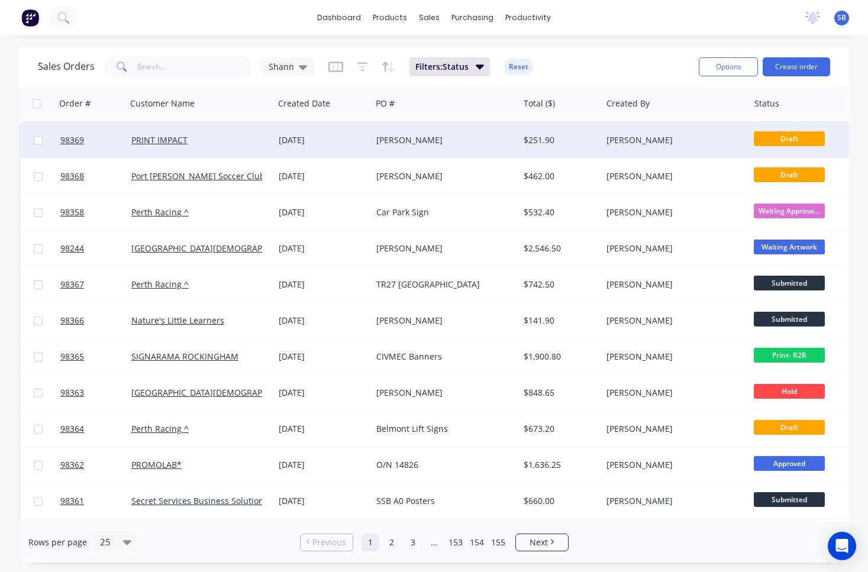
click at [404, 144] on div "[PERSON_NAME]" at bounding box center [441, 140] width 131 height 12
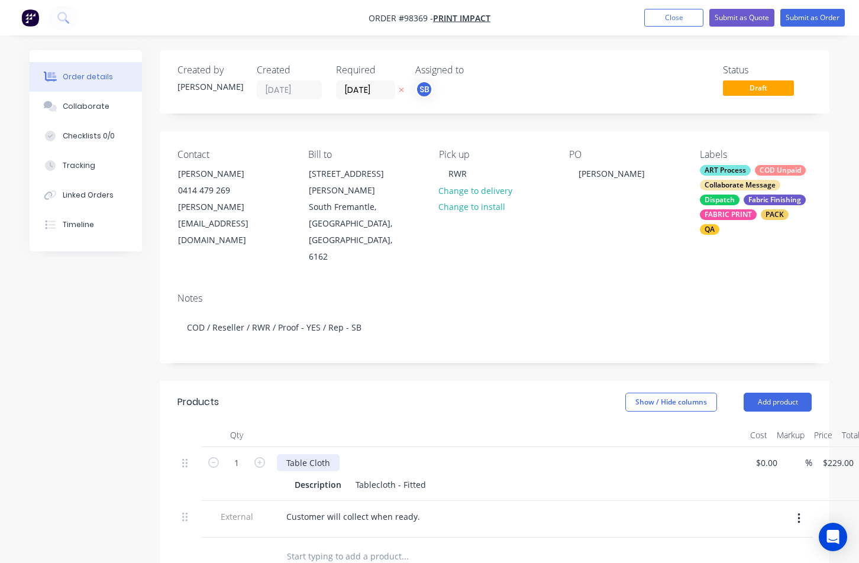
click at [334, 455] on div "Table Cloth" at bounding box center [308, 463] width 63 height 17
click at [656, 21] on button "Close" at bounding box center [673, 18] width 59 height 18
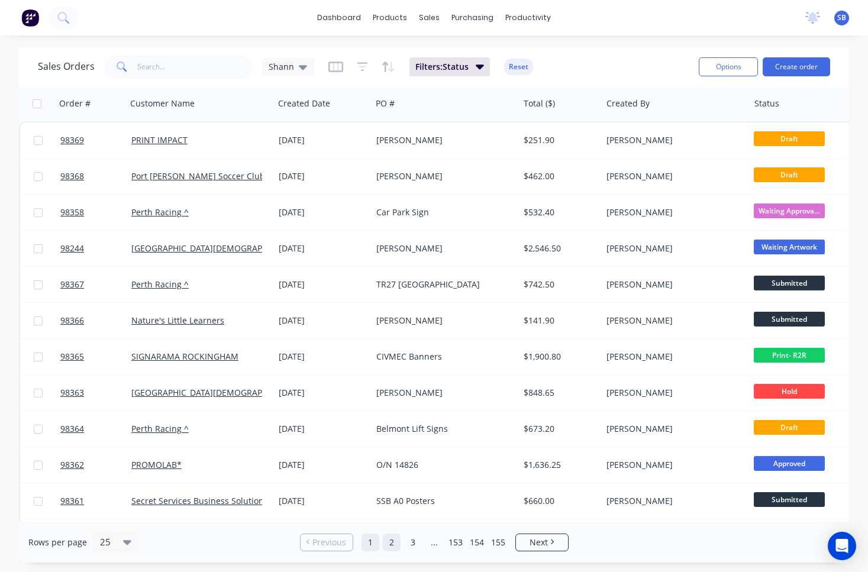
click at [395, 543] on link "2" at bounding box center [392, 543] width 18 height 18
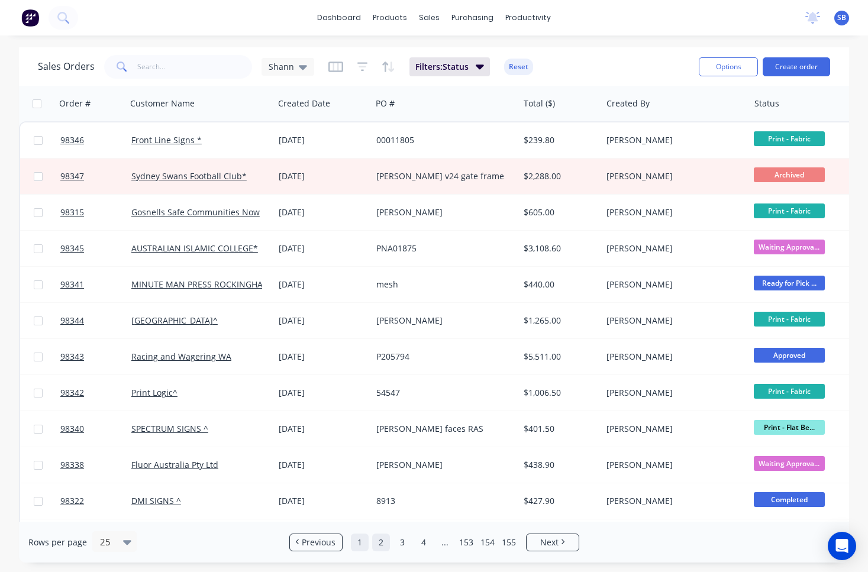
click at [360, 548] on link "1" at bounding box center [360, 543] width 18 height 18
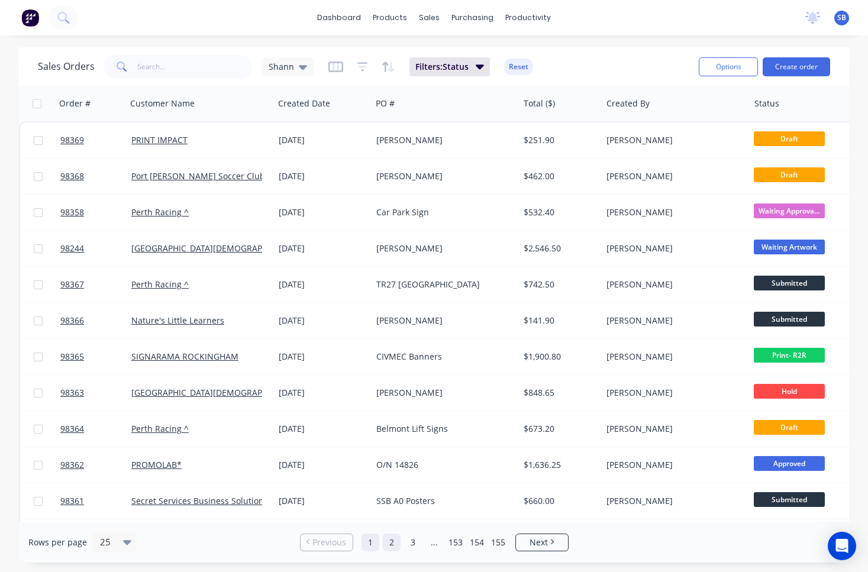
click at [392, 543] on link "2" at bounding box center [392, 543] width 18 height 18
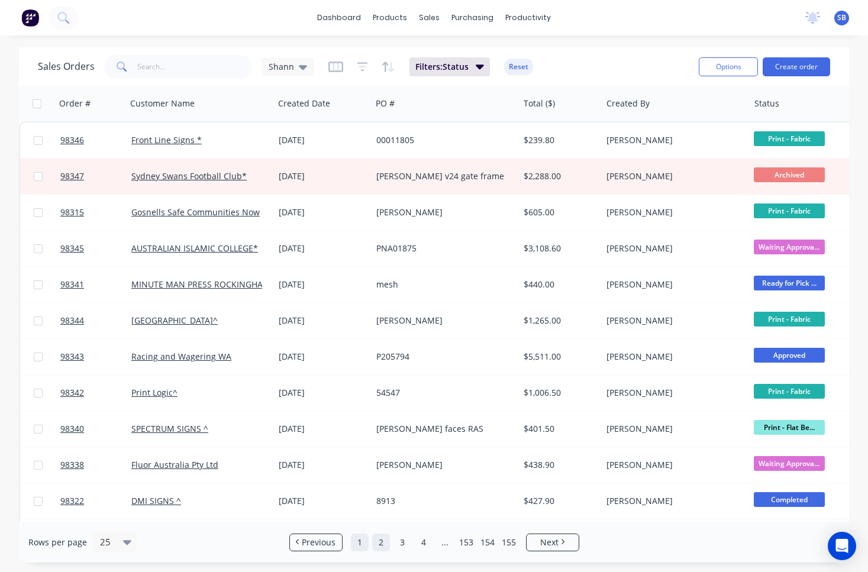
click at [355, 543] on link "1" at bounding box center [360, 543] width 18 height 18
